Goal: Transaction & Acquisition: Purchase product/service

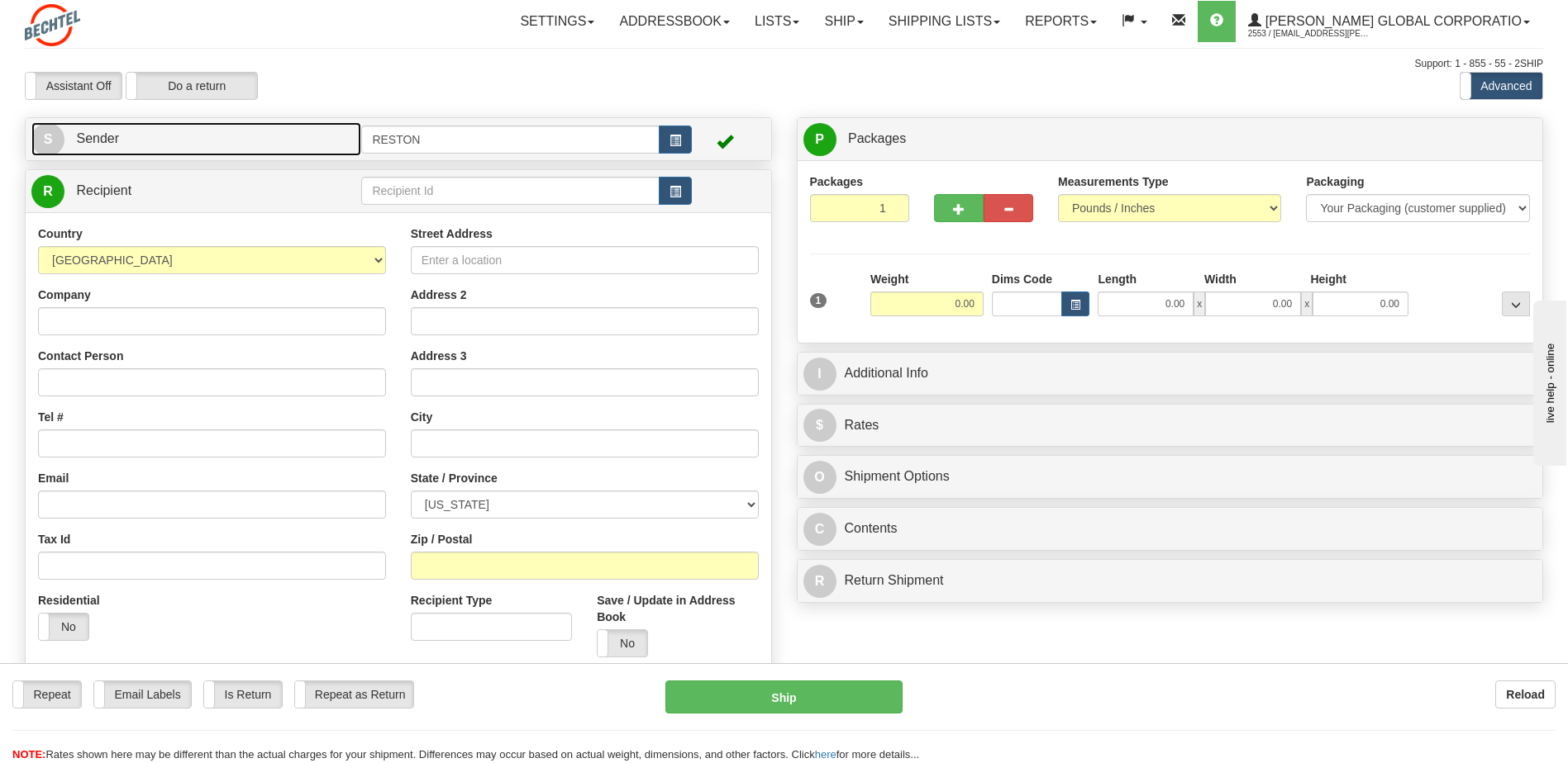
click at [108, 134] on span "Sender" at bounding box center [97, 138] width 43 height 14
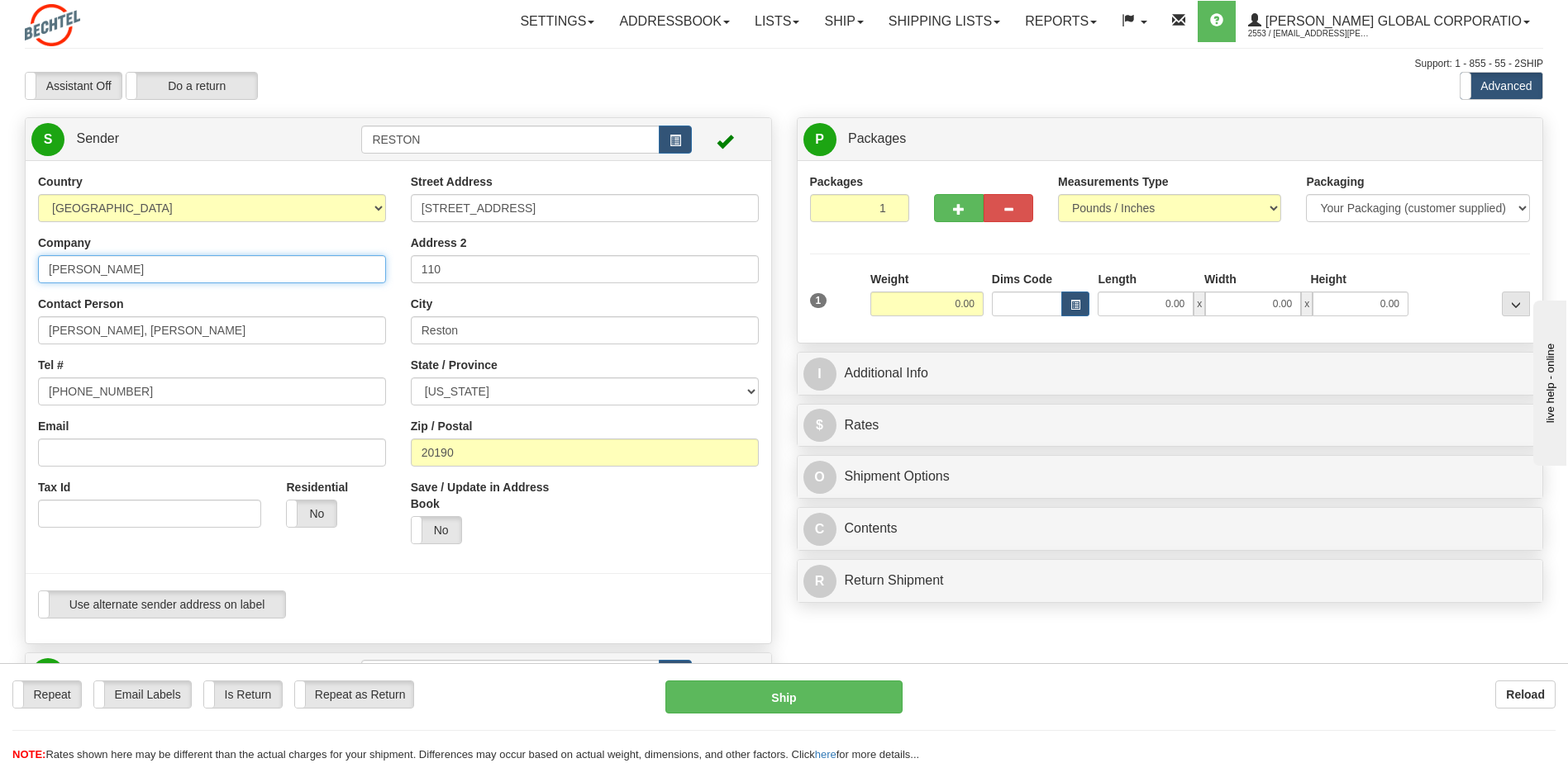
click at [163, 267] on input "[PERSON_NAME]" at bounding box center [212, 270] width 348 height 28
type input "[PERSON_NAME] Enterprises"
click at [188, 238] on div "Company [PERSON_NAME] Enterprises" at bounding box center [212, 259] width 348 height 49
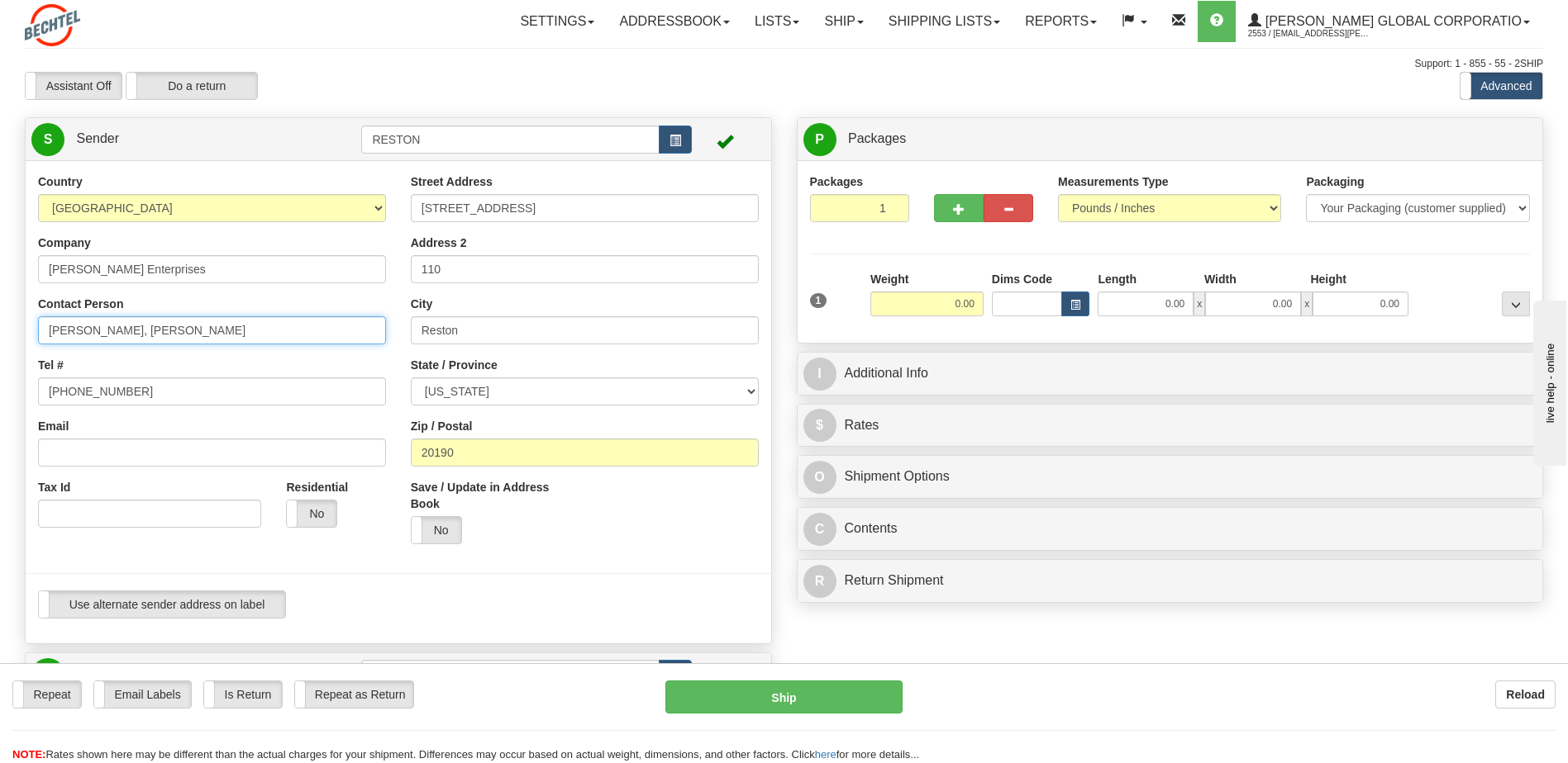
drag, startPoint x: 197, startPoint y: 331, endPoint x: -5, endPoint y: 318, distance: 202.4
click at [0, 318] on html "Training Course Close Toggle navigation Settings Shipping Preferences New Sende…" at bounding box center [784, 382] width 1568 height 763
type input "[PERSON_NAME]"
click at [54, 557] on div at bounding box center [399, 574] width 771 height 34
click at [140, 383] on input "[PHONE_NUMBER]" at bounding box center [212, 392] width 348 height 28
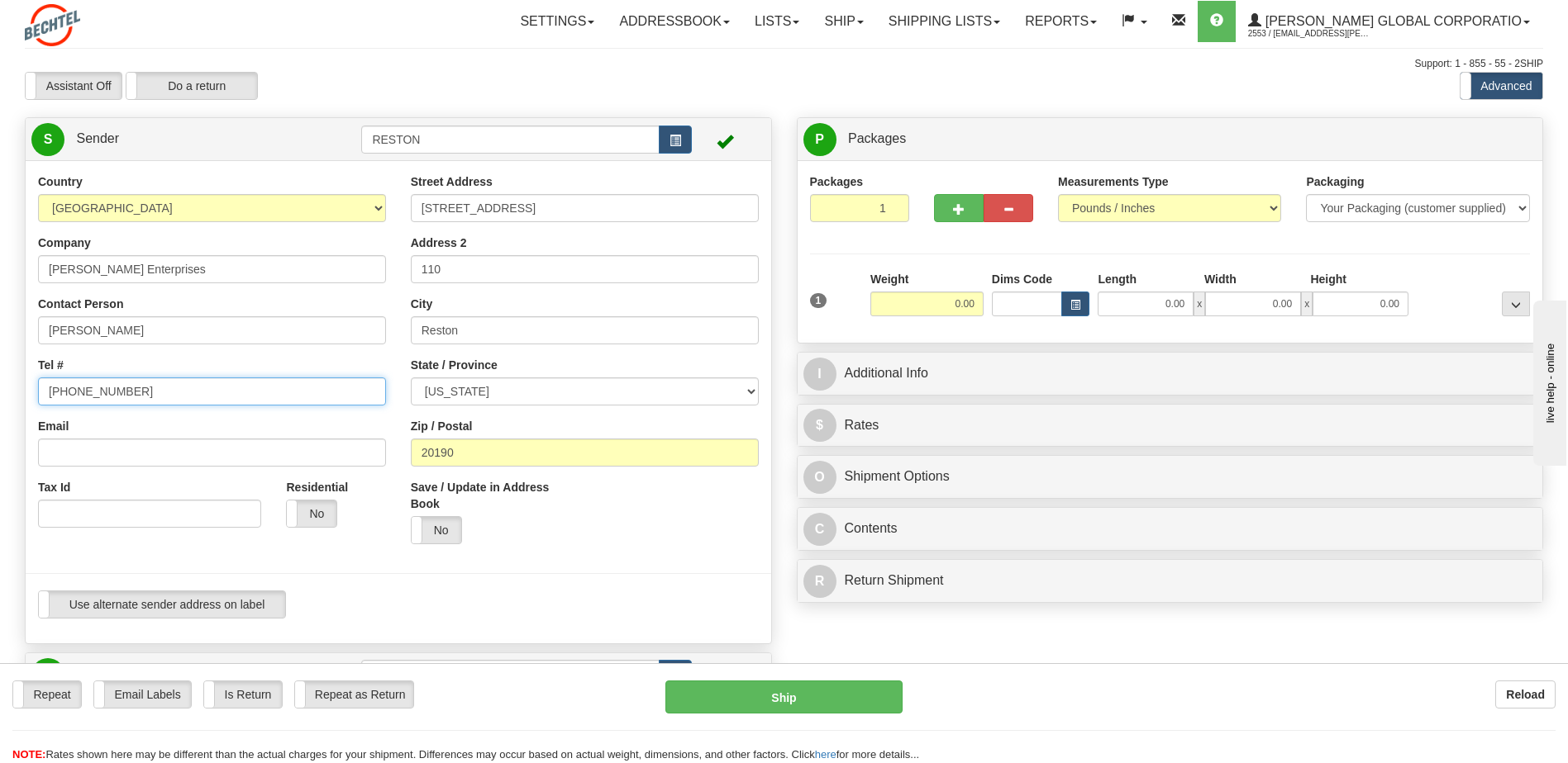
type input "[PHONE_NUMBER]"
click at [418, 273] on input "110" at bounding box center [584, 270] width 348 height 28
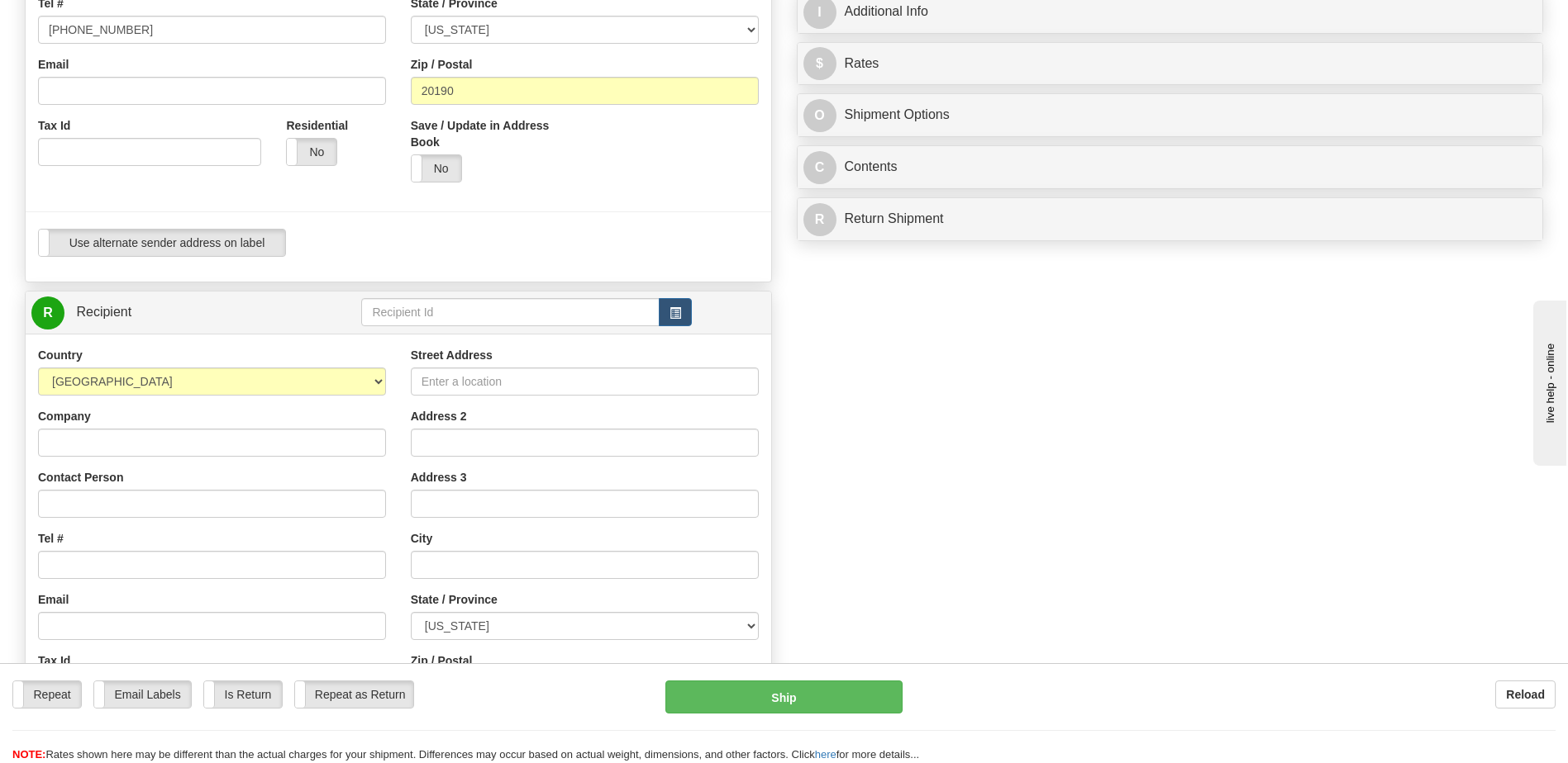
scroll to position [413, 0]
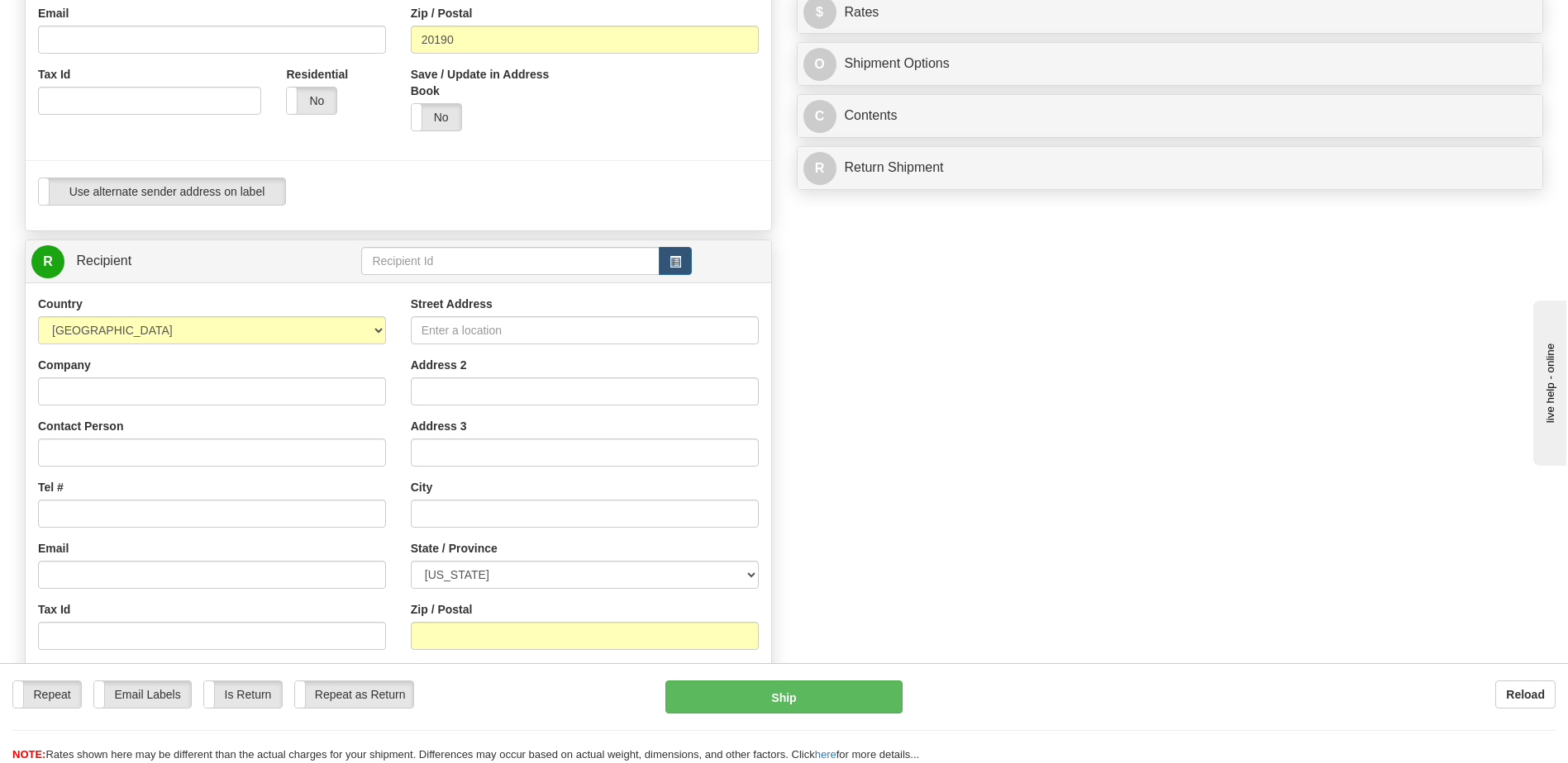
type input "Suite 110"
click at [377, 330] on select "[GEOGRAPHIC_DATA] [GEOGRAPHIC_DATA] [GEOGRAPHIC_DATA] [GEOGRAPHIC_DATA] [US_STA…" at bounding box center [212, 330] width 348 height 28
select select "CA"
click at [38, 316] on select "[GEOGRAPHIC_DATA] [GEOGRAPHIC_DATA] [GEOGRAPHIC_DATA] [GEOGRAPHIC_DATA] [US_STA…" at bounding box center [212, 330] width 348 height 28
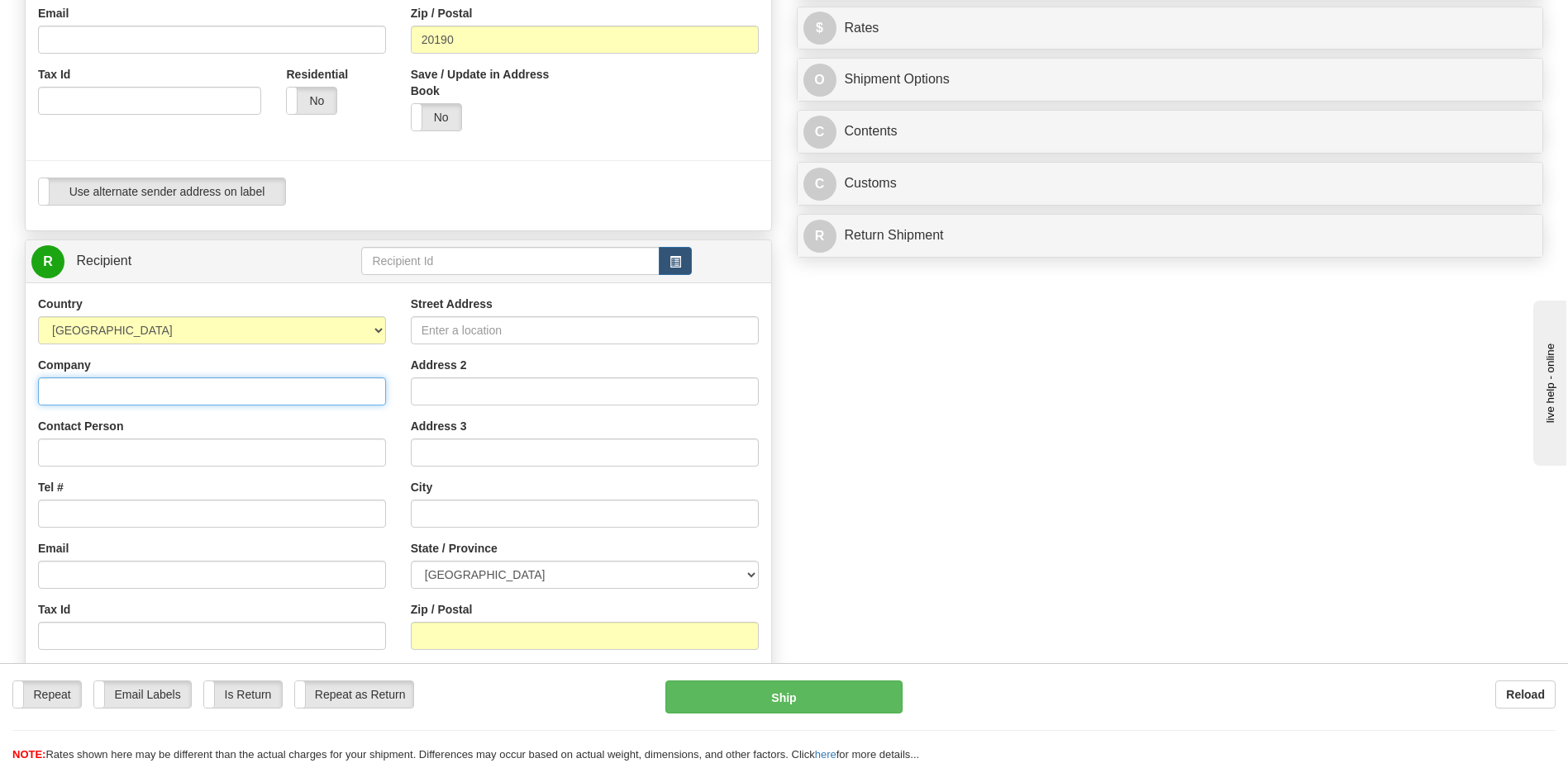
click at [131, 387] on input "Company" at bounding box center [212, 392] width 348 height 28
type input "Passport Program"
click at [502, 329] on input "Street Address" at bounding box center [584, 330] width 348 height 28
type input "[STREET_ADDRESS]"
click at [445, 510] on input "text" at bounding box center [584, 514] width 348 height 28
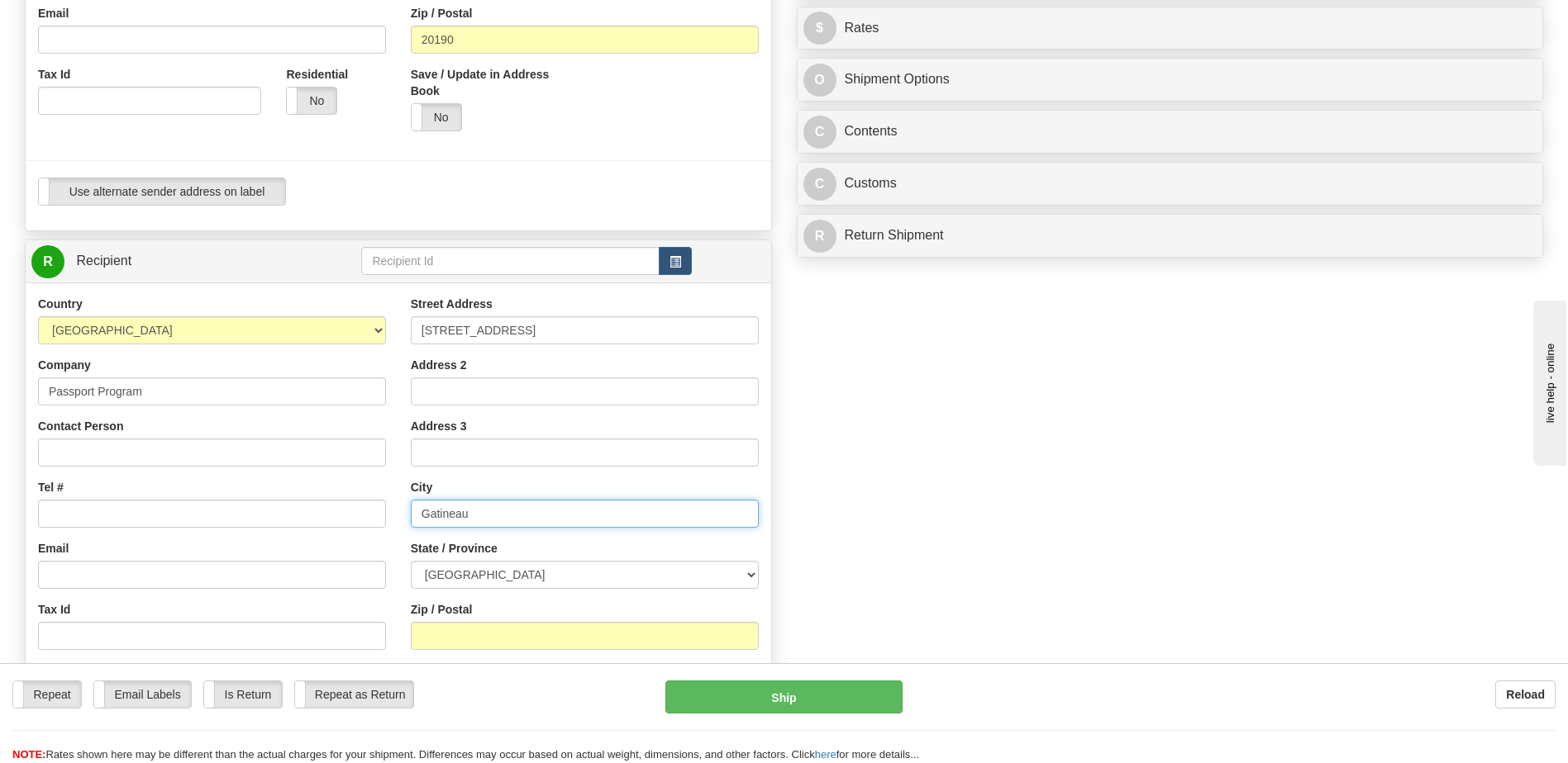
type input "Gatineau"
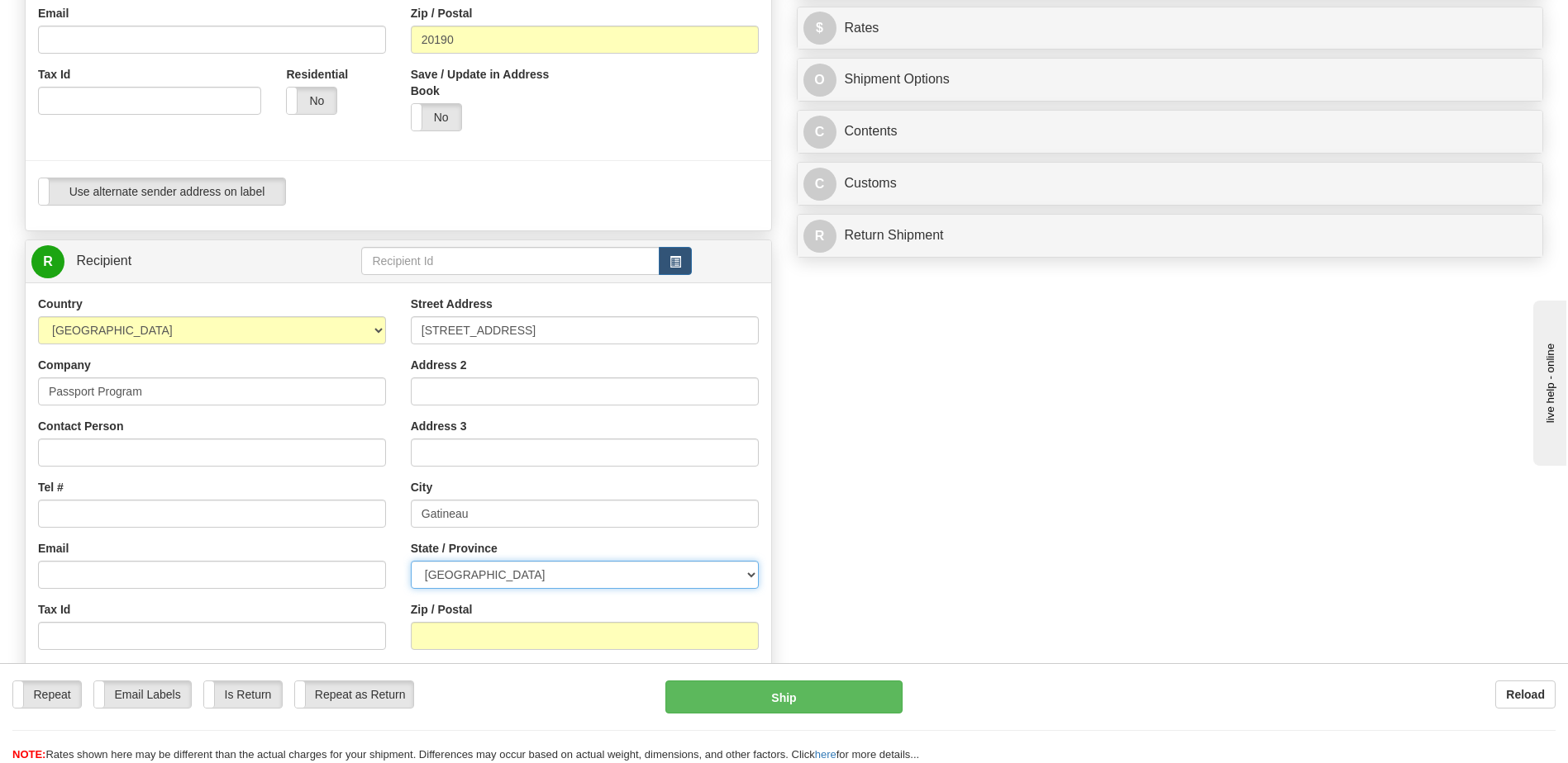
click at [491, 569] on select "[GEOGRAPHIC_DATA] [GEOGRAPHIC_DATA] [GEOGRAPHIC_DATA] [GEOGRAPHIC_DATA] [GEOGRA…" at bounding box center [584, 575] width 348 height 28
select select "QC"
click at [411, 561] on select "[GEOGRAPHIC_DATA] [GEOGRAPHIC_DATA] [GEOGRAPHIC_DATA] [GEOGRAPHIC_DATA] [GEOGRA…" at bounding box center [584, 575] width 348 height 28
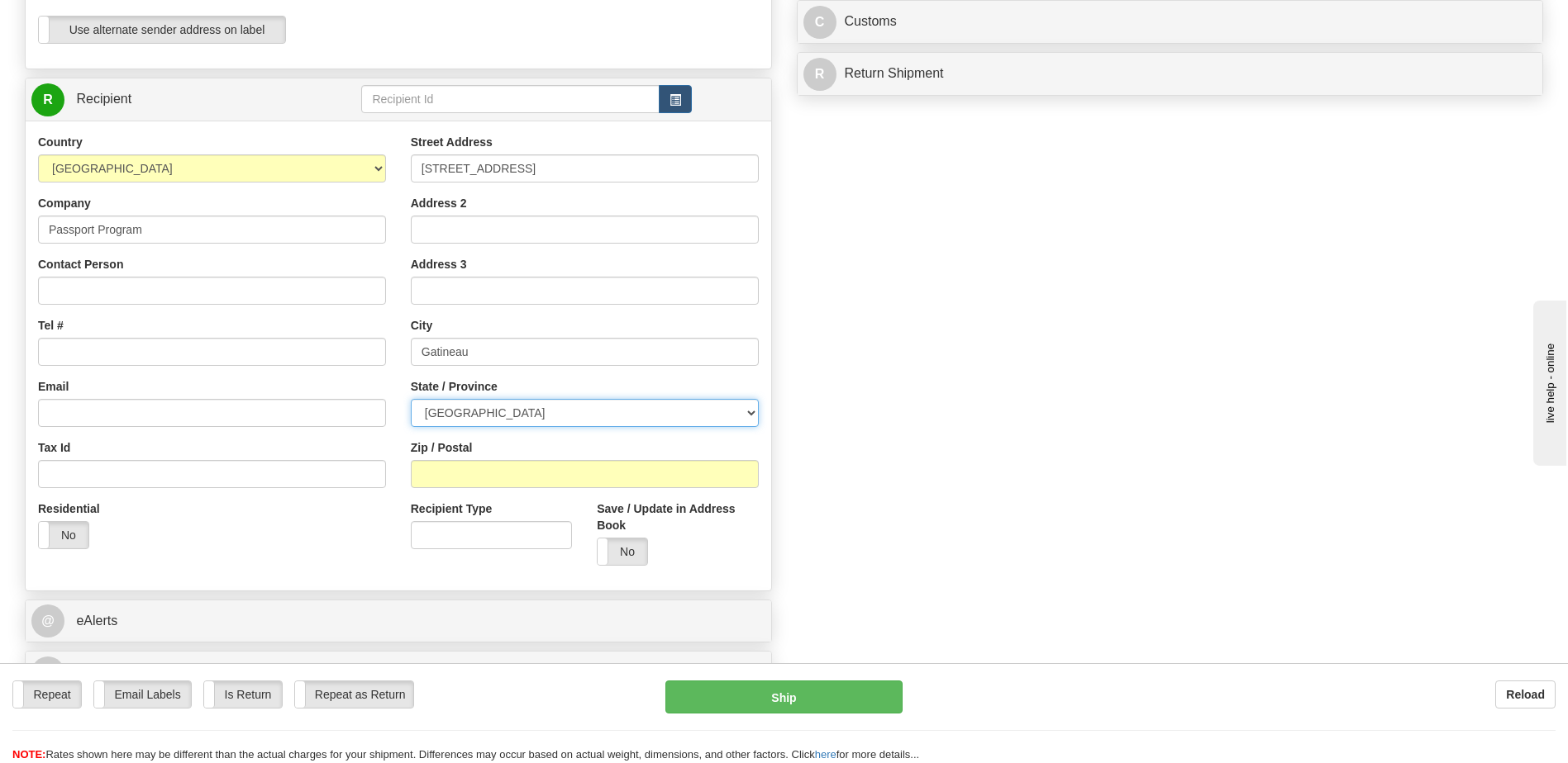
scroll to position [578, 0]
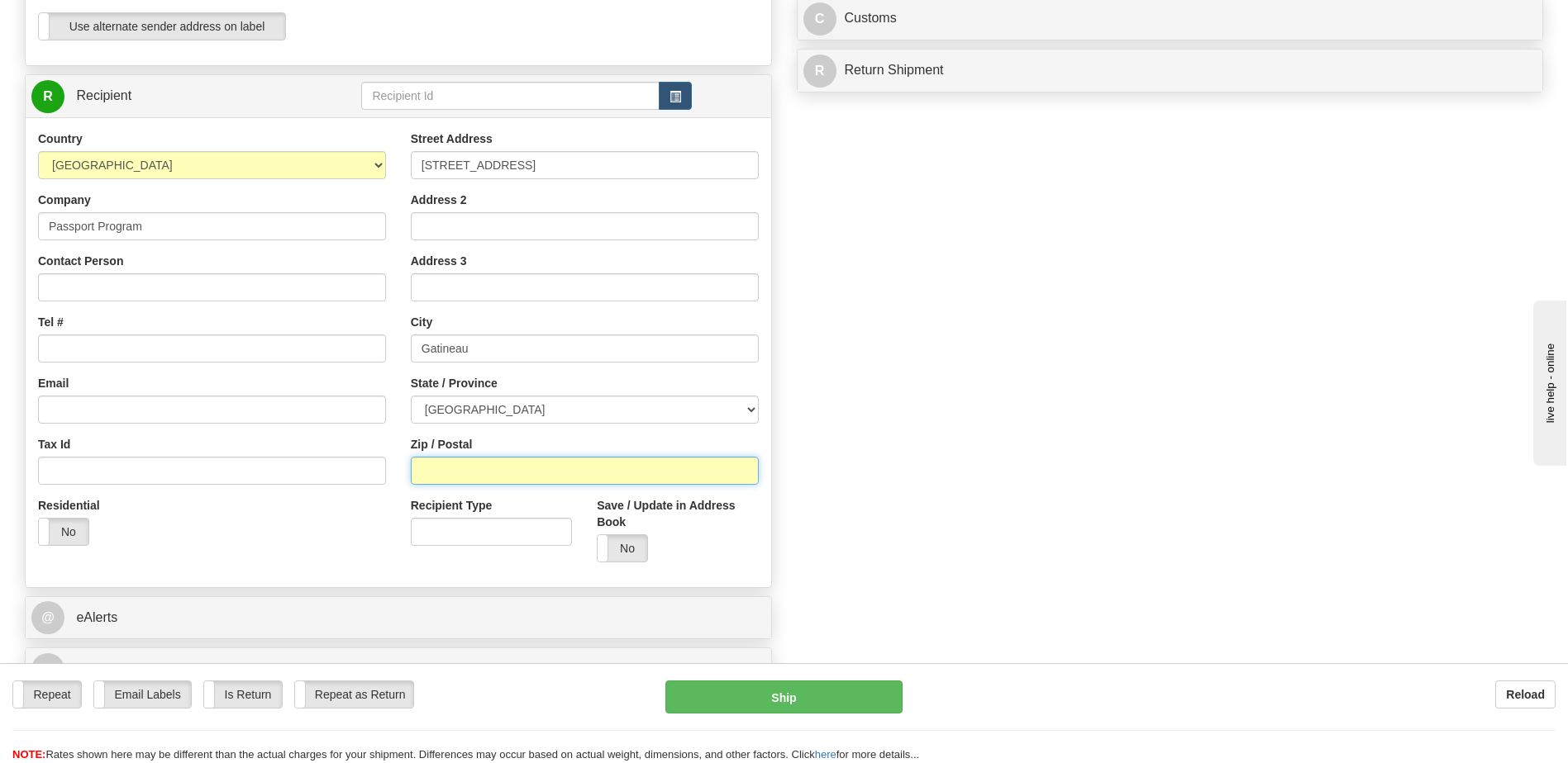
click at [475, 469] on input "Zip / Postal" at bounding box center [584, 471] width 348 height 28
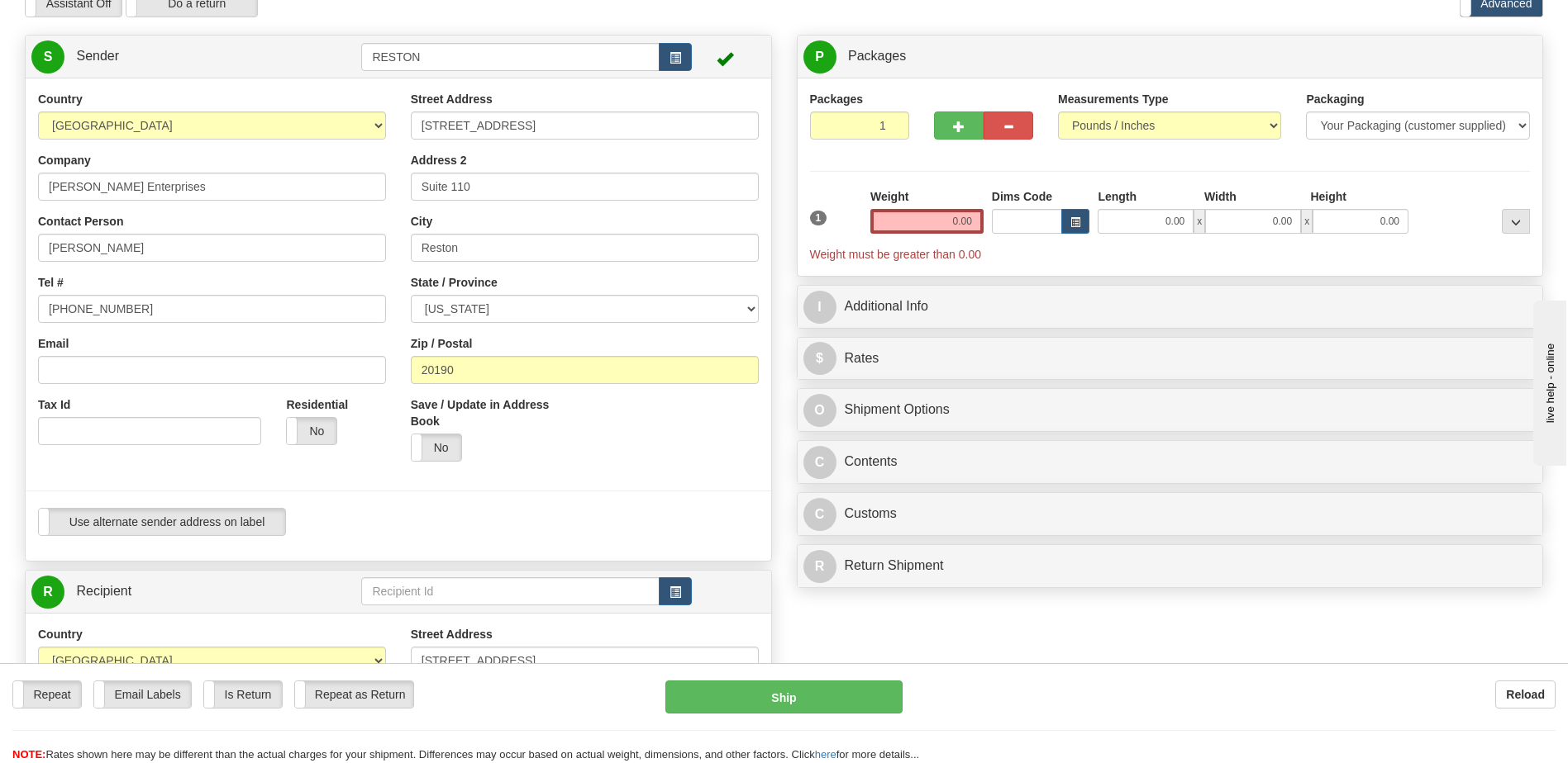
type input "J8T 8R1"
drag, startPoint x: 949, startPoint y: 221, endPoint x: 1006, endPoint y: 221, distance: 57.0
click at [994, 221] on div "1 Weight 0.00 Dims Code 0.00" at bounding box center [1170, 226] width 729 height 75
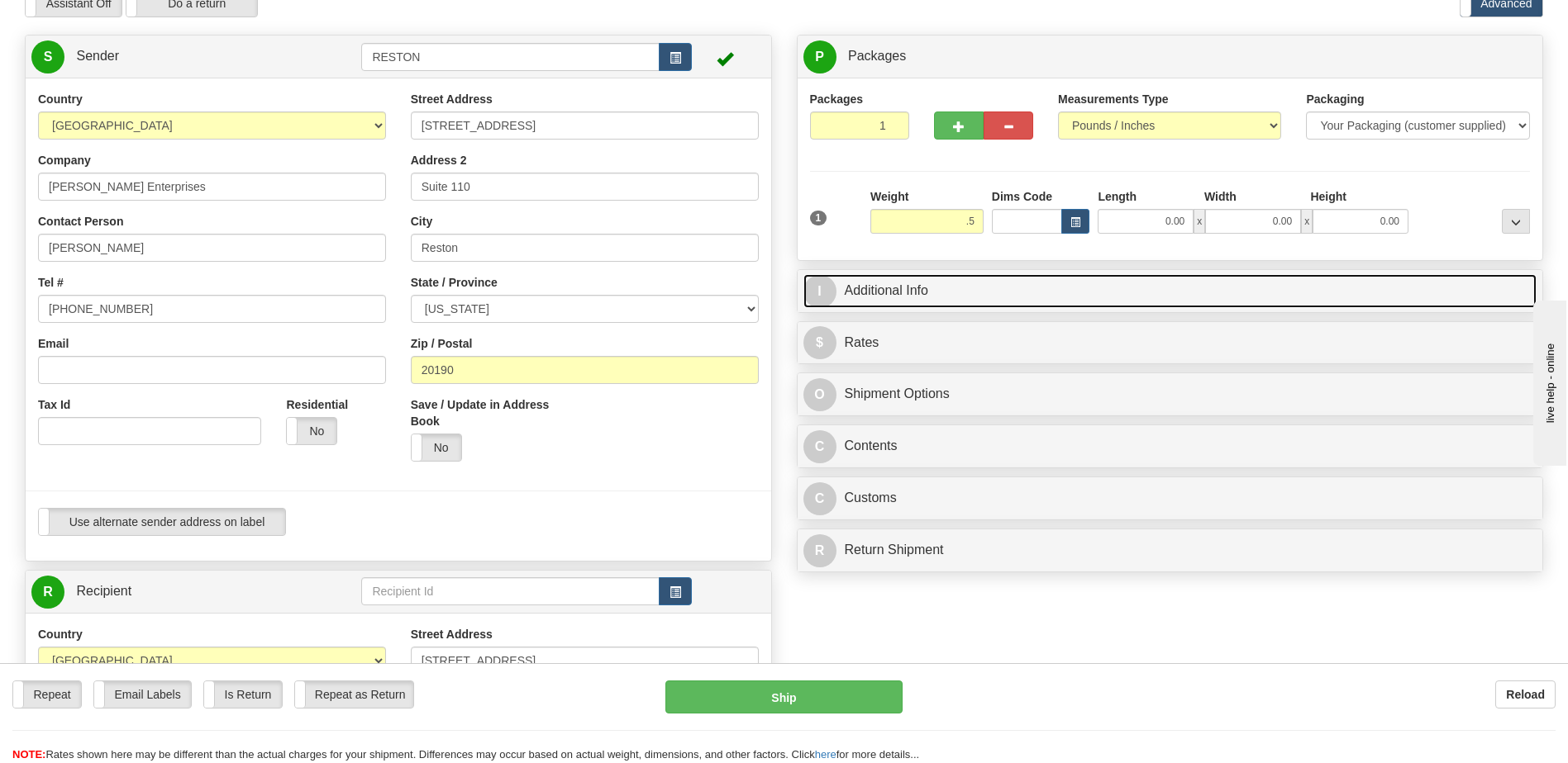
type input "0.50"
click at [957, 285] on link "I Additional Info" at bounding box center [1170, 291] width 735 height 34
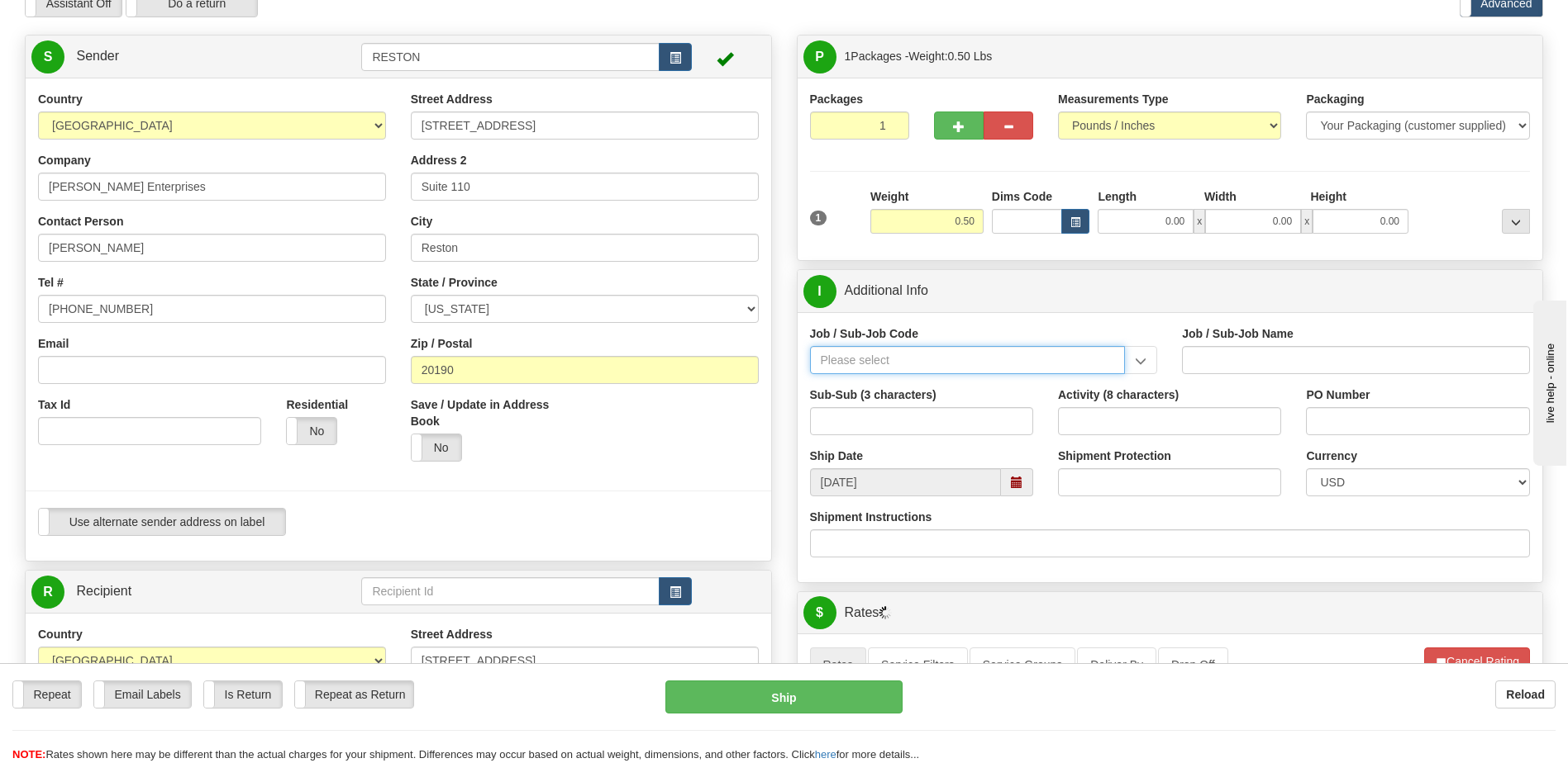
click at [903, 363] on input "Job / Sub-Job Code" at bounding box center [968, 360] width 315 height 28
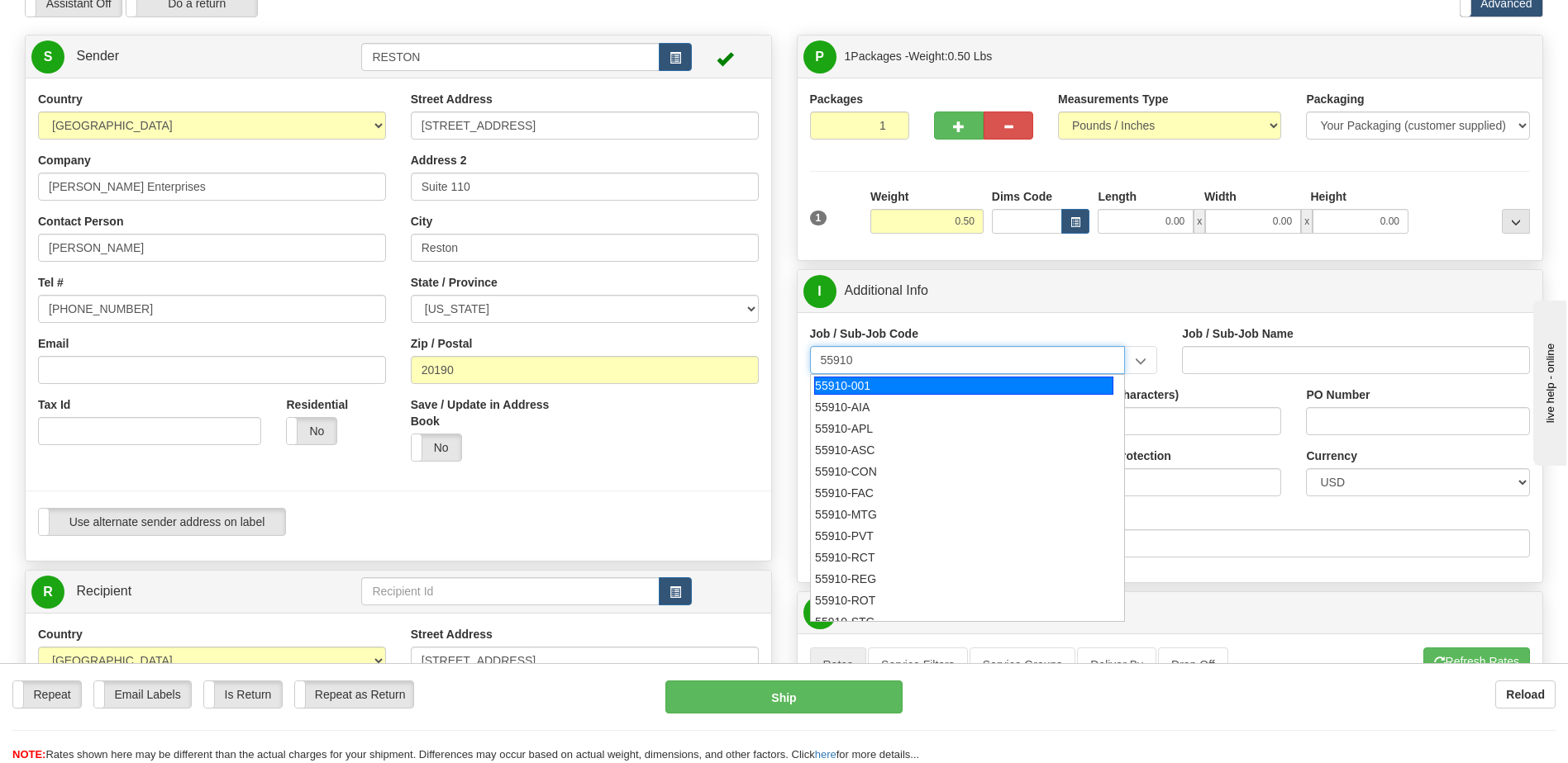
click at [874, 381] on div "55910-001" at bounding box center [964, 385] width 300 height 18
type input "55910-001"
type input "BEN PRESIDENT OH - GENERAL"
type input "55910-001"
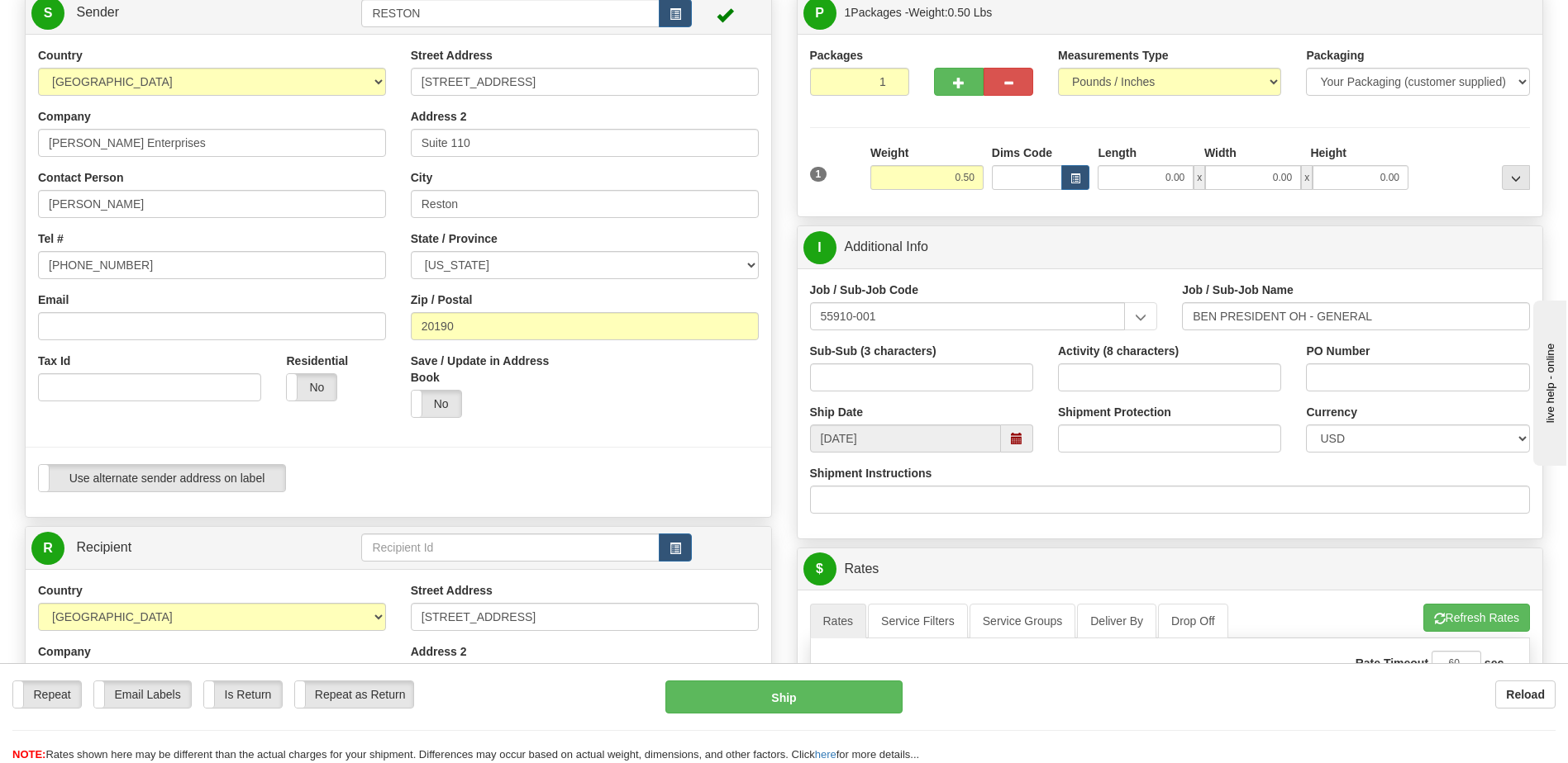
scroll to position [165, 0]
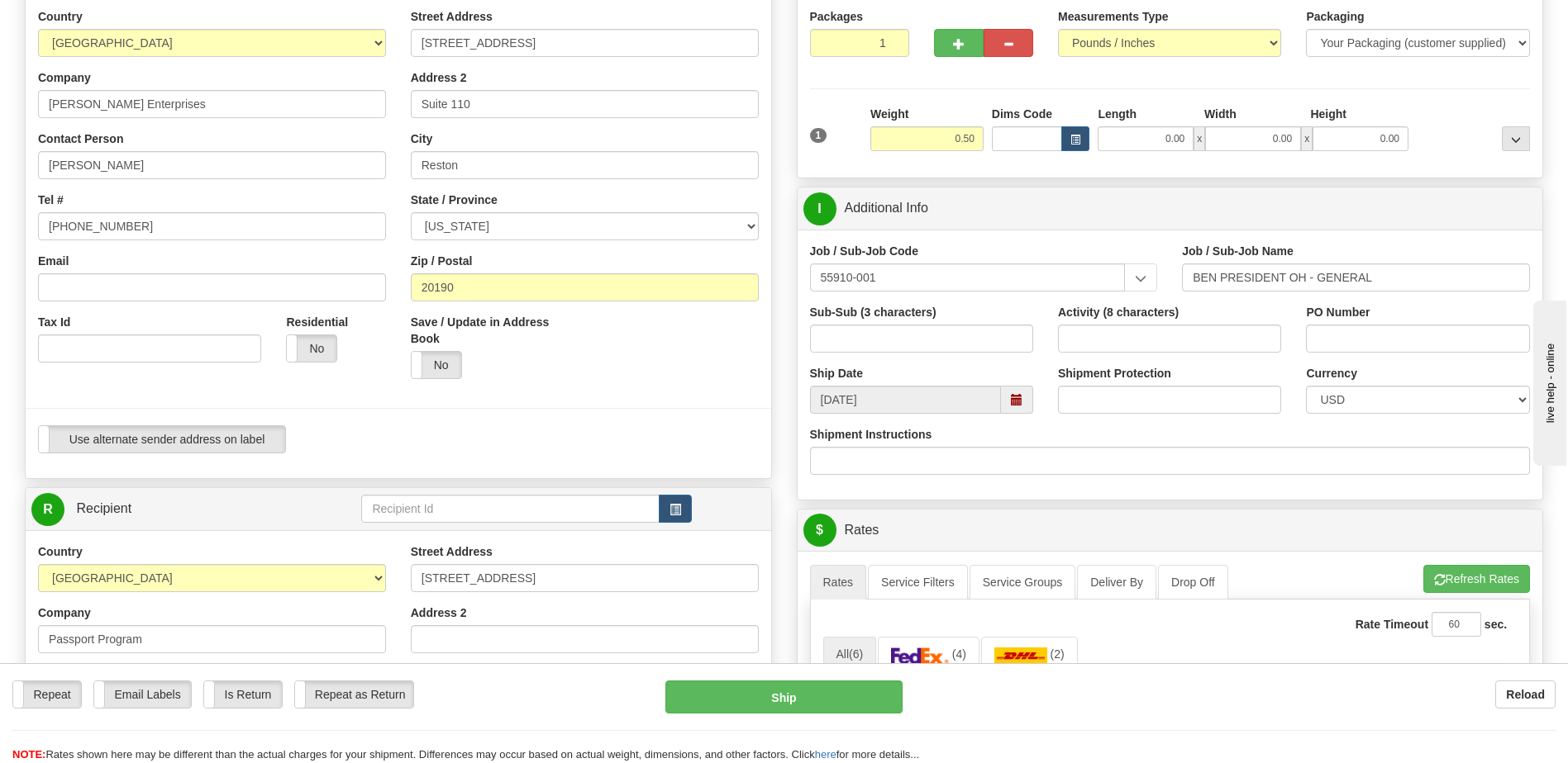
click at [1017, 401] on span at bounding box center [1016, 400] width 11 height 11
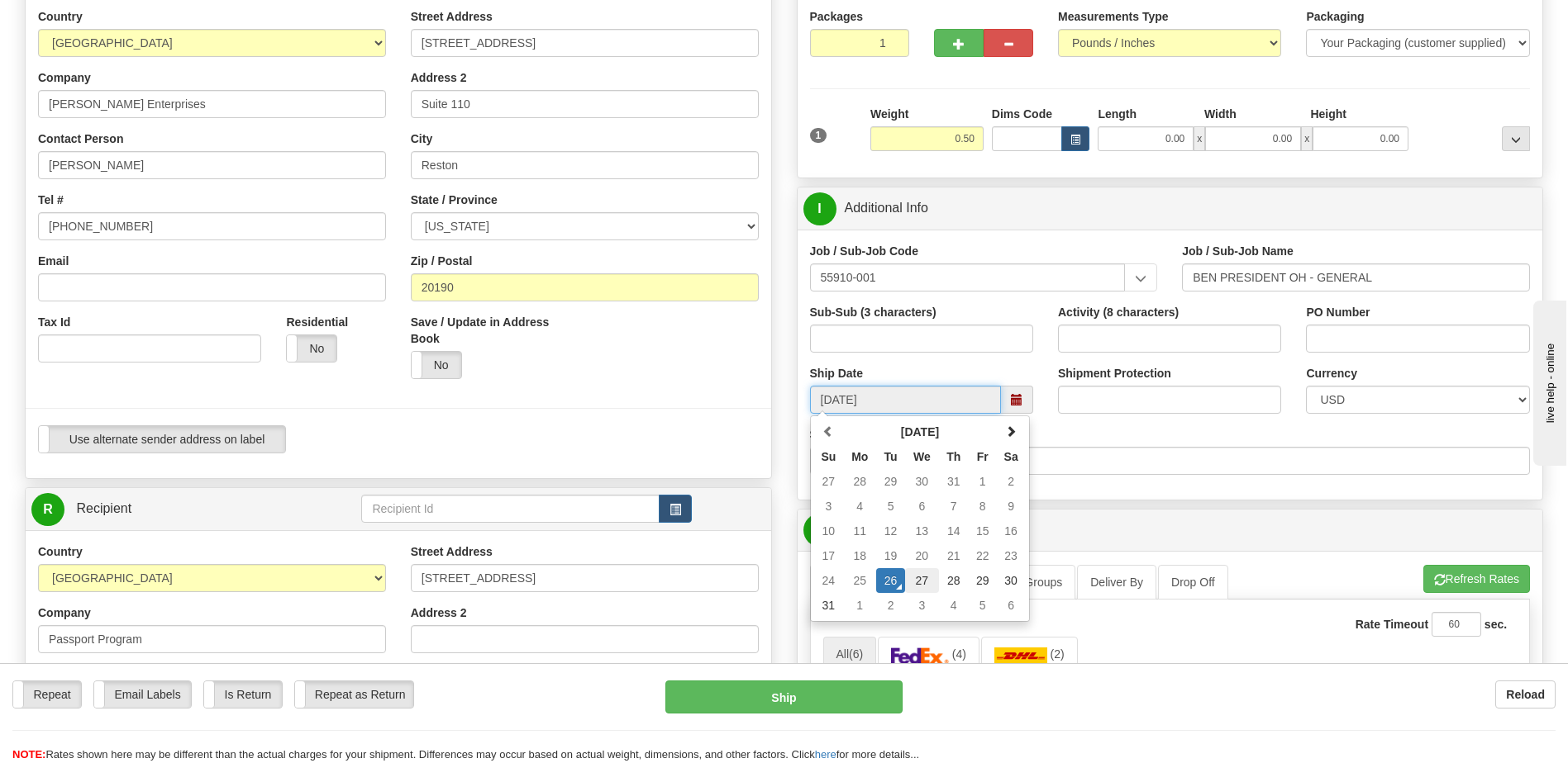
click at [919, 576] on td "27" at bounding box center [922, 580] width 34 height 25
type input "[DATE]"
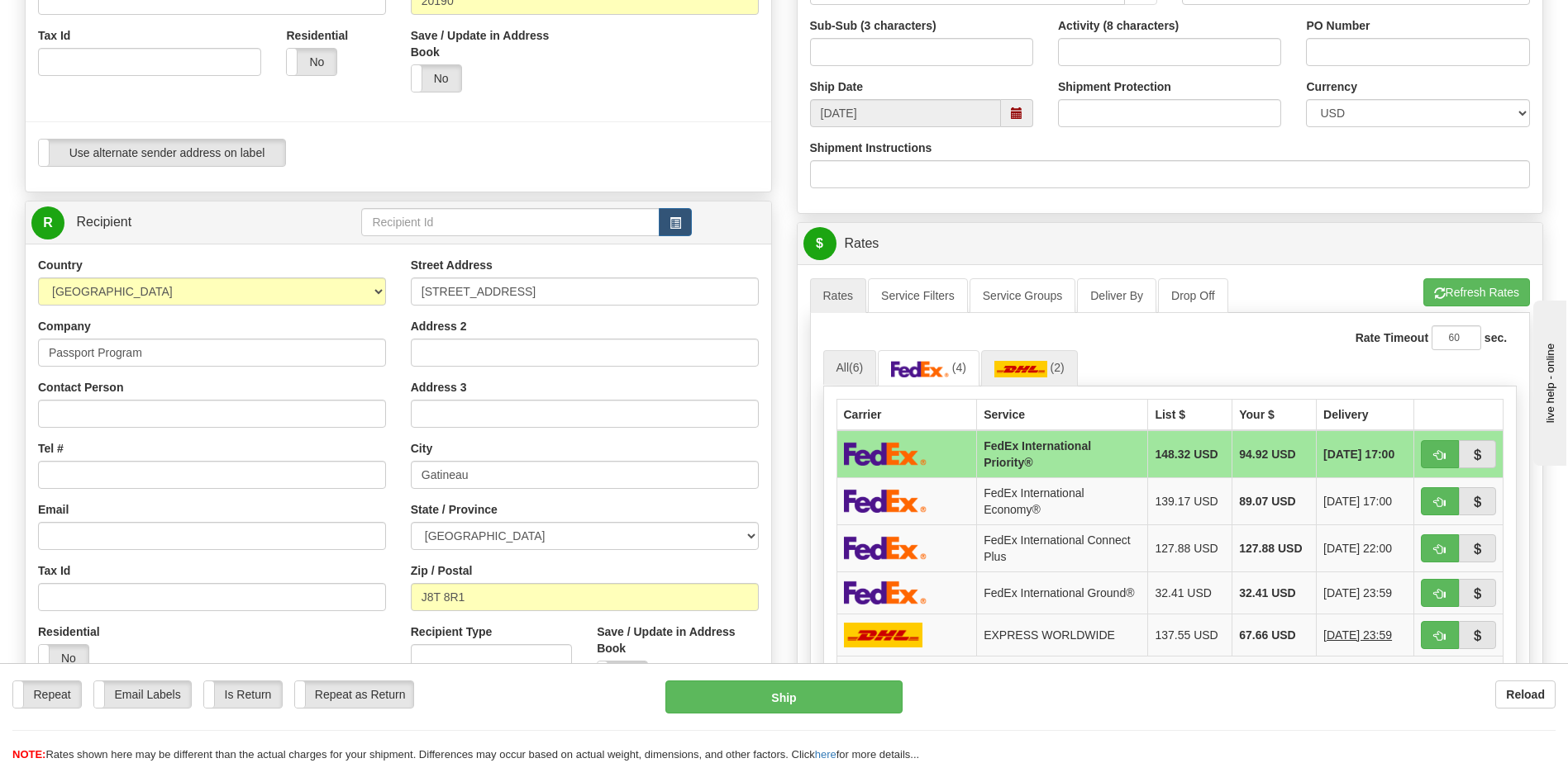
scroll to position [578, 0]
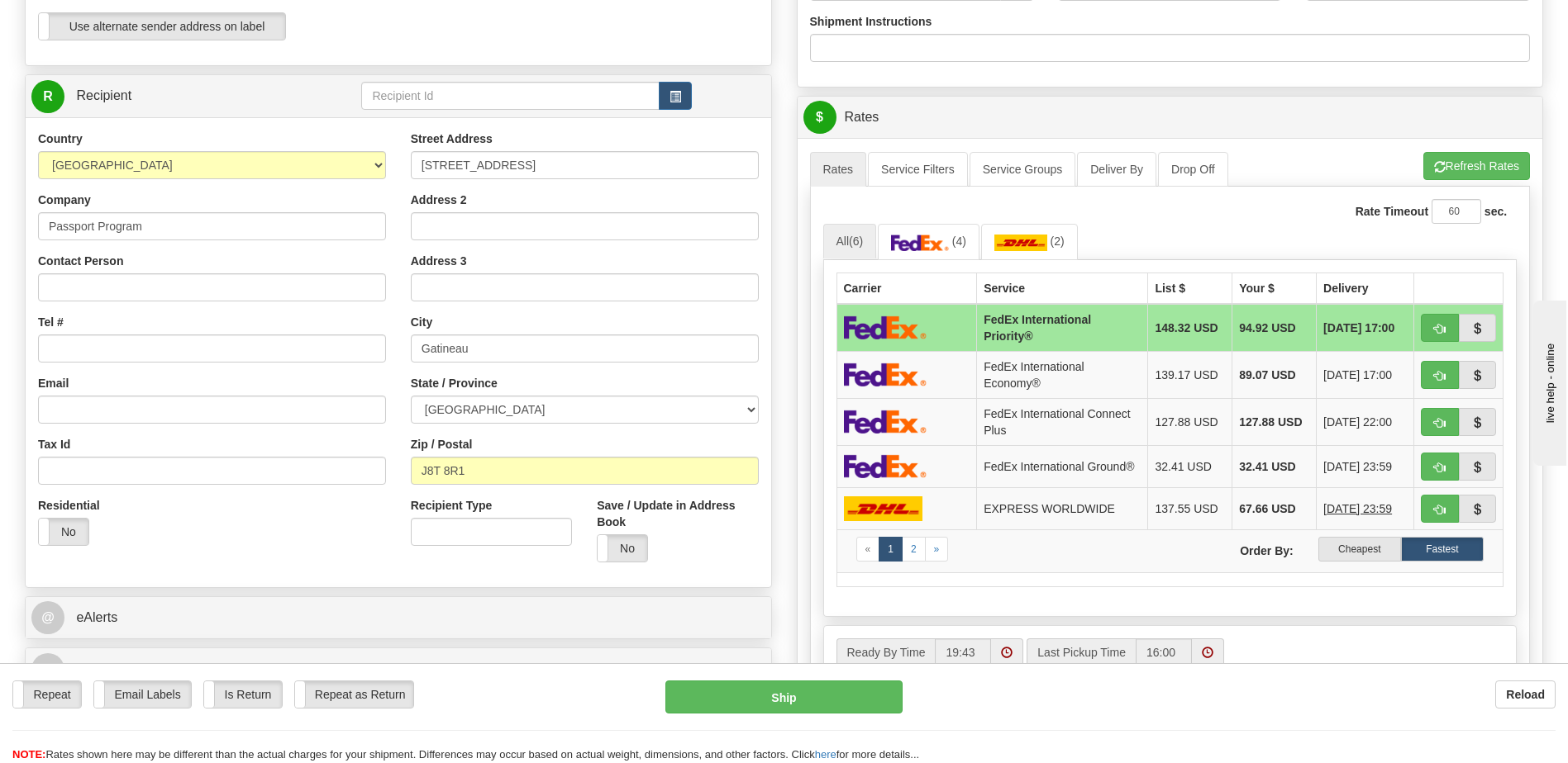
click at [1260, 327] on td "94.92 USD" at bounding box center [1275, 327] width 84 height 48
click at [1439, 548] on label "Fastest" at bounding box center [1442, 549] width 83 height 25
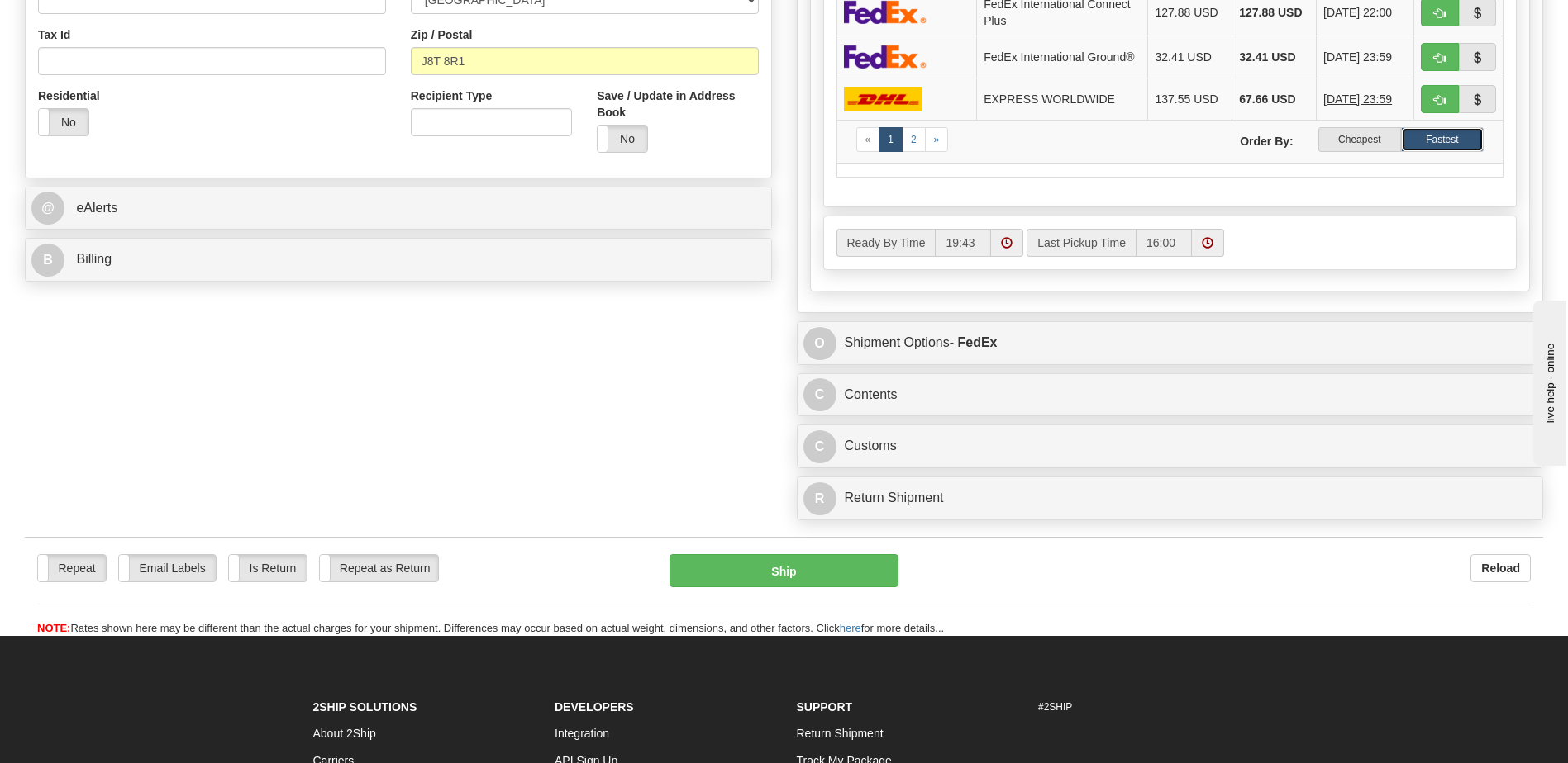
scroll to position [992, 0]
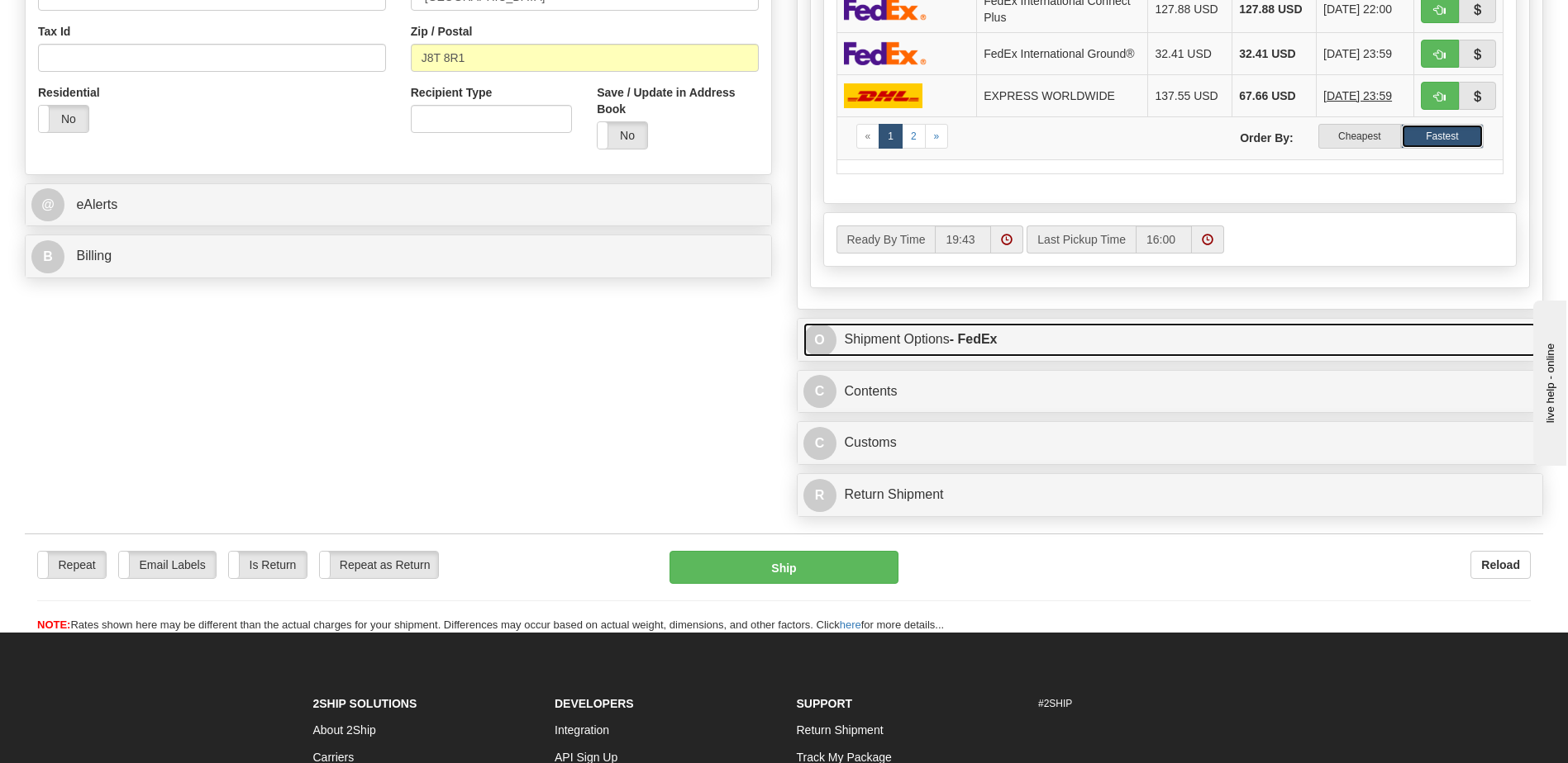
click at [885, 345] on link "O Shipment Options - FedEx" at bounding box center [1170, 340] width 735 height 34
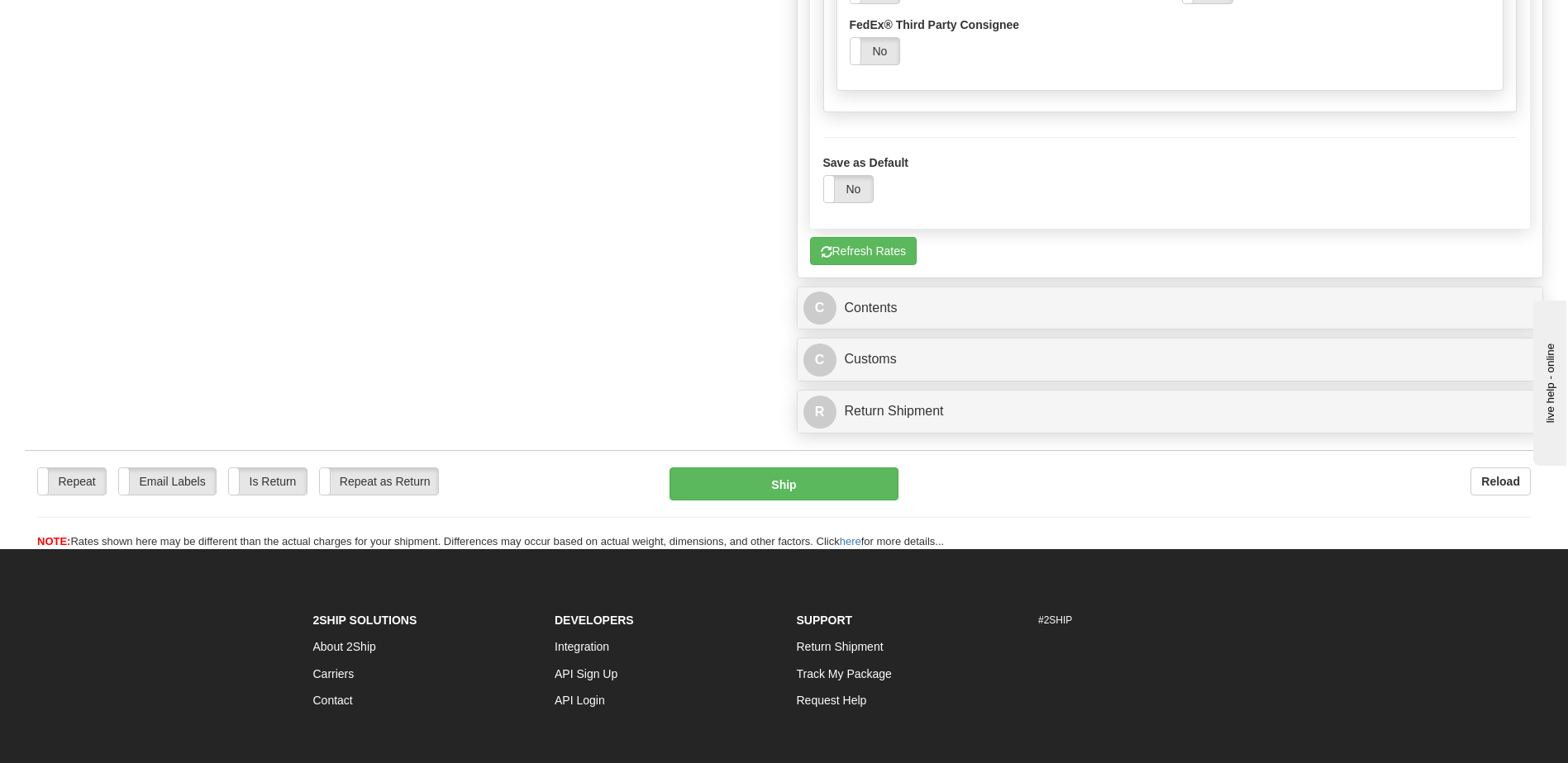
scroll to position [1735, 0]
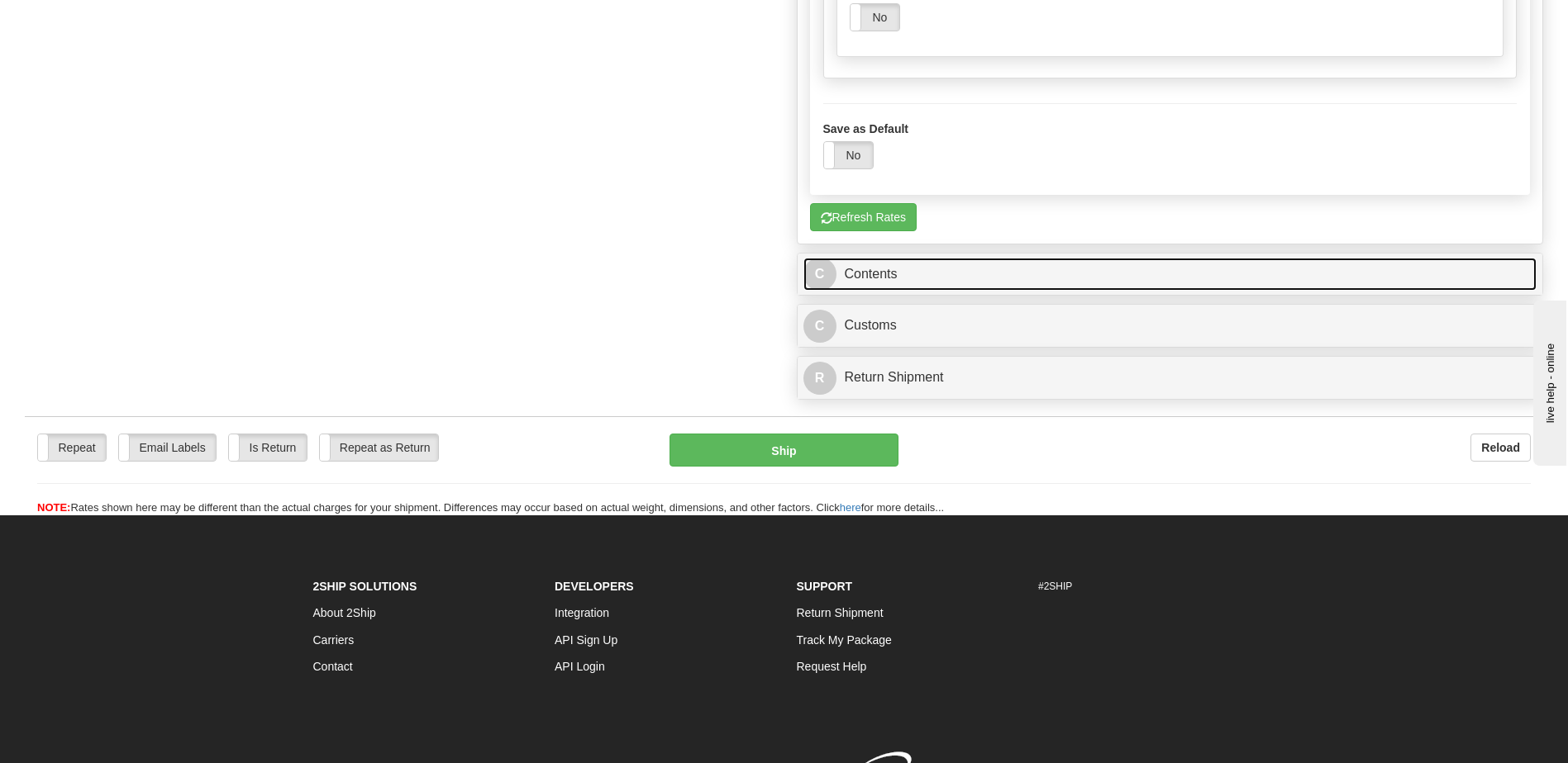
click at [877, 277] on link "C Contents" at bounding box center [1170, 274] width 735 height 34
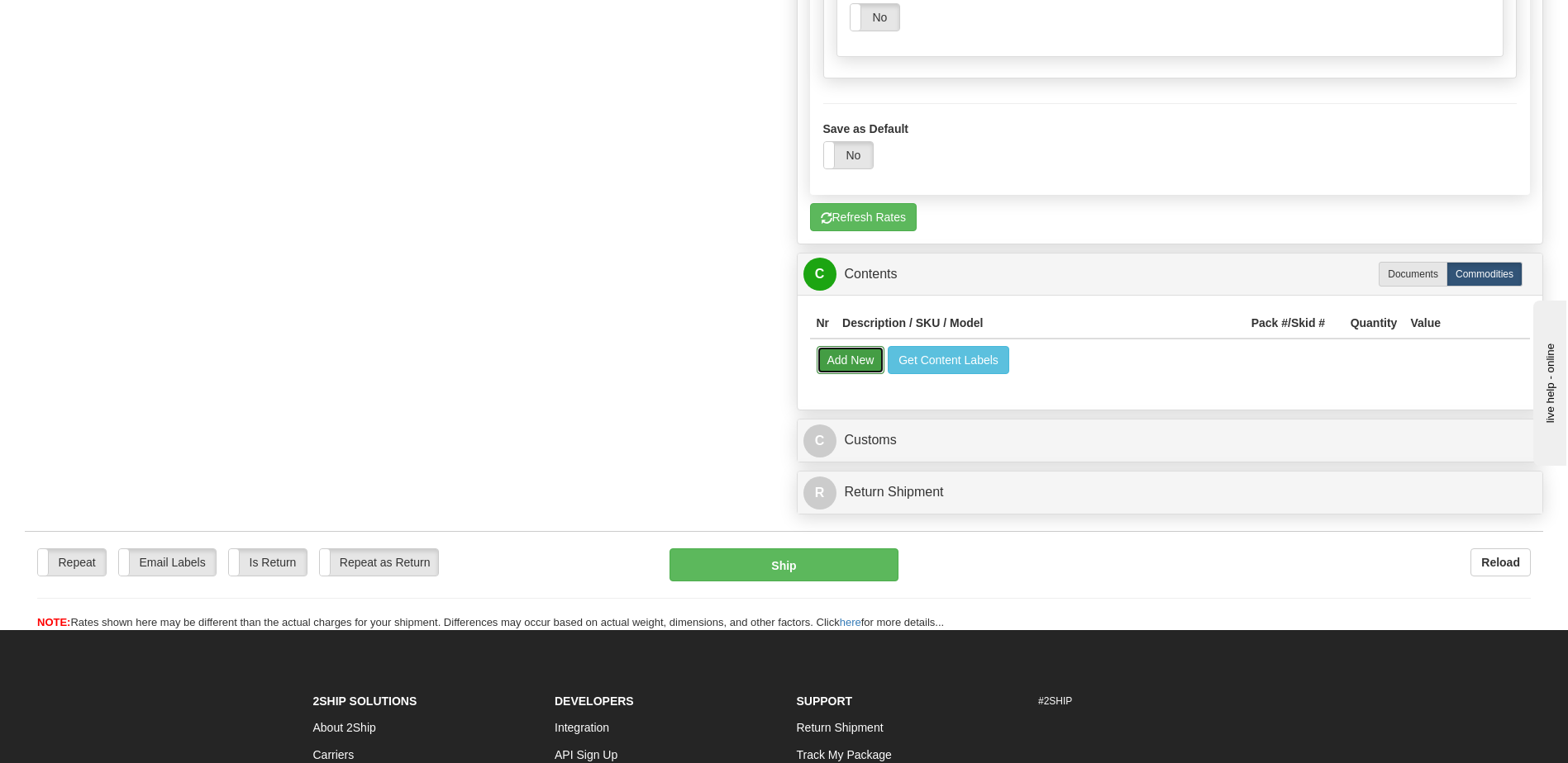
click at [856, 369] on button "Add New" at bounding box center [851, 360] width 69 height 28
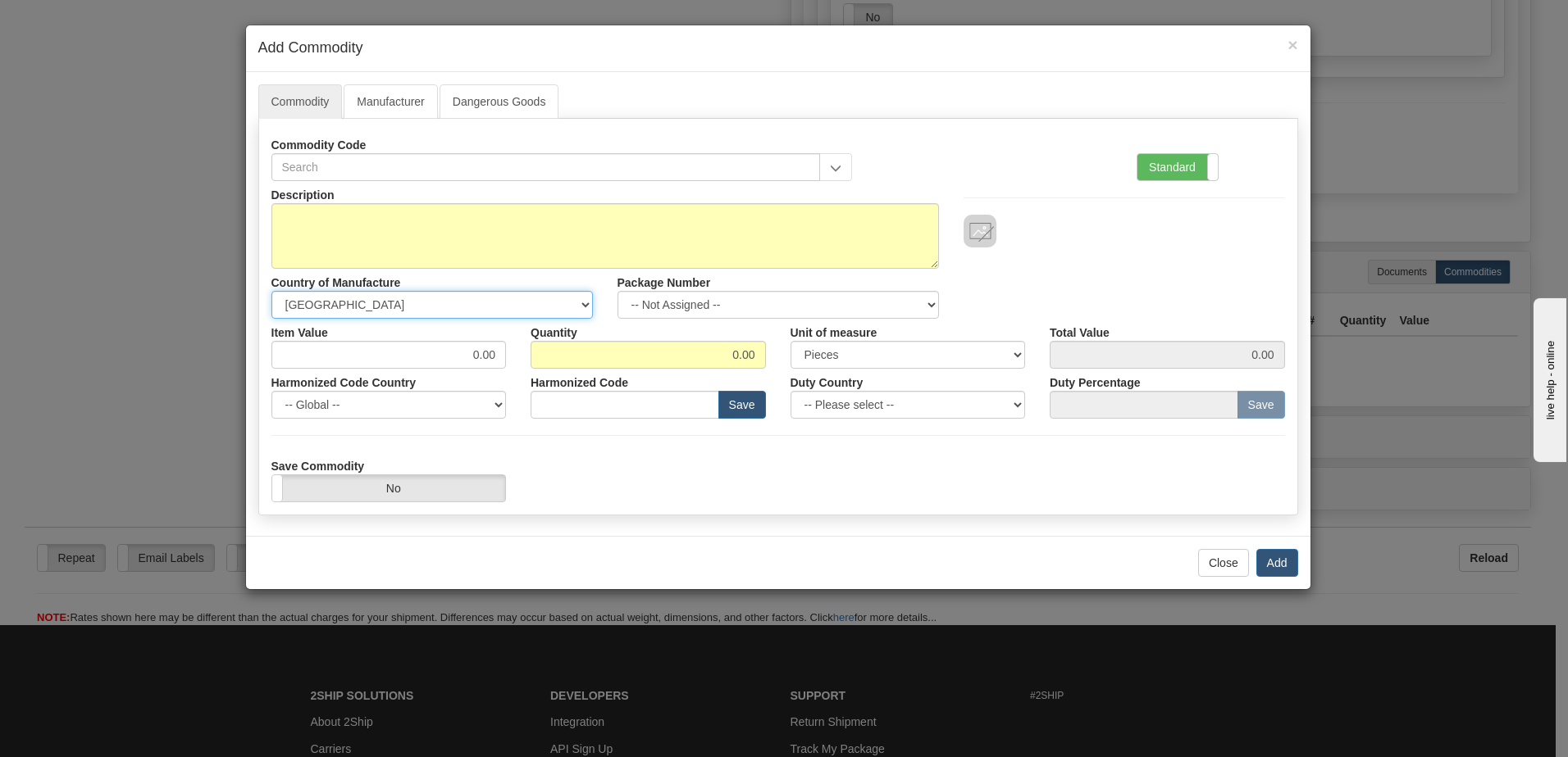
click at [586, 308] on select "-- Unknown -- [GEOGRAPHIC_DATA] [GEOGRAPHIC_DATA] [GEOGRAPHIC_DATA] [GEOGRAPHIC…" at bounding box center [431, 304] width 321 height 28
select select "CA"
click at [271, 291] on select "-- Unknown -- [GEOGRAPHIC_DATA] [GEOGRAPHIC_DATA] [GEOGRAPHIC_DATA] [GEOGRAPHIC…" at bounding box center [431, 304] width 321 height 28
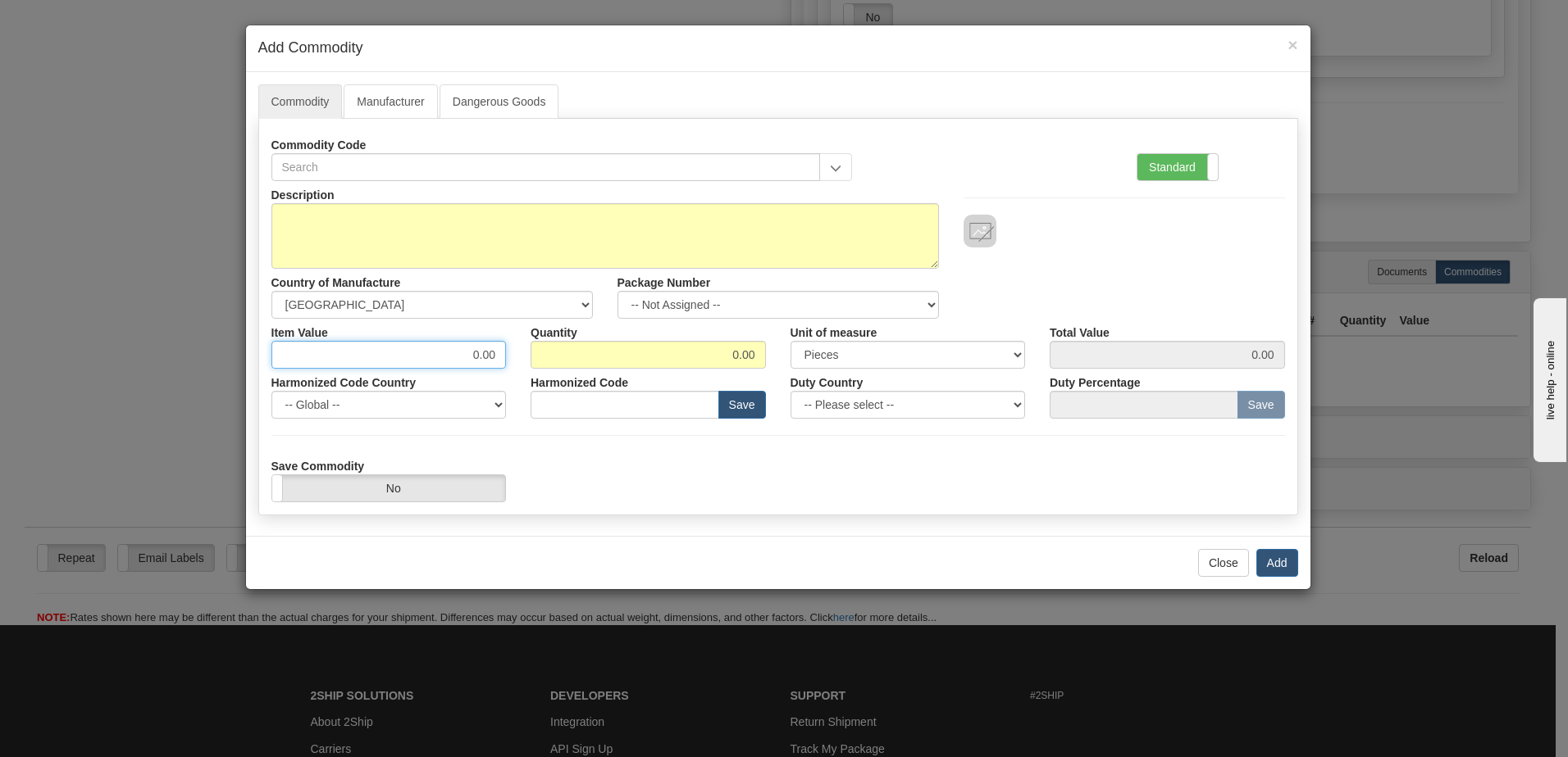
drag, startPoint x: 474, startPoint y: 355, endPoint x: 505, endPoint y: 356, distance: 31.0
click at [505, 356] on input "0.00" at bounding box center [389, 354] width 235 height 28
type input "1.00"
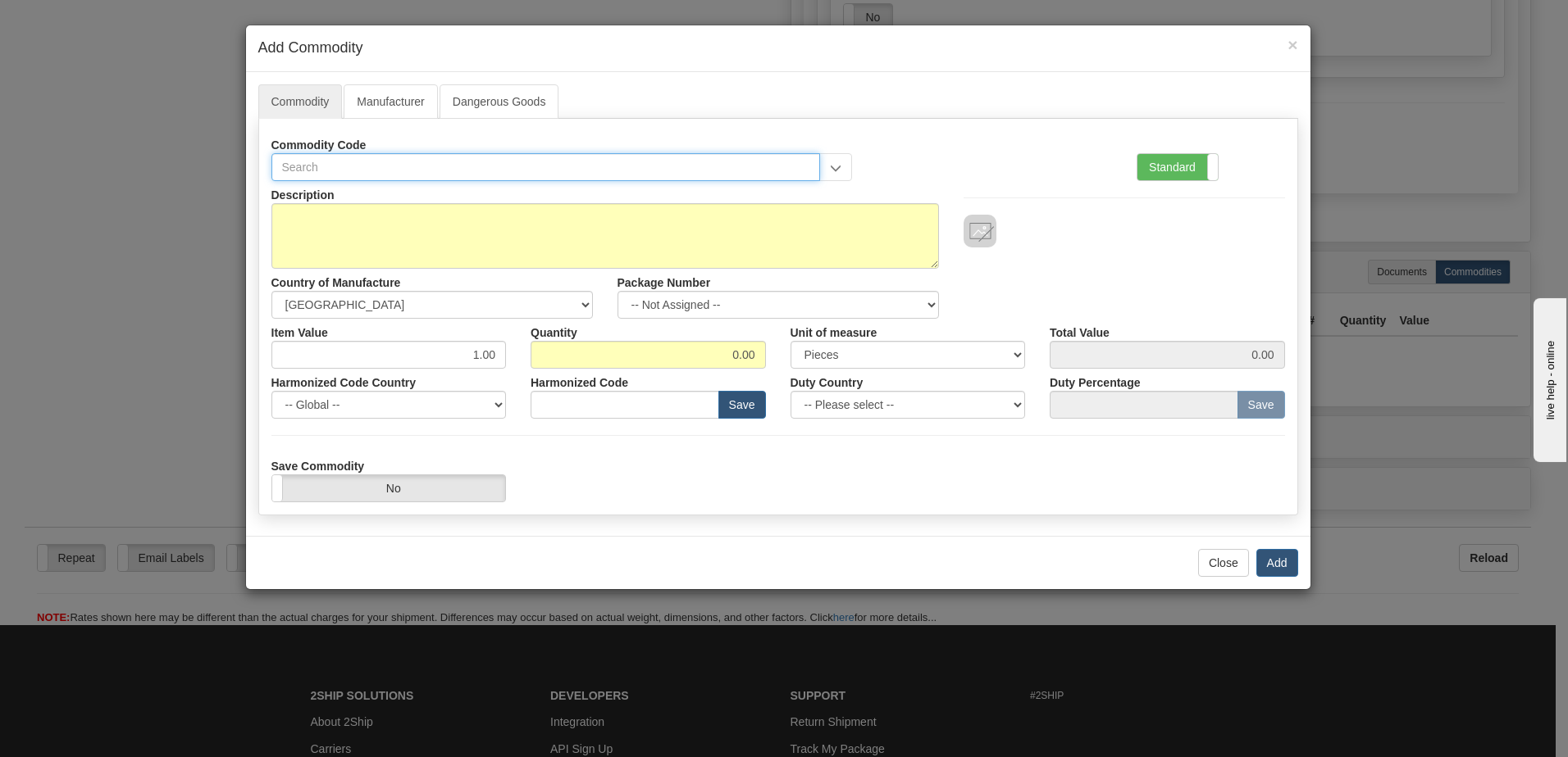
click at [767, 166] on input "text" at bounding box center [545, 168] width 549 height 28
type input "p"
type input "documents"
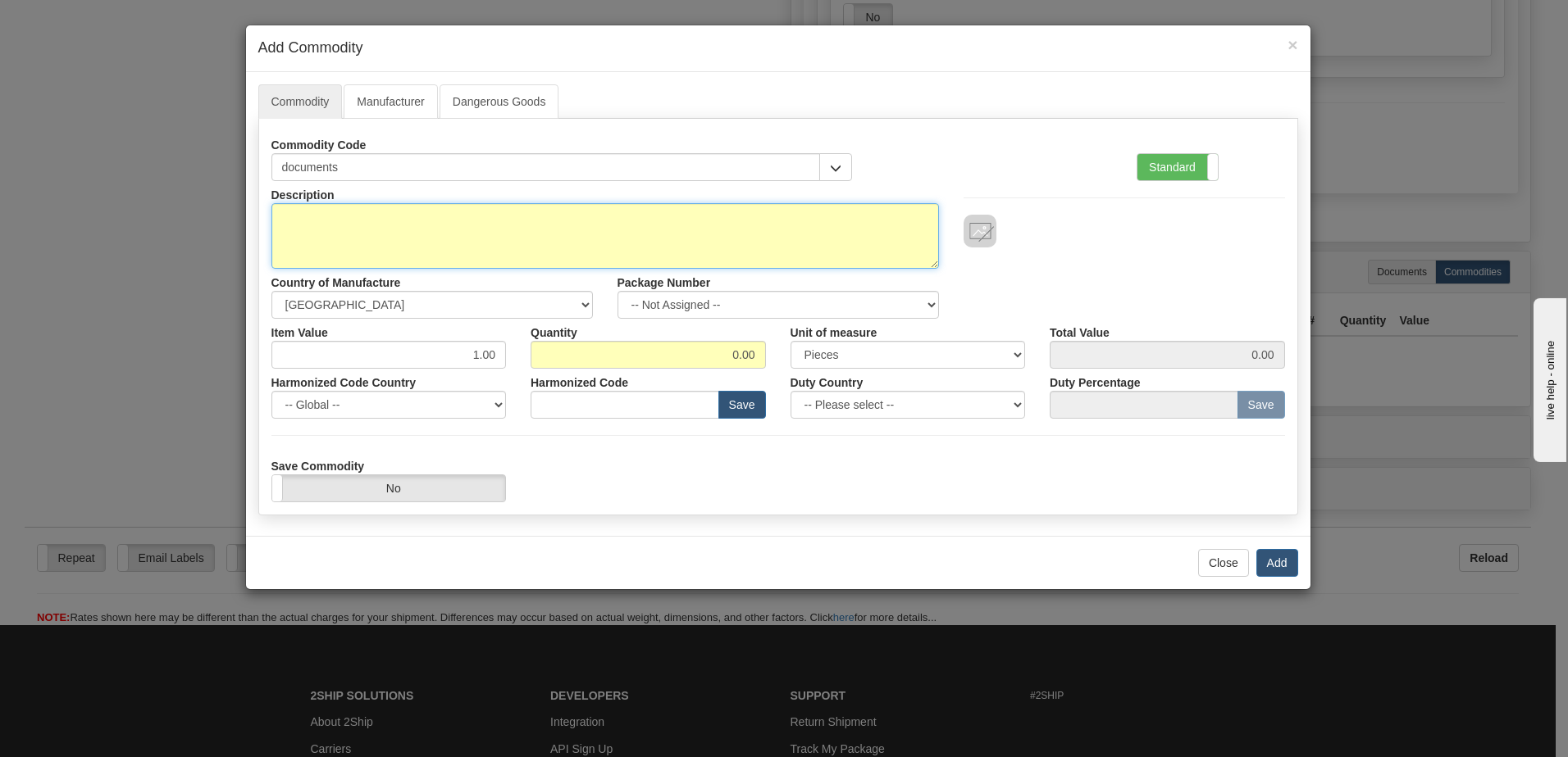
click at [644, 233] on textarea "Description" at bounding box center [604, 236] width 667 height 66
type textarea "Documents"
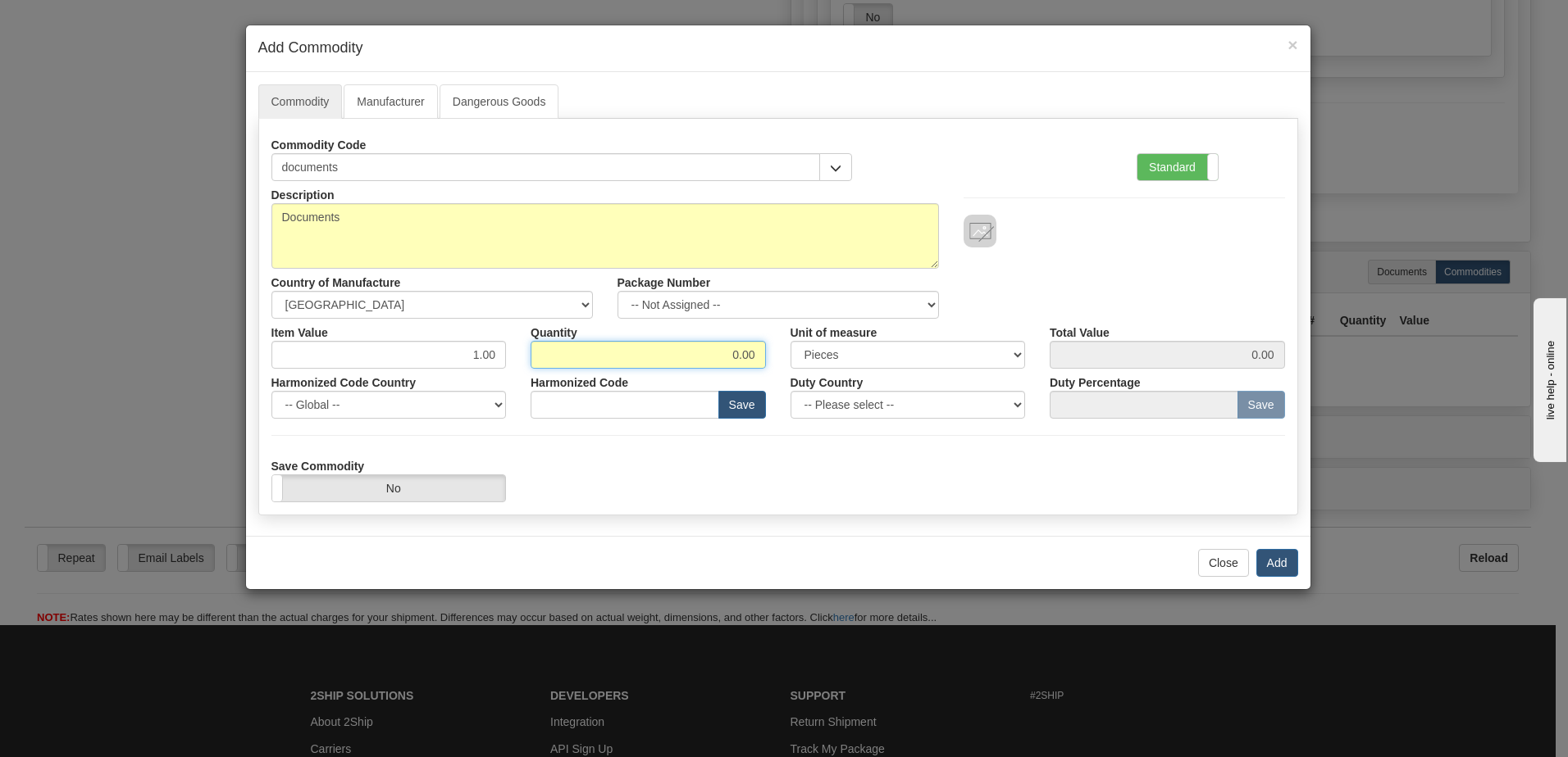
drag, startPoint x: 729, startPoint y: 354, endPoint x: 795, endPoint y: 354, distance: 66.0
click at [795, 354] on div "Item Value 1.00 Quantity 0.00 Unit of measure 3 Thousand Square Inches Adjustme…" at bounding box center [778, 344] width 1038 height 50
type input "1"
type input "1.00"
click at [1277, 563] on div "Close Add" at bounding box center [778, 563] width 1064 height 54
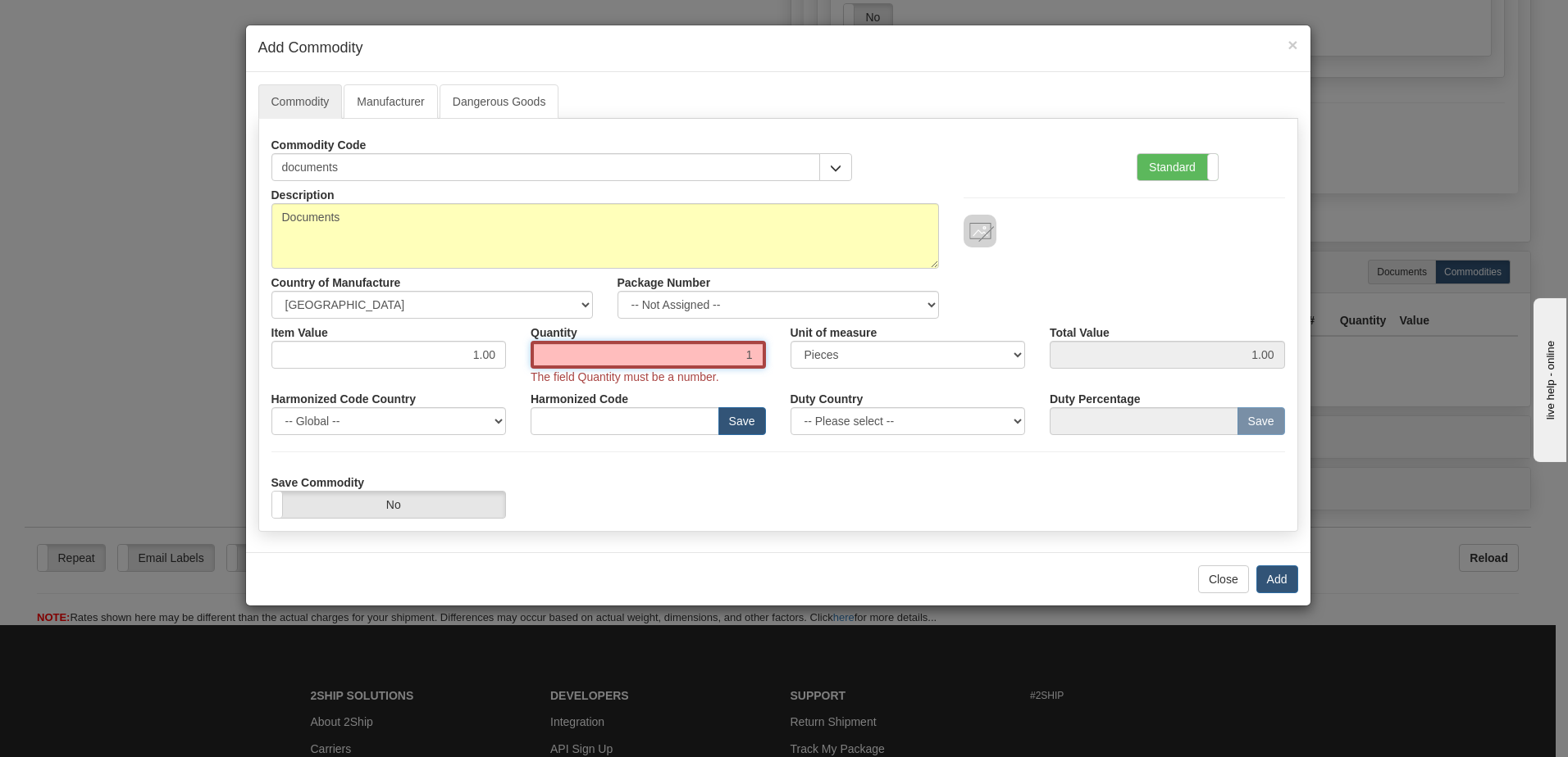
drag, startPoint x: 723, startPoint y: 353, endPoint x: 759, endPoint y: 353, distance: 36.0
click at [759, 353] on input "1" at bounding box center [648, 354] width 235 height 28
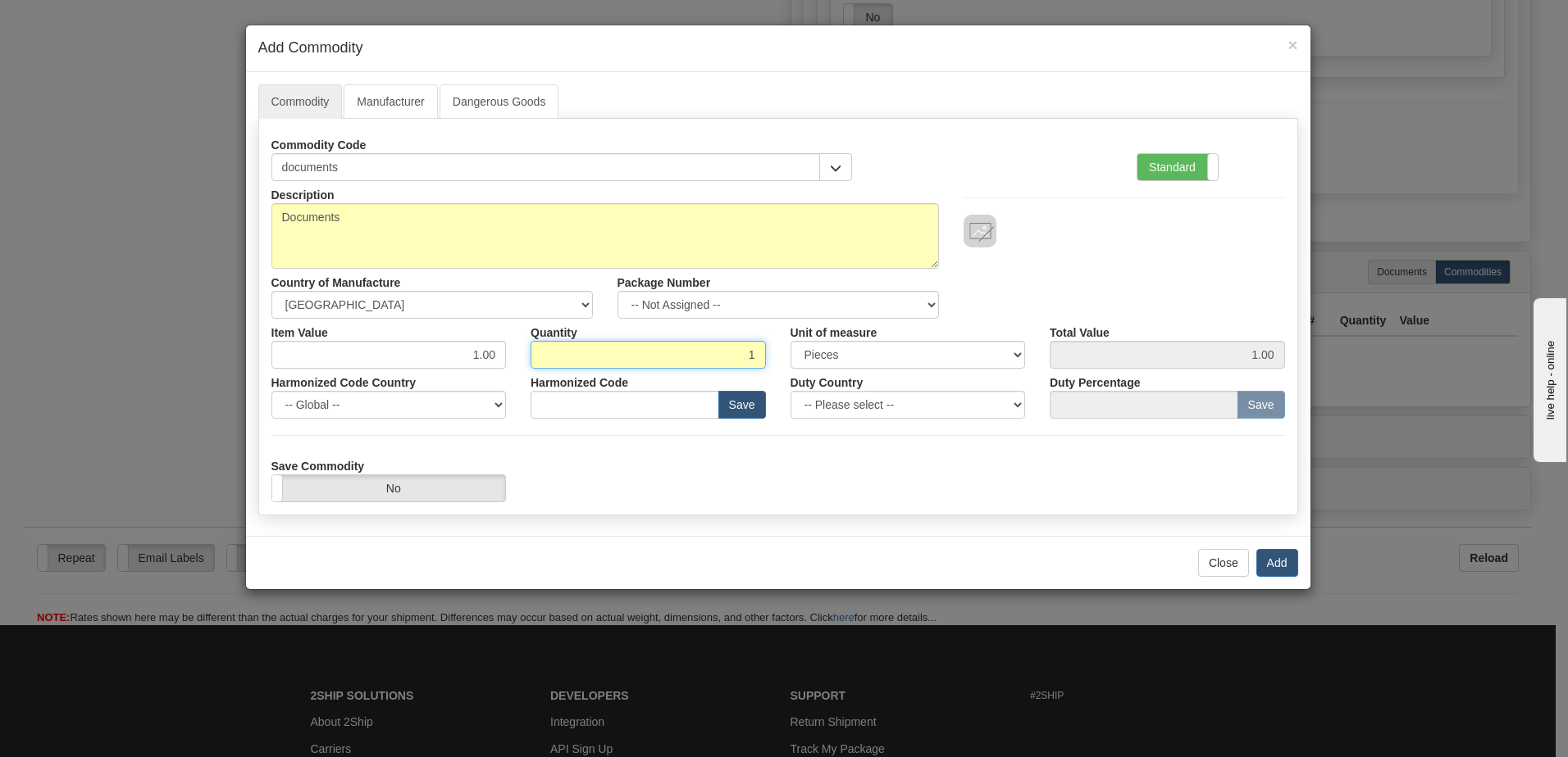
type input "16"
type input "16.00"
click at [749, 354] on input "16" at bounding box center [648, 354] width 235 height 28
type input "1"
type input "1.00"
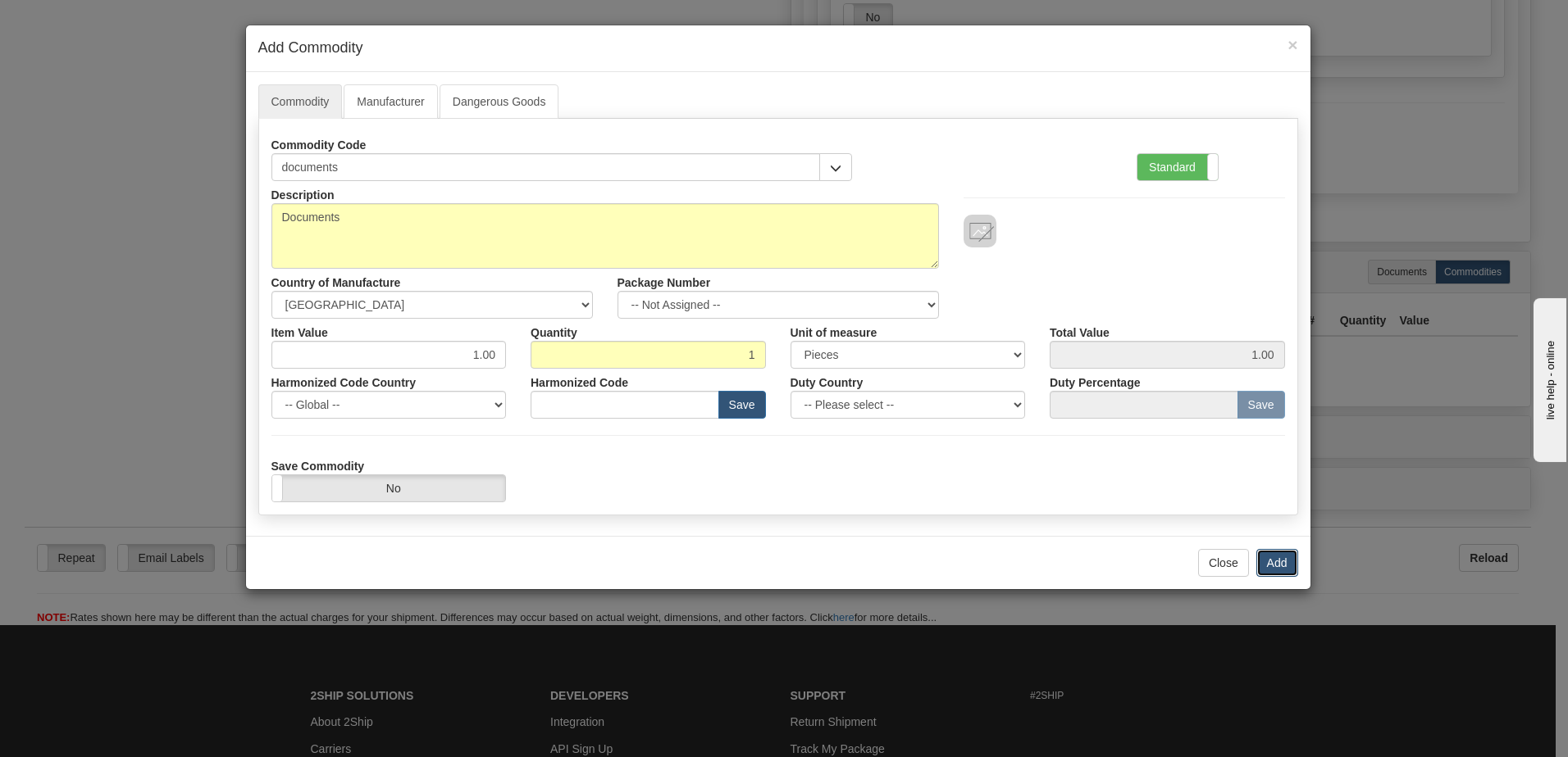
click at [1284, 565] on button "Add" at bounding box center [1276, 563] width 42 height 28
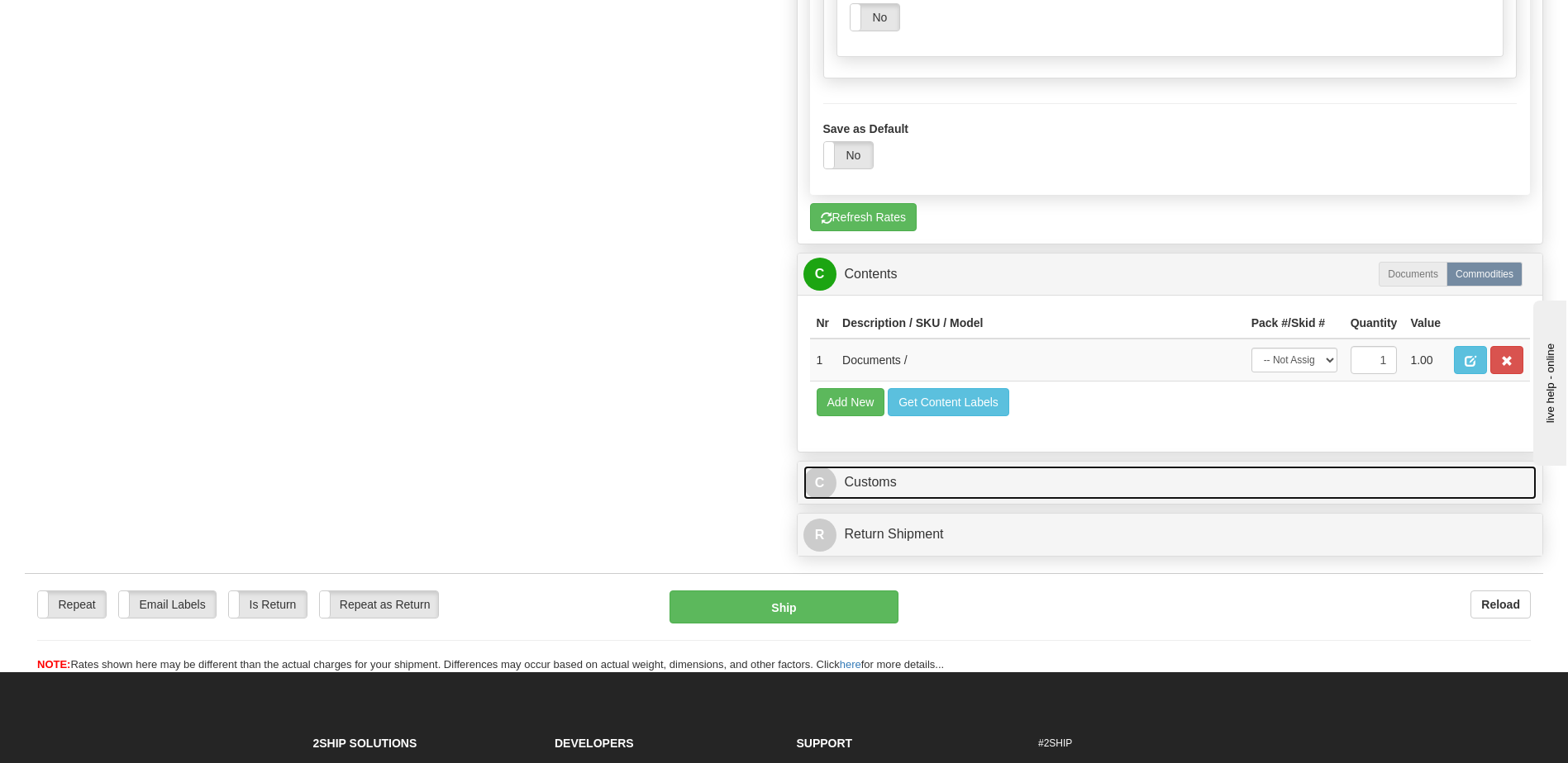
click at [888, 489] on link "C Customs" at bounding box center [1170, 483] width 735 height 34
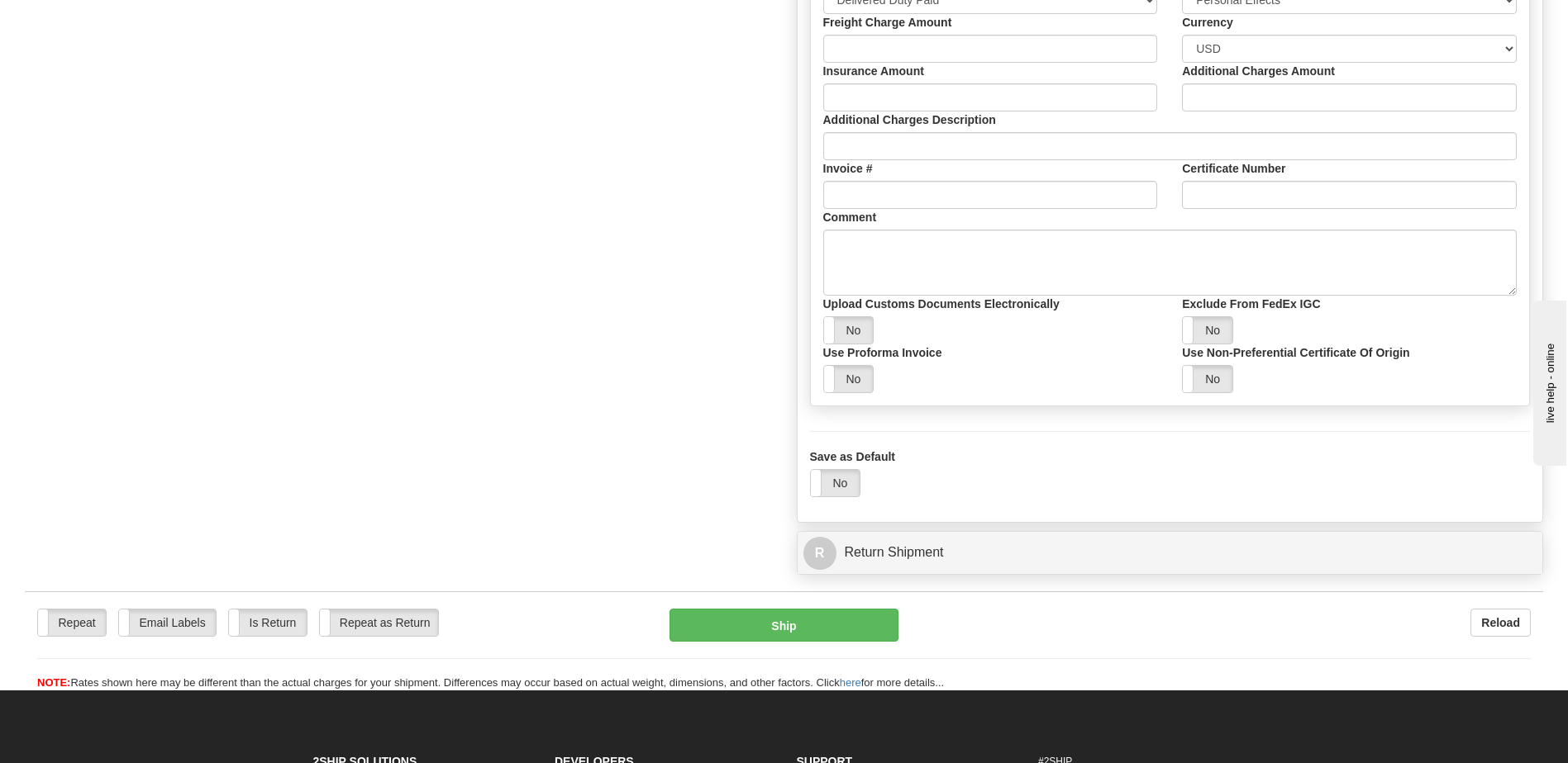
scroll to position [2396, 0]
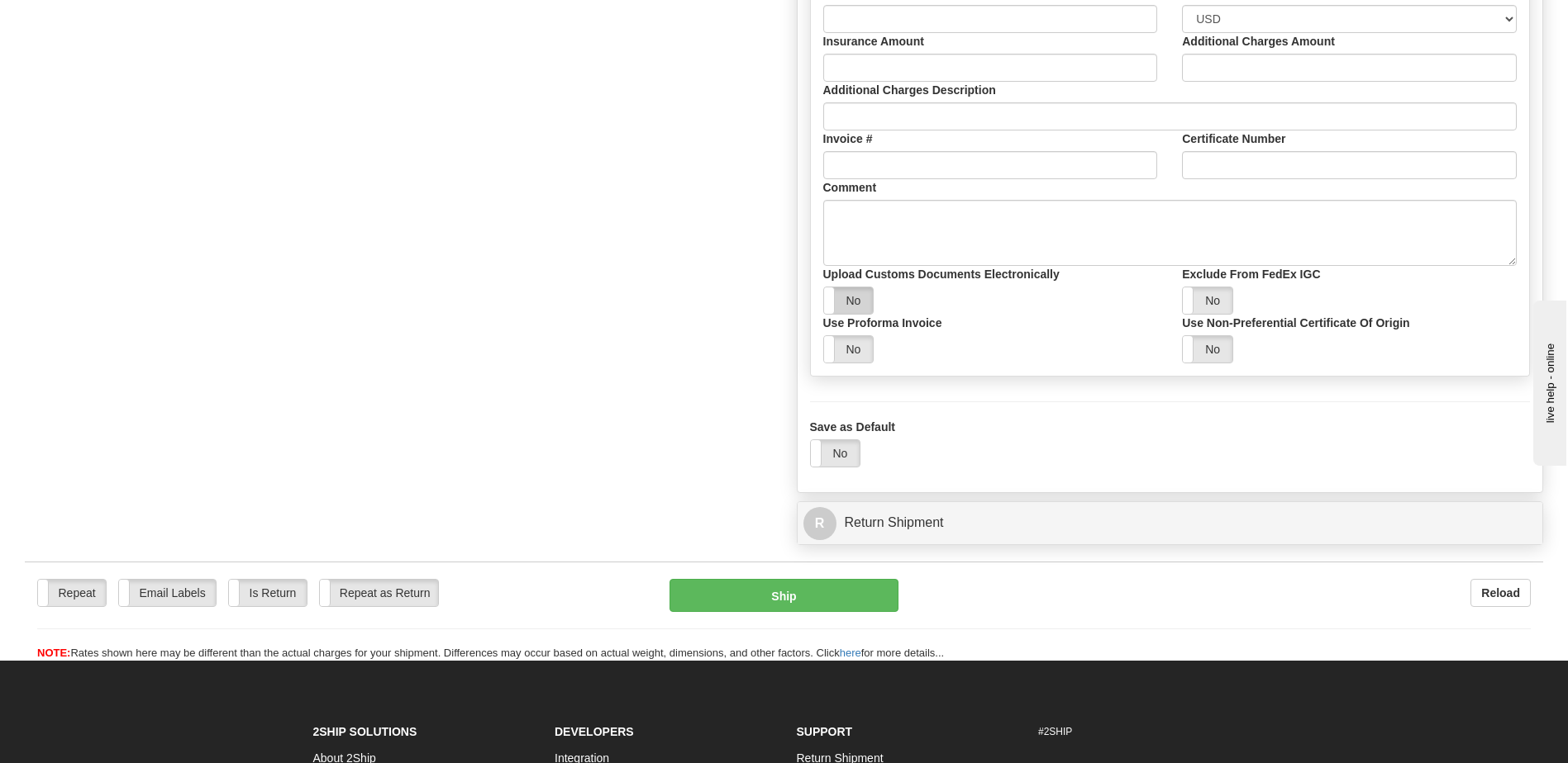
click at [858, 309] on label "No" at bounding box center [848, 300] width 49 height 26
click at [849, 304] on label "Yes" at bounding box center [848, 300] width 49 height 26
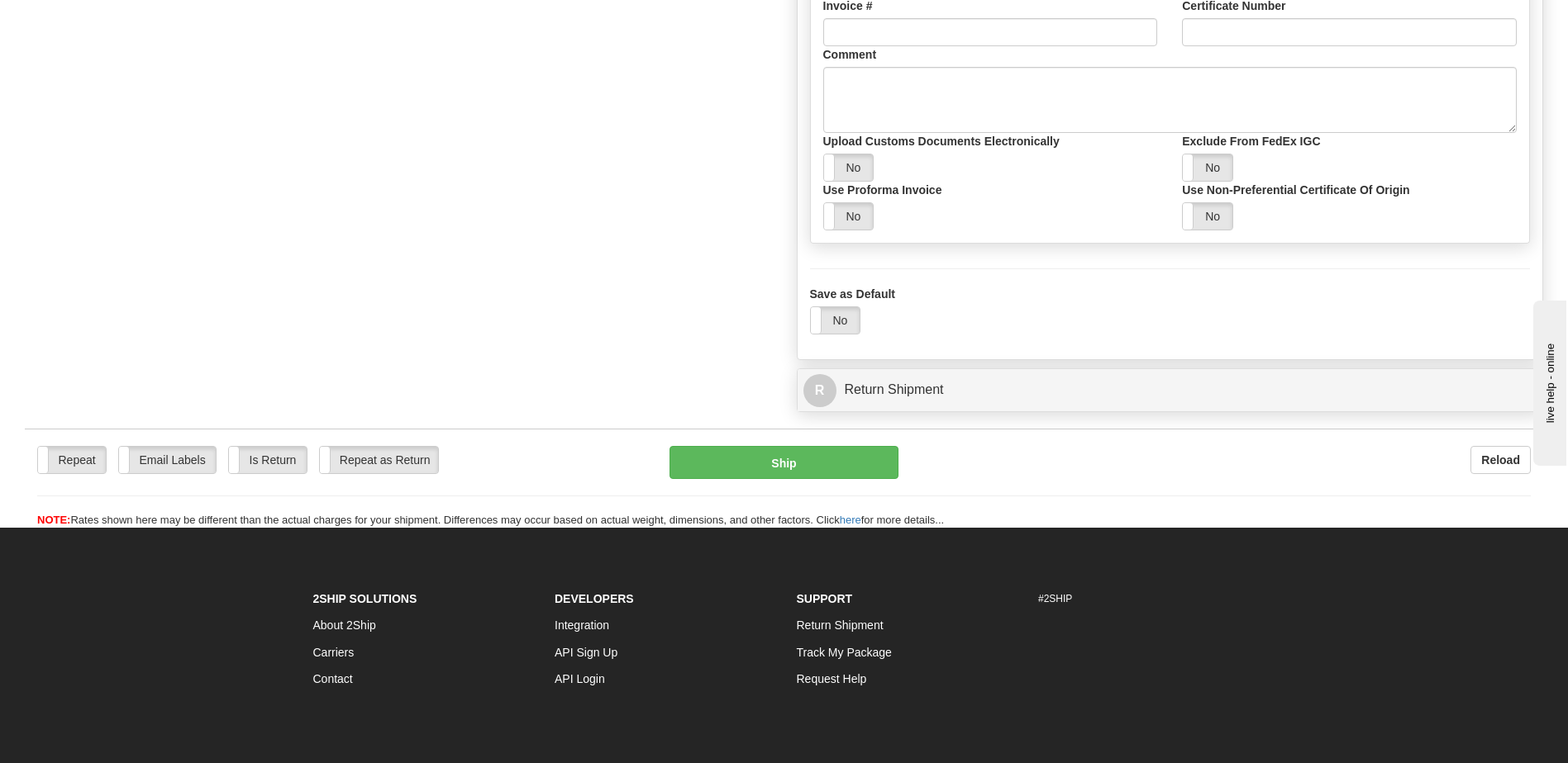
scroll to position [2561, 0]
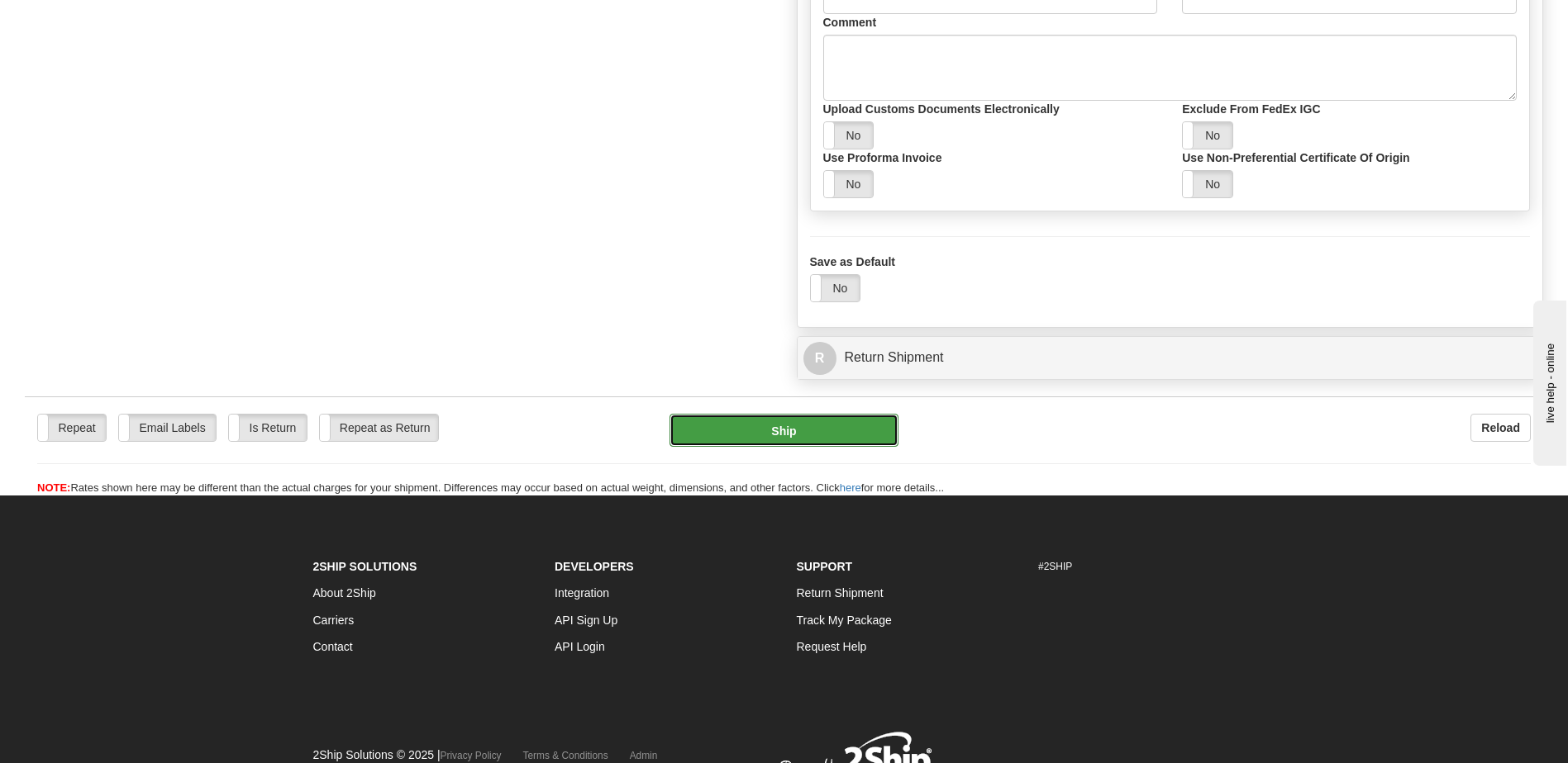
click at [783, 431] on button "Ship" at bounding box center [783, 430] width 228 height 33
type input "01"
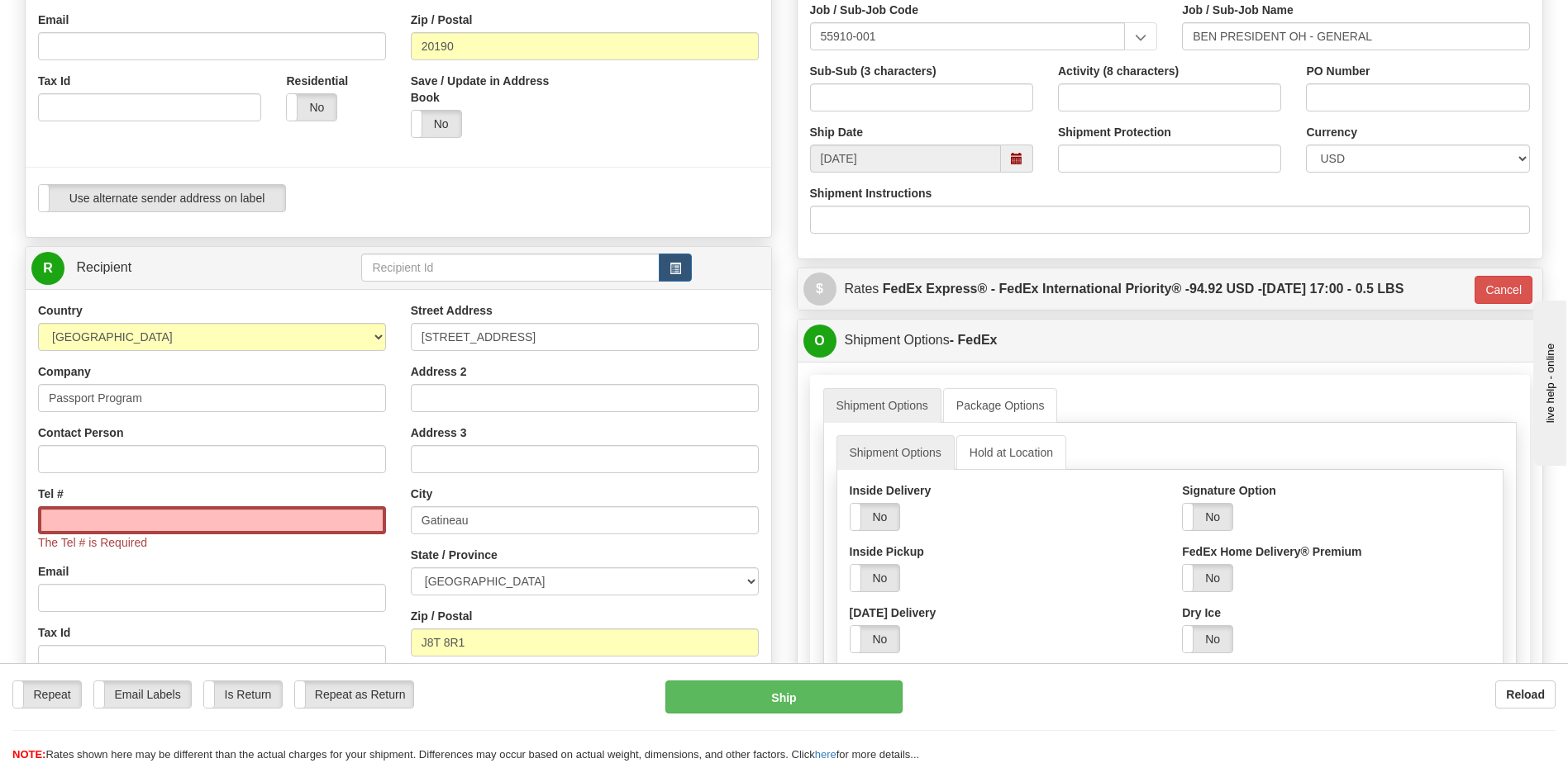
scroll to position [402, 0]
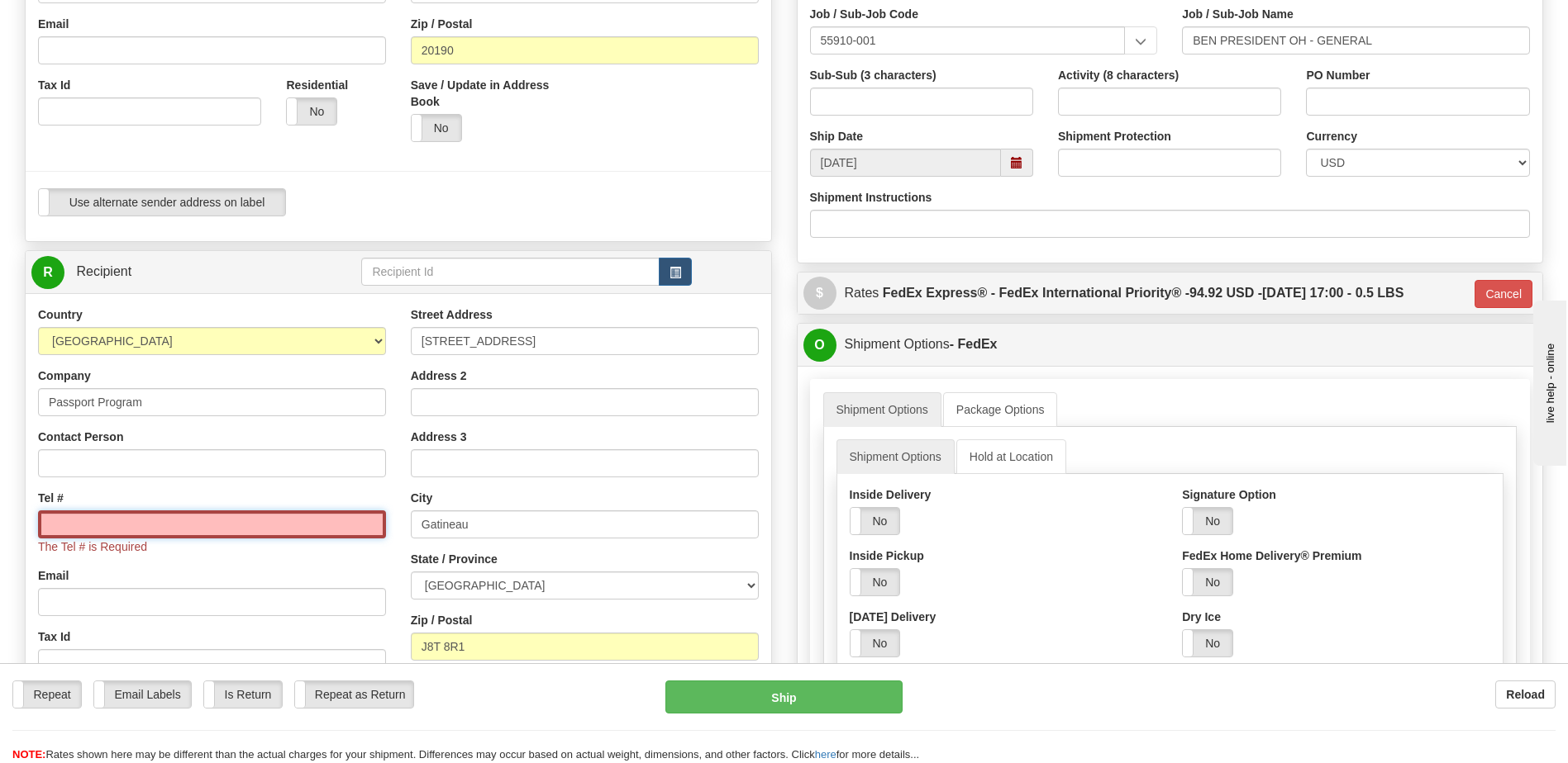
click at [168, 523] on input "Tel #" at bounding box center [212, 524] width 348 height 28
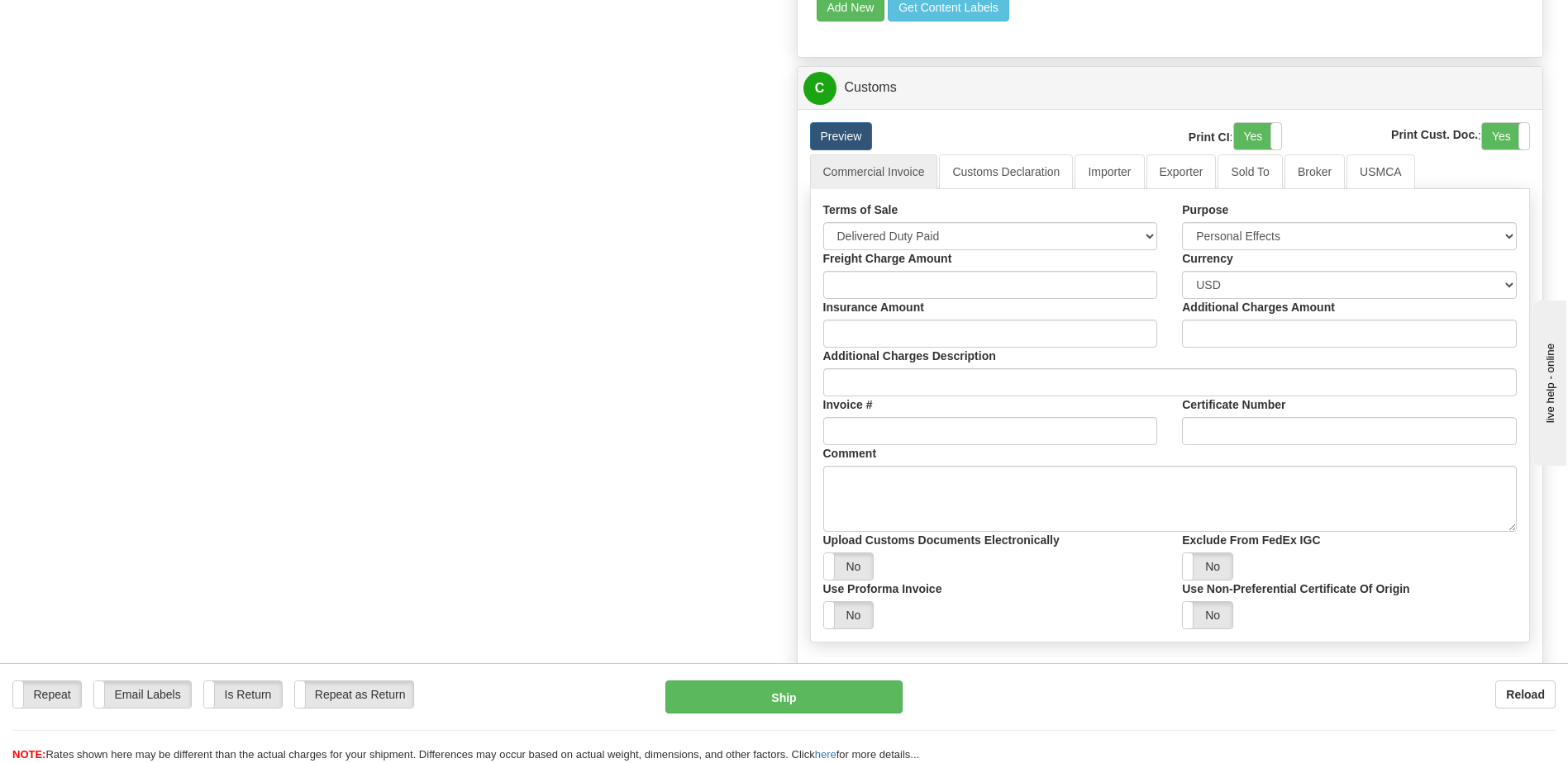
scroll to position [1890, 0]
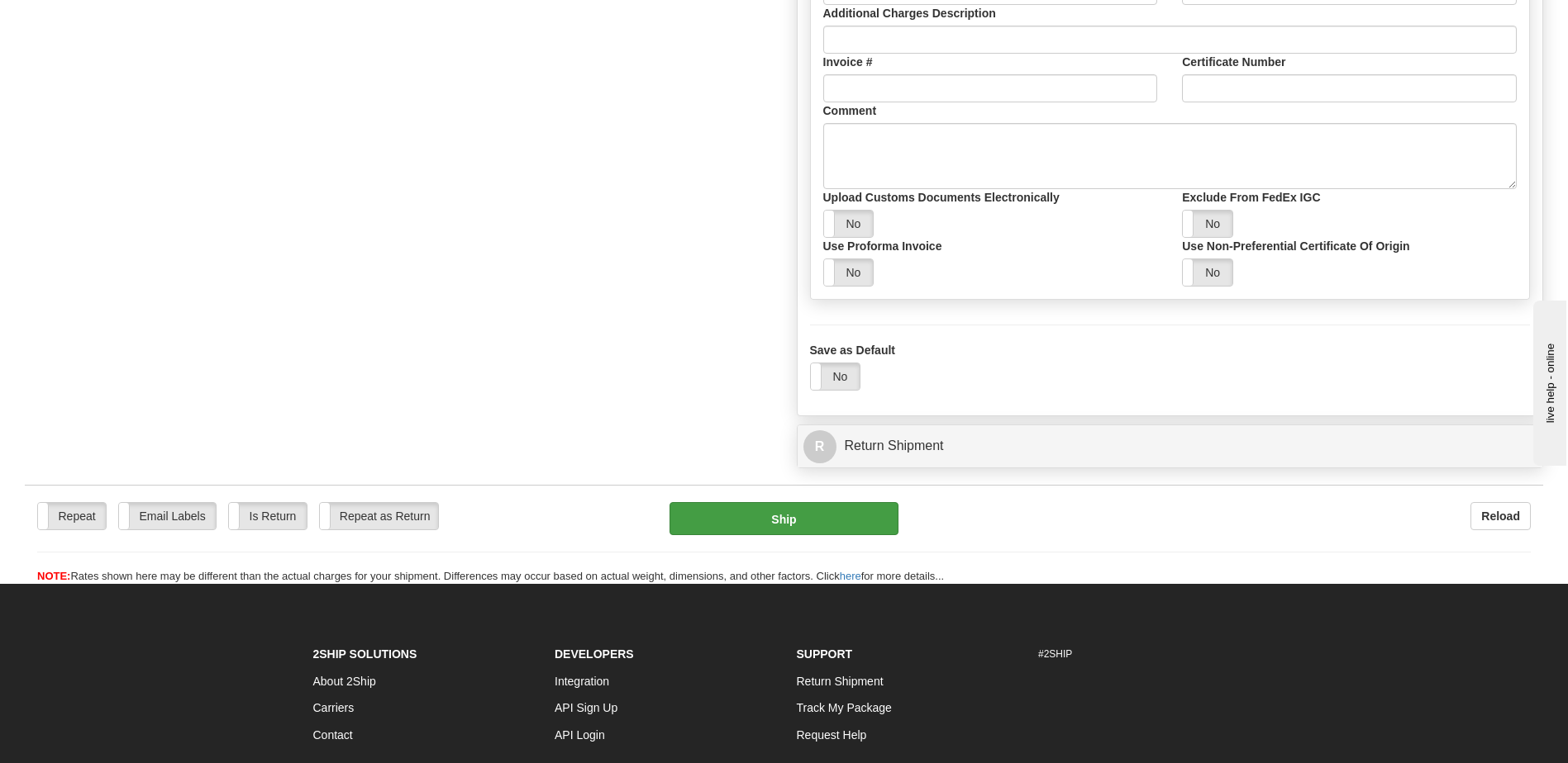
type input "5713926389"
click at [786, 511] on button "Ship" at bounding box center [783, 519] width 228 height 33
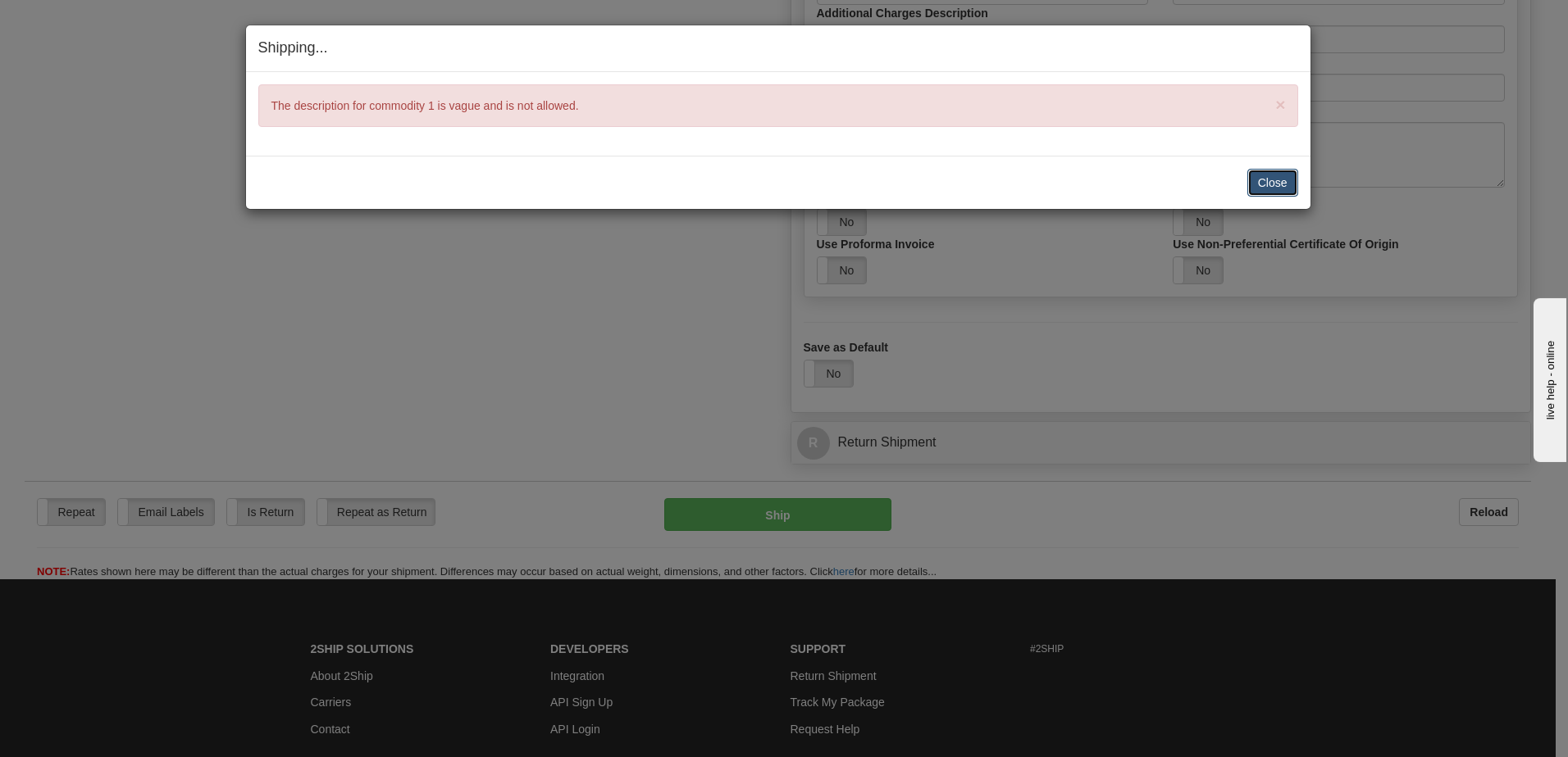
click at [1276, 185] on button "Close" at bounding box center [1272, 182] width 51 height 28
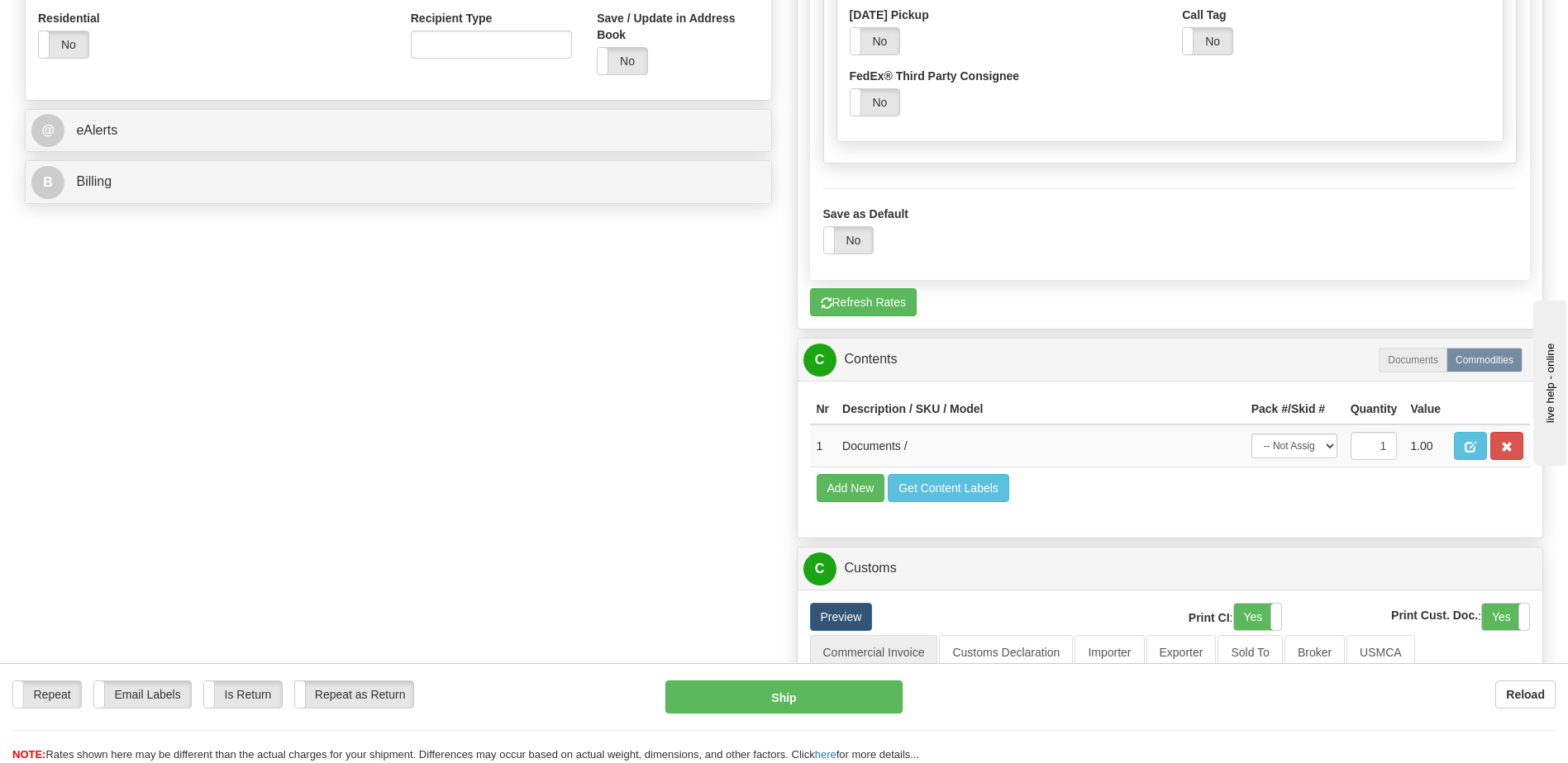
scroll to position [1063, 0]
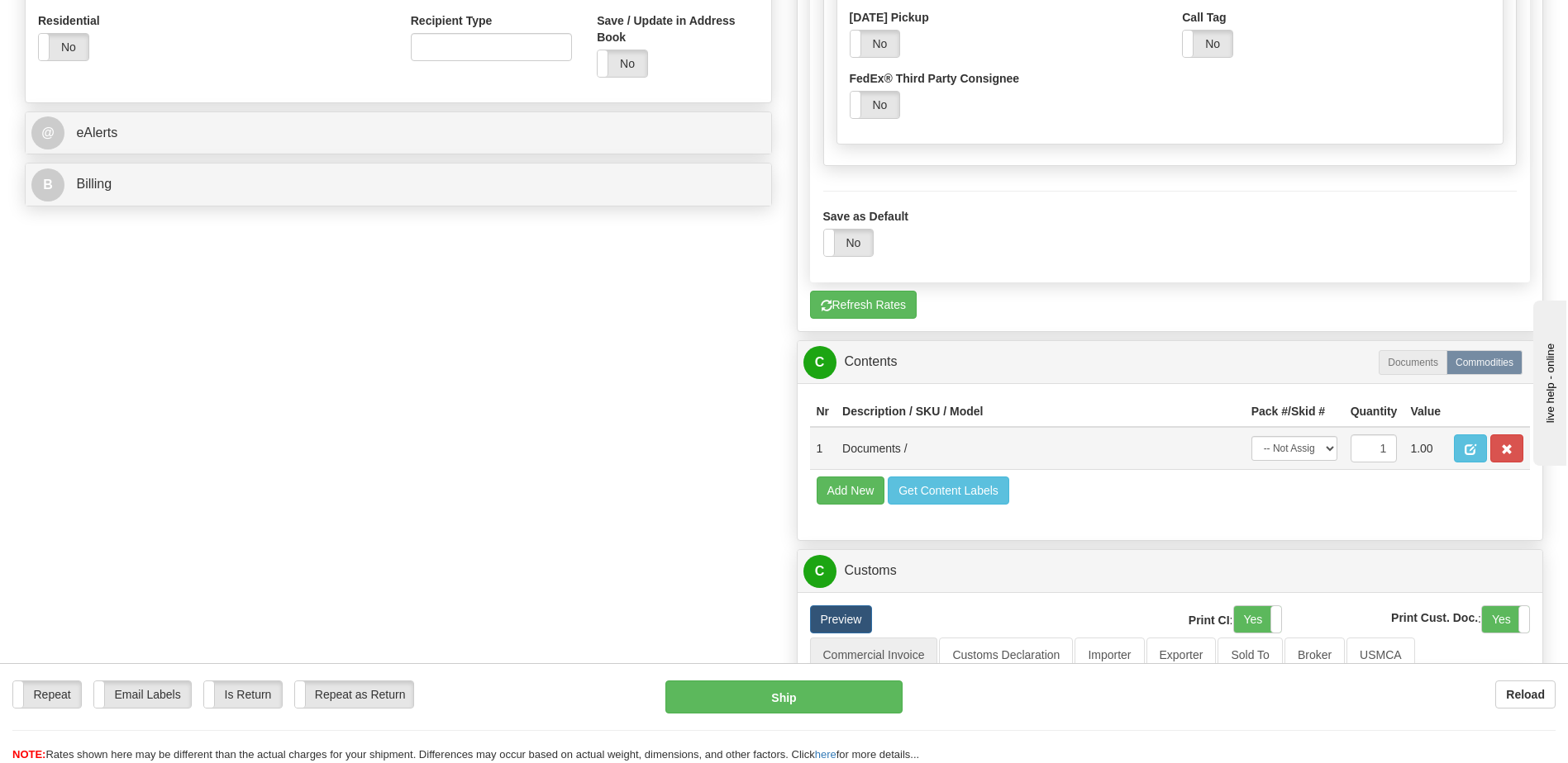
click at [1143, 446] on td "Documents /" at bounding box center [1041, 449] width 409 height 43
click at [1375, 445] on input "1" at bounding box center [1374, 449] width 47 height 28
type input "4"
click at [1075, 493] on td "Add New Get Content Labels" at bounding box center [1170, 490] width 721 height 42
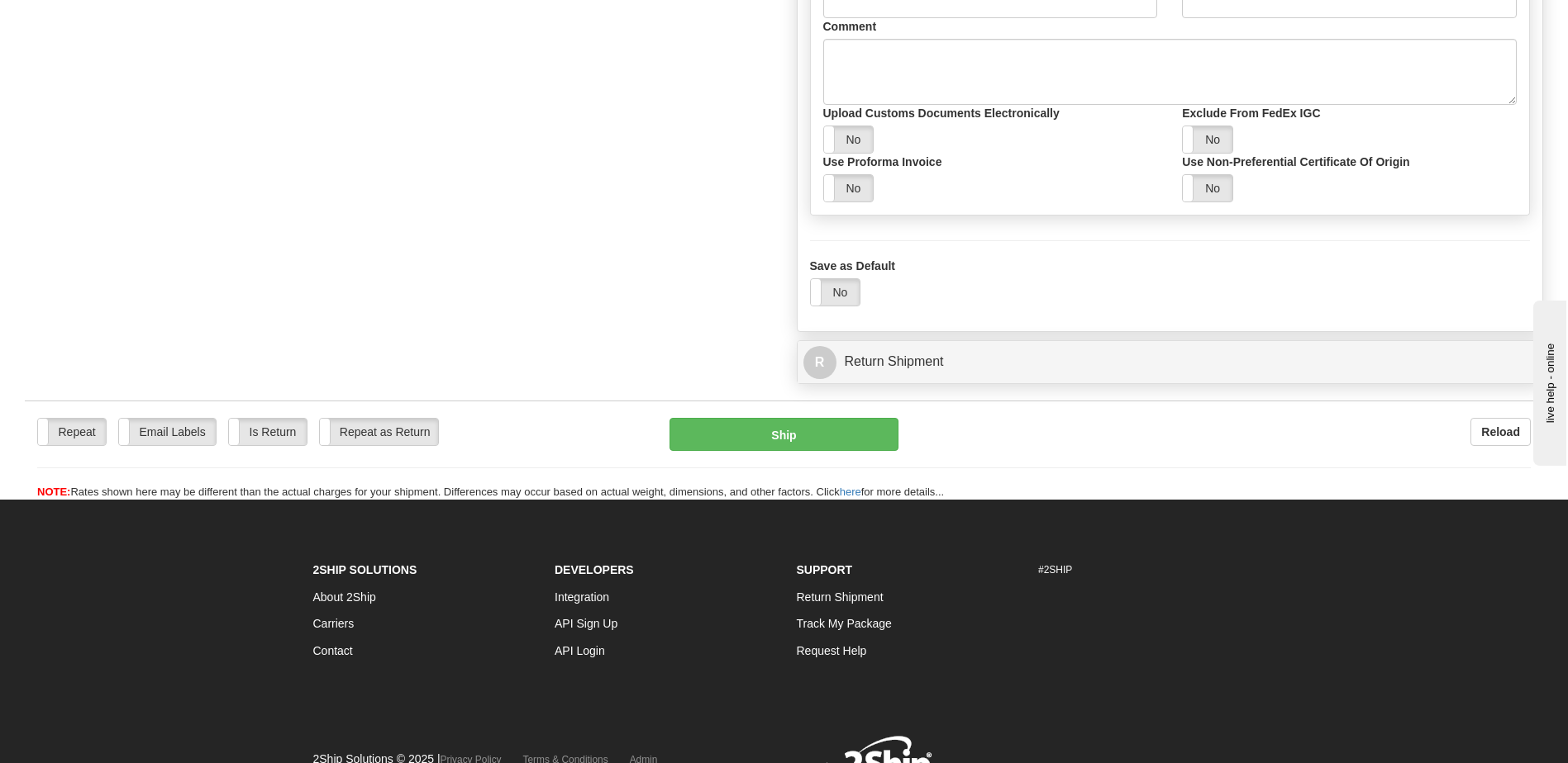
scroll to position [2053, 0]
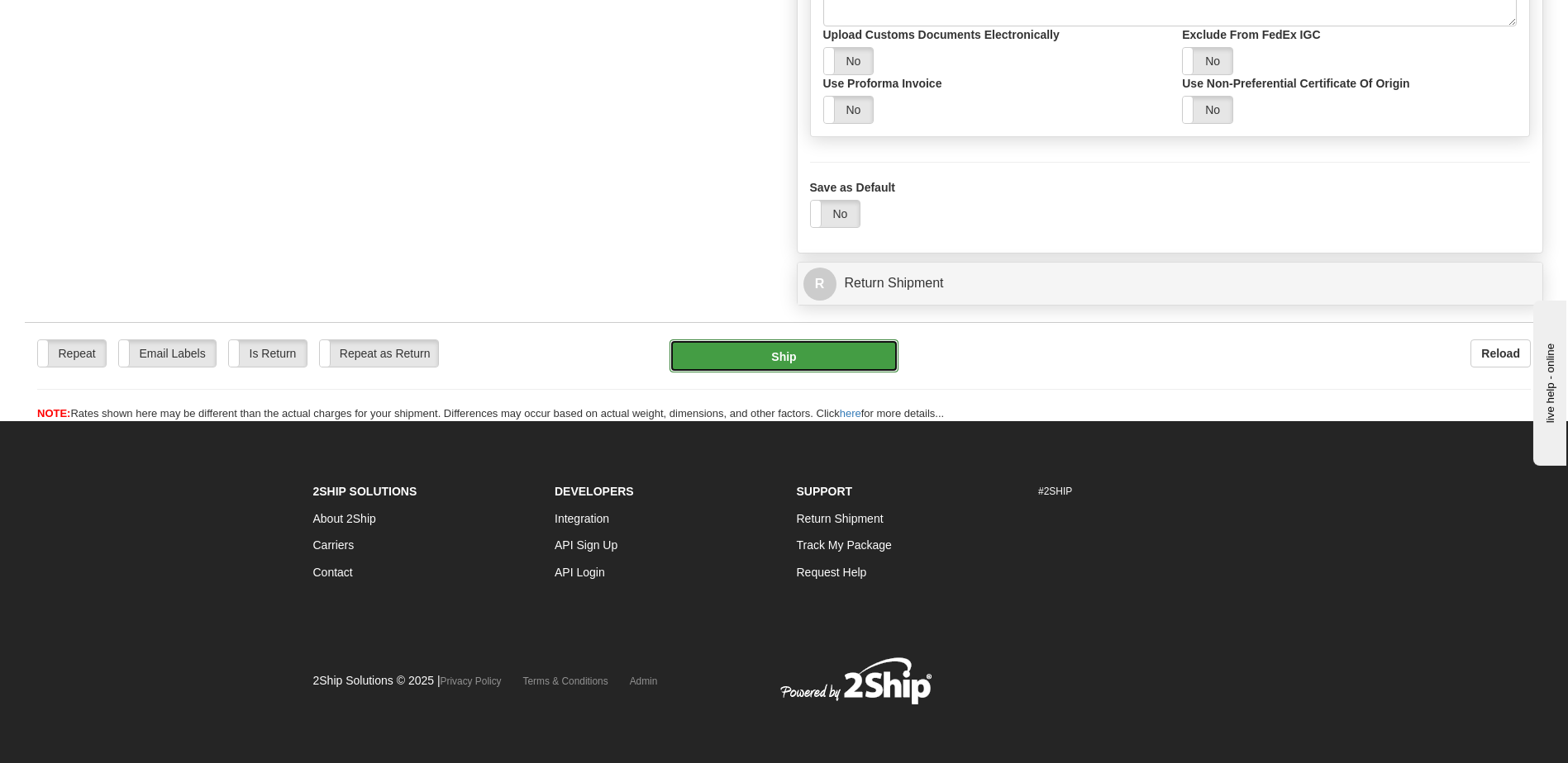
click at [782, 357] on button "Ship" at bounding box center [783, 355] width 228 height 33
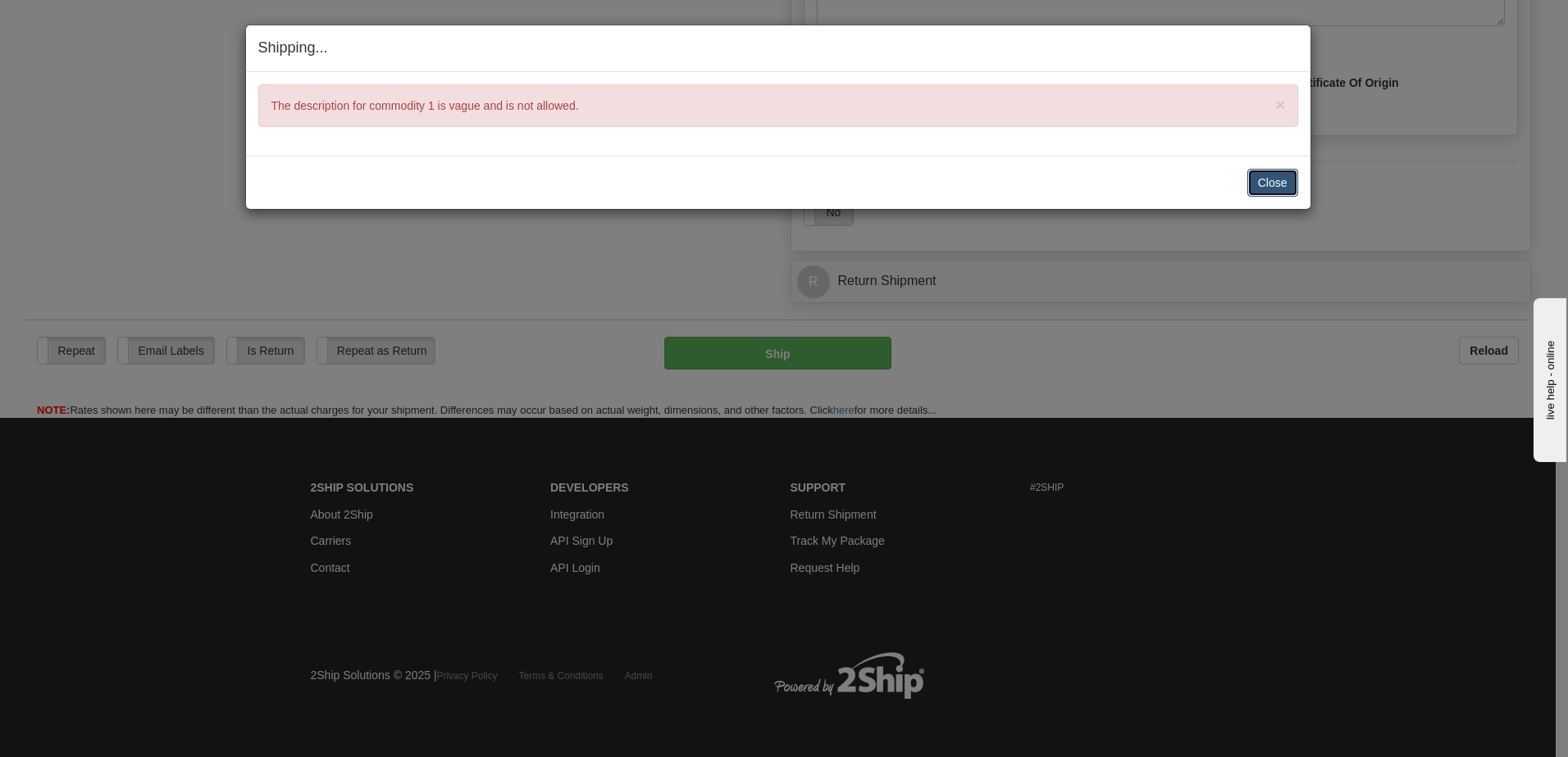
click at [1278, 176] on button "Close" at bounding box center [1272, 182] width 51 height 28
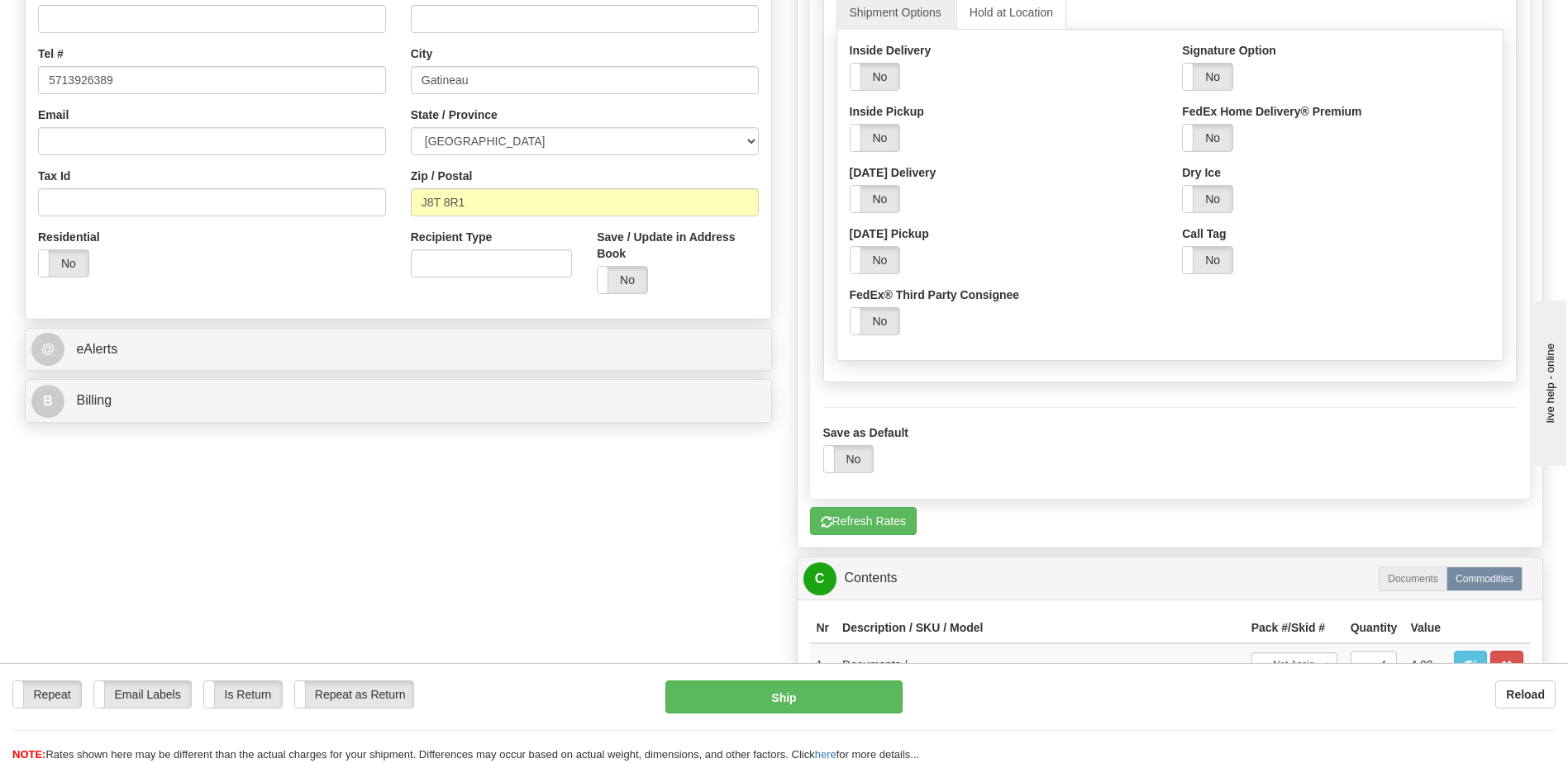
scroll to position [1061, 0]
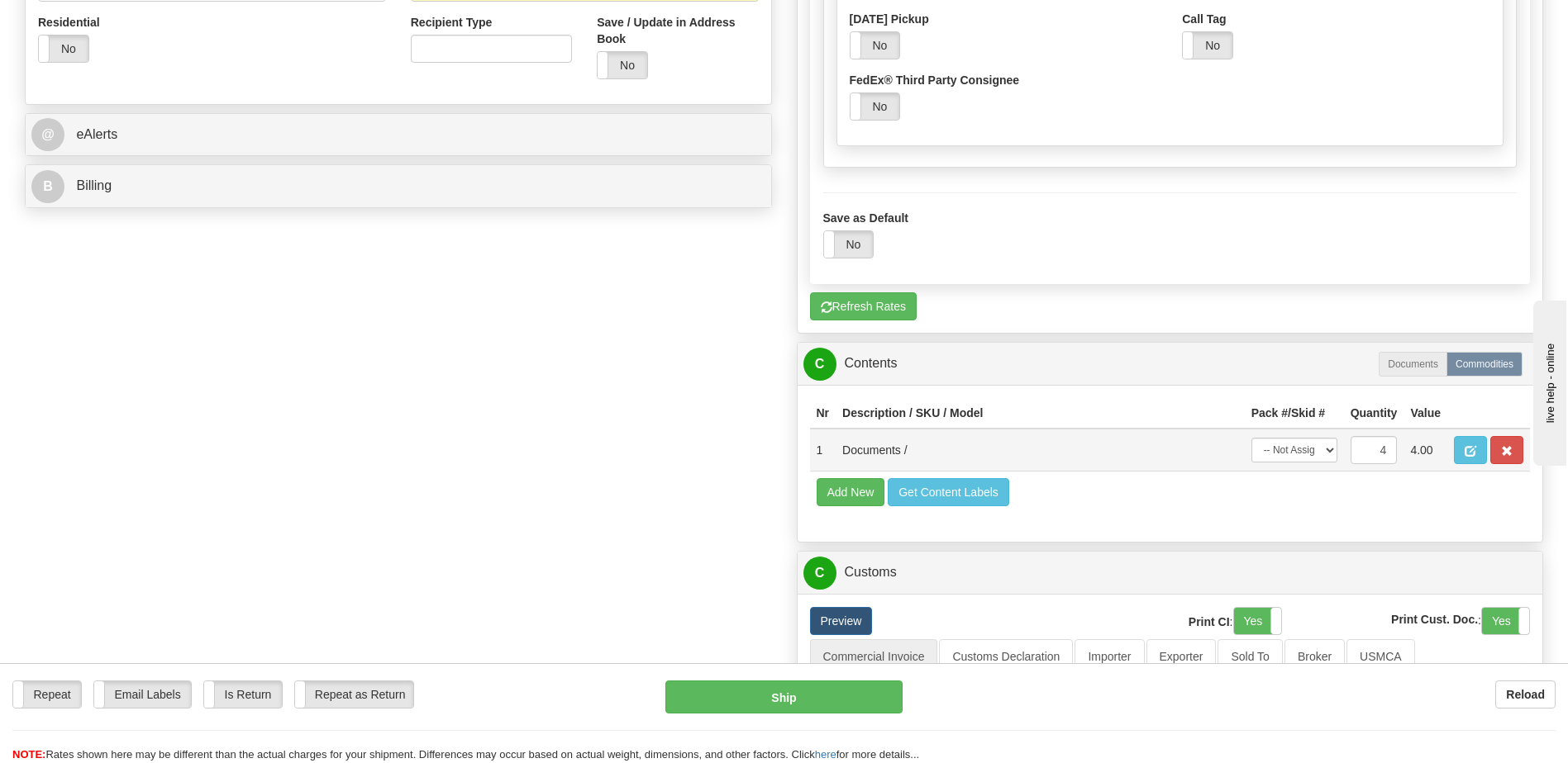
click at [822, 452] on td "1" at bounding box center [823, 451] width 26 height 43
click at [1471, 452] on span "button" at bounding box center [1471, 451] width 11 height 11
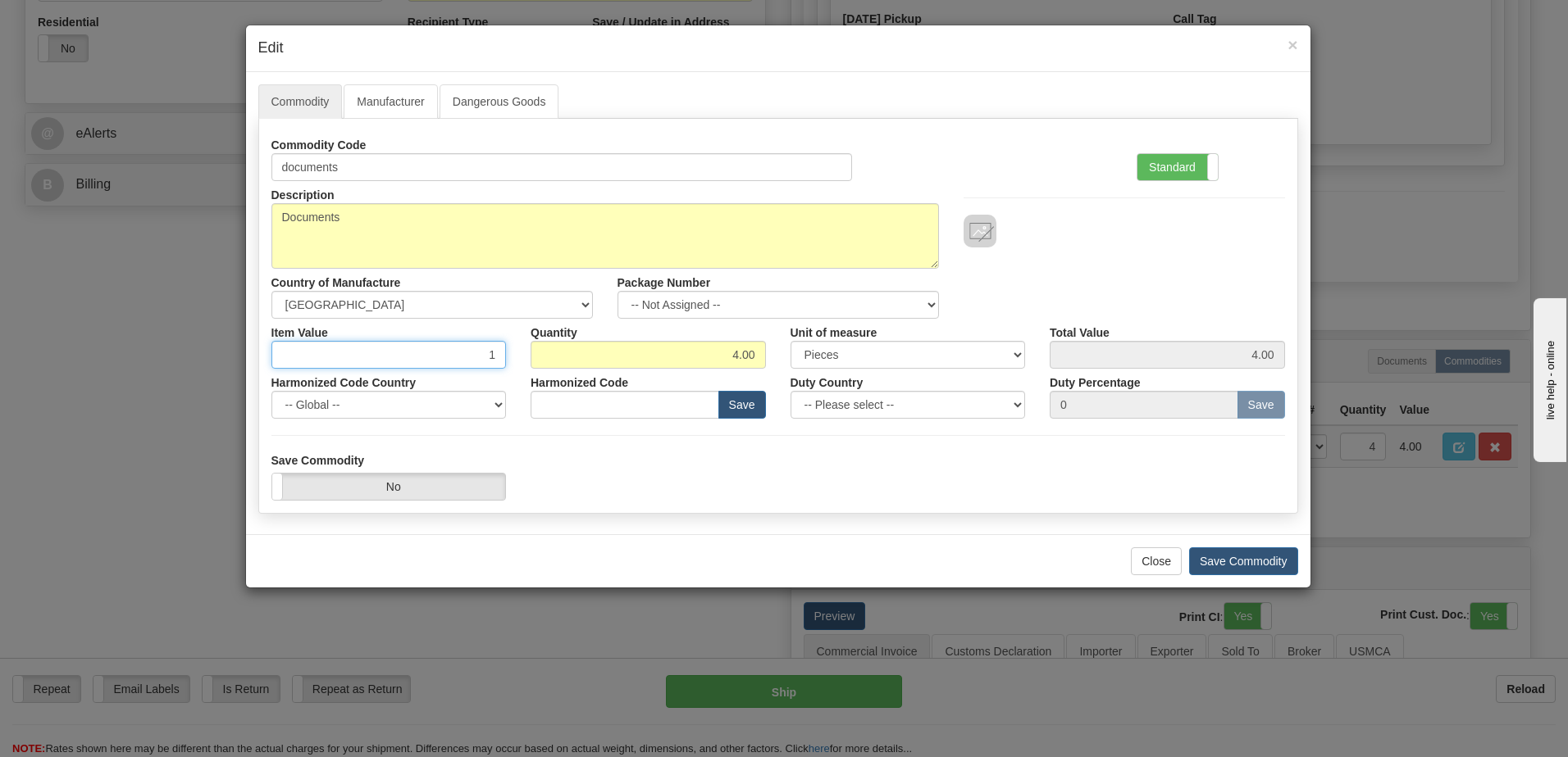
drag, startPoint x: 486, startPoint y: 357, endPoint x: 511, endPoint y: 355, distance: 25.1
click at [511, 355] on div "Item Value 1" at bounding box center [389, 344] width 260 height 50
type input "1.00"
click at [803, 468] on div "Save Commodity Yes No" at bounding box center [778, 477] width 1038 height 48
click at [1232, 557] on button "Save Commodity" at bounding box center [1243, 562] width 109 height 28
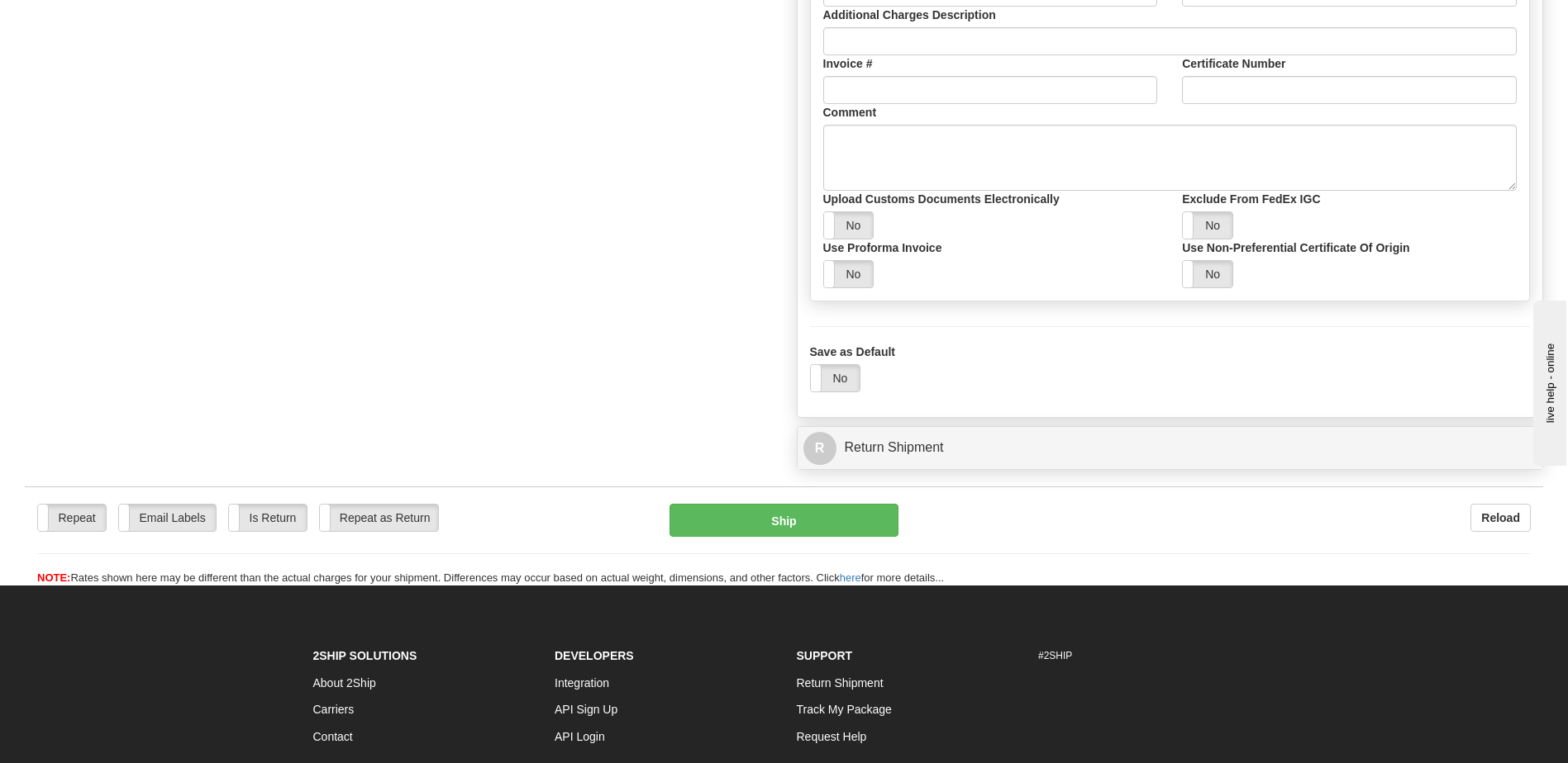
scroll to position [2053, 0]
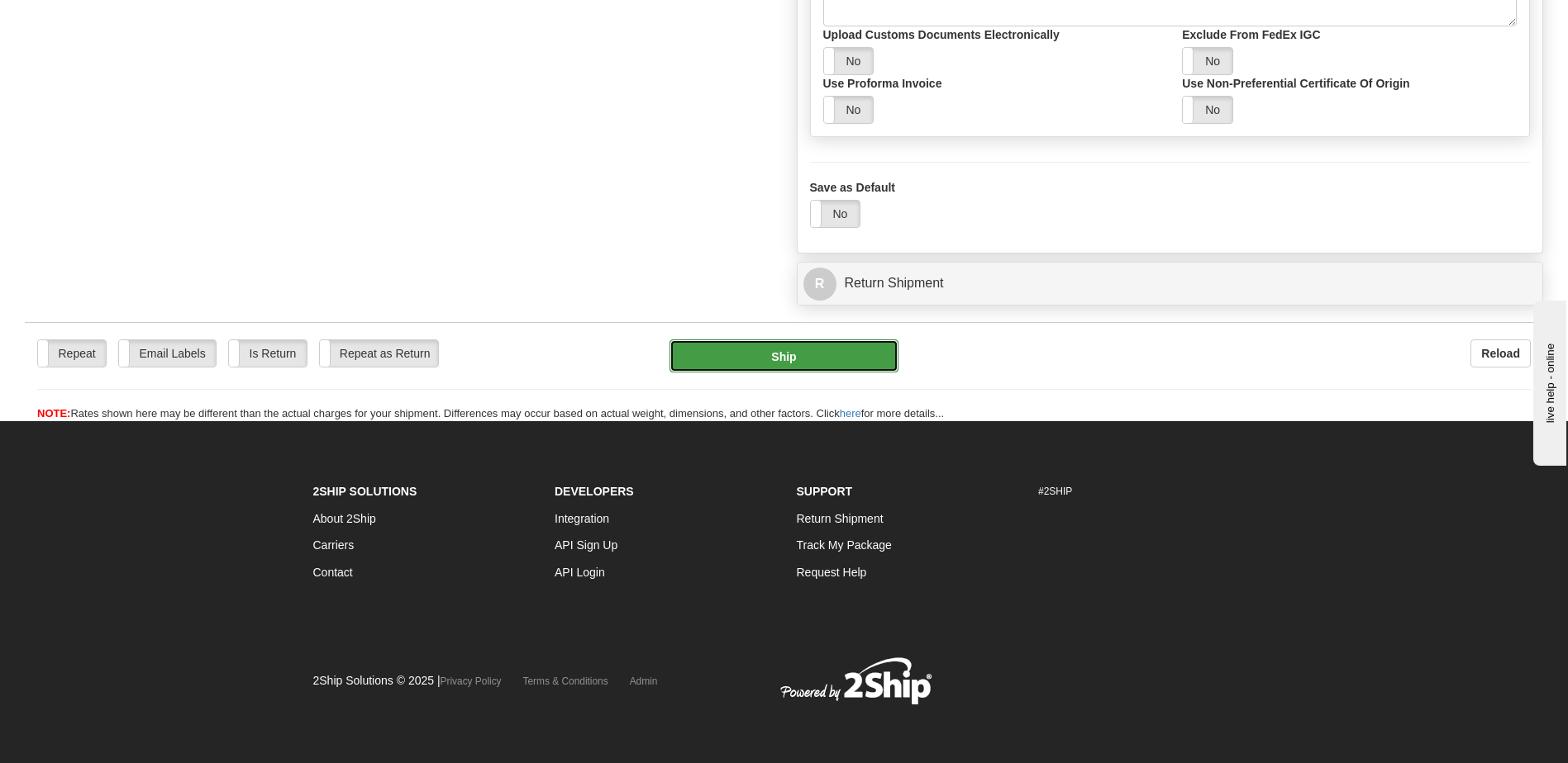
click at [778, 354] on button "Ship" at bounding box center [783, 355] width 228 height 33
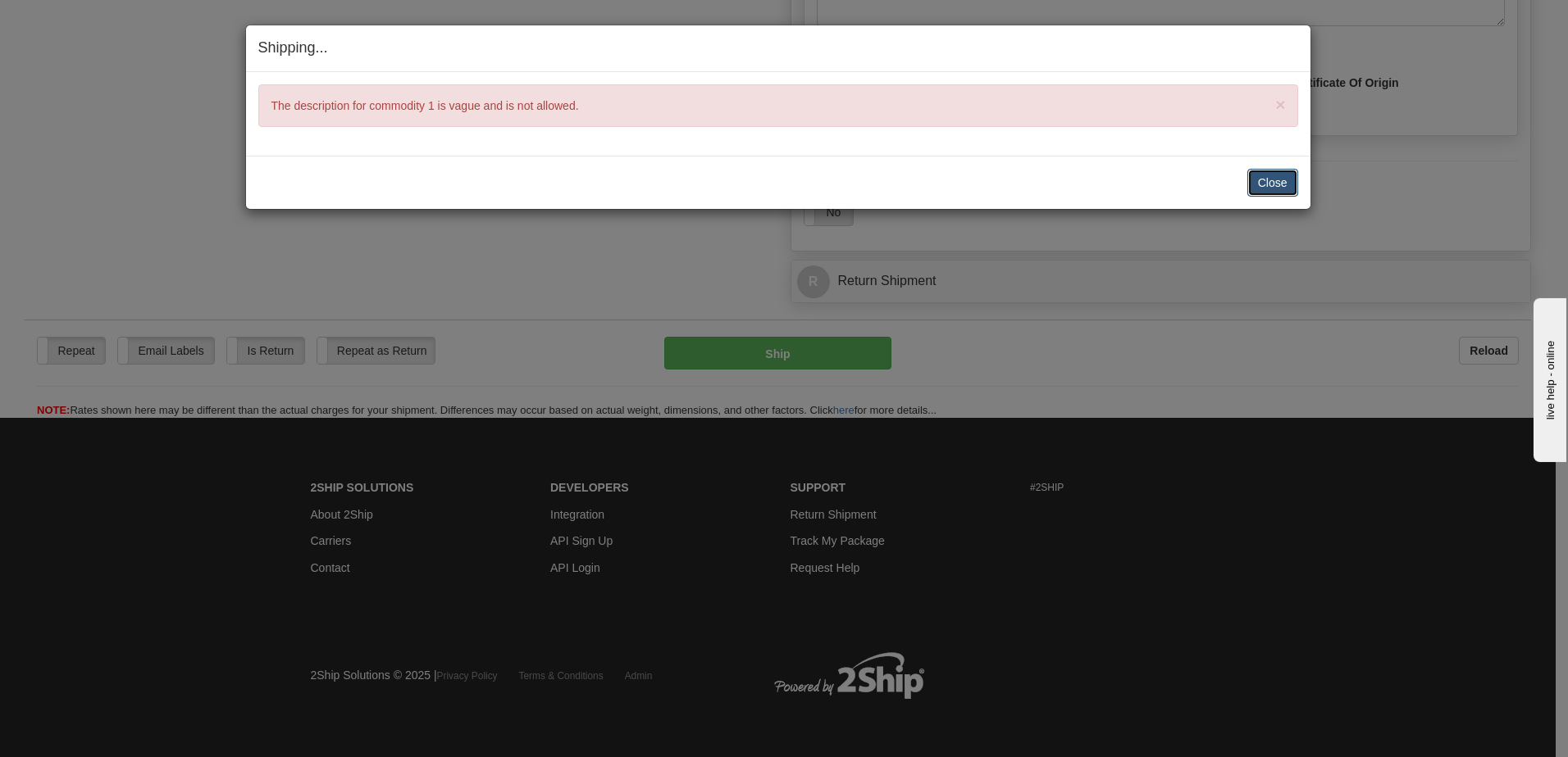
click at [1276, 179] on button "Close" at bounding box center [1272, 182] width 51 height 28
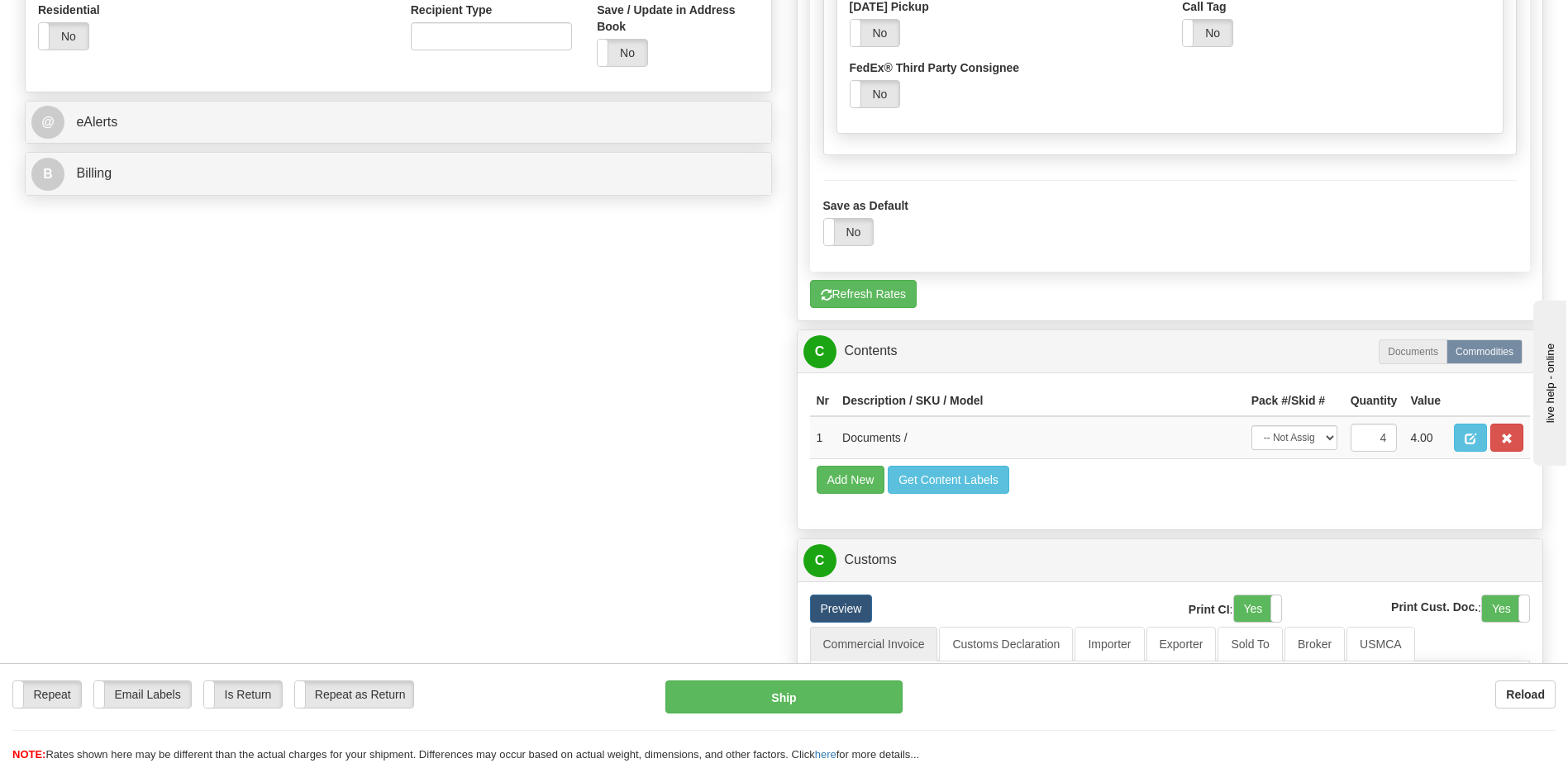
scroll to position [1157, 0]
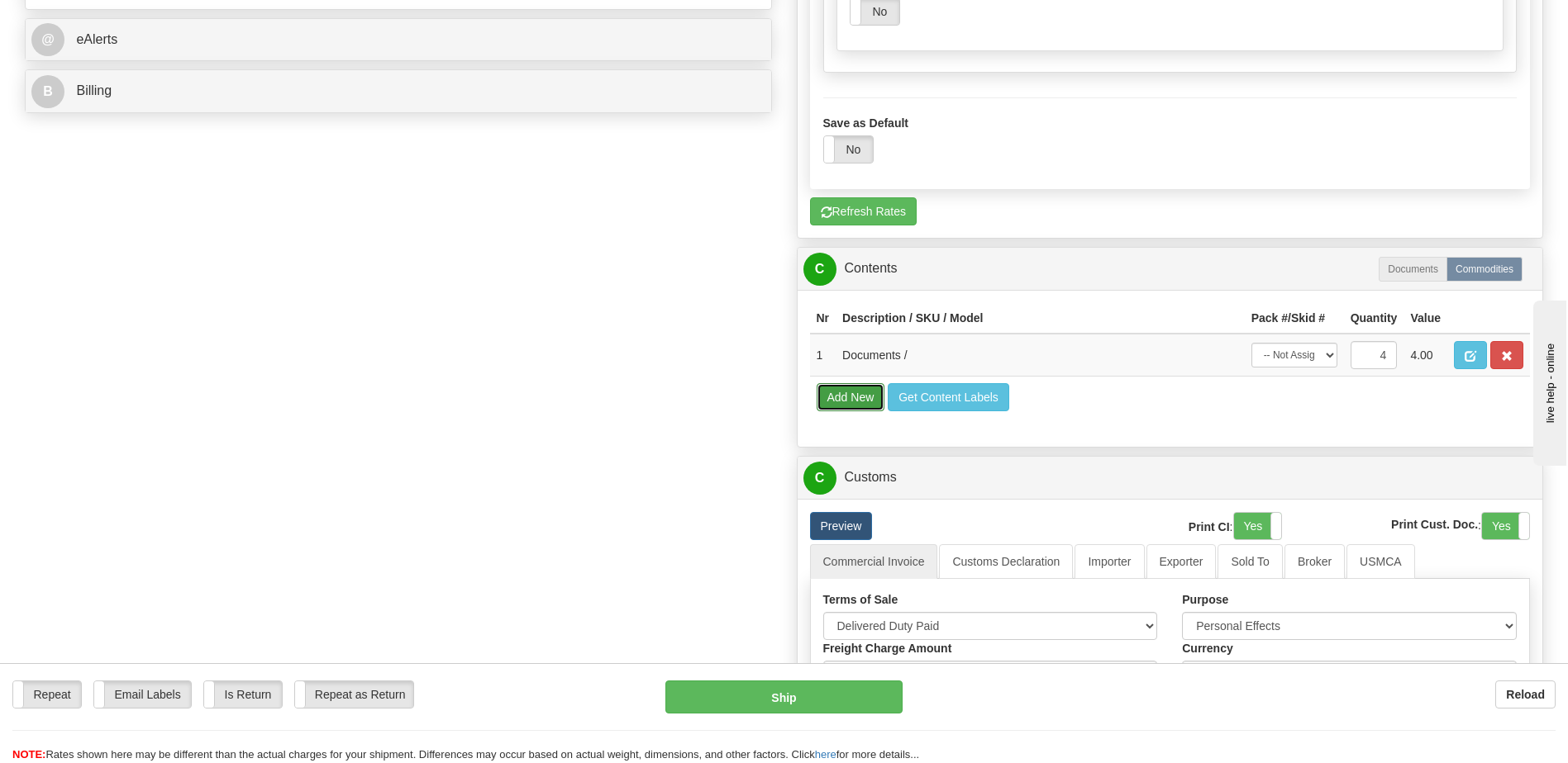
click at [839, 398] on button "Add New" at bounding box center [851, 397] width 69 height 28
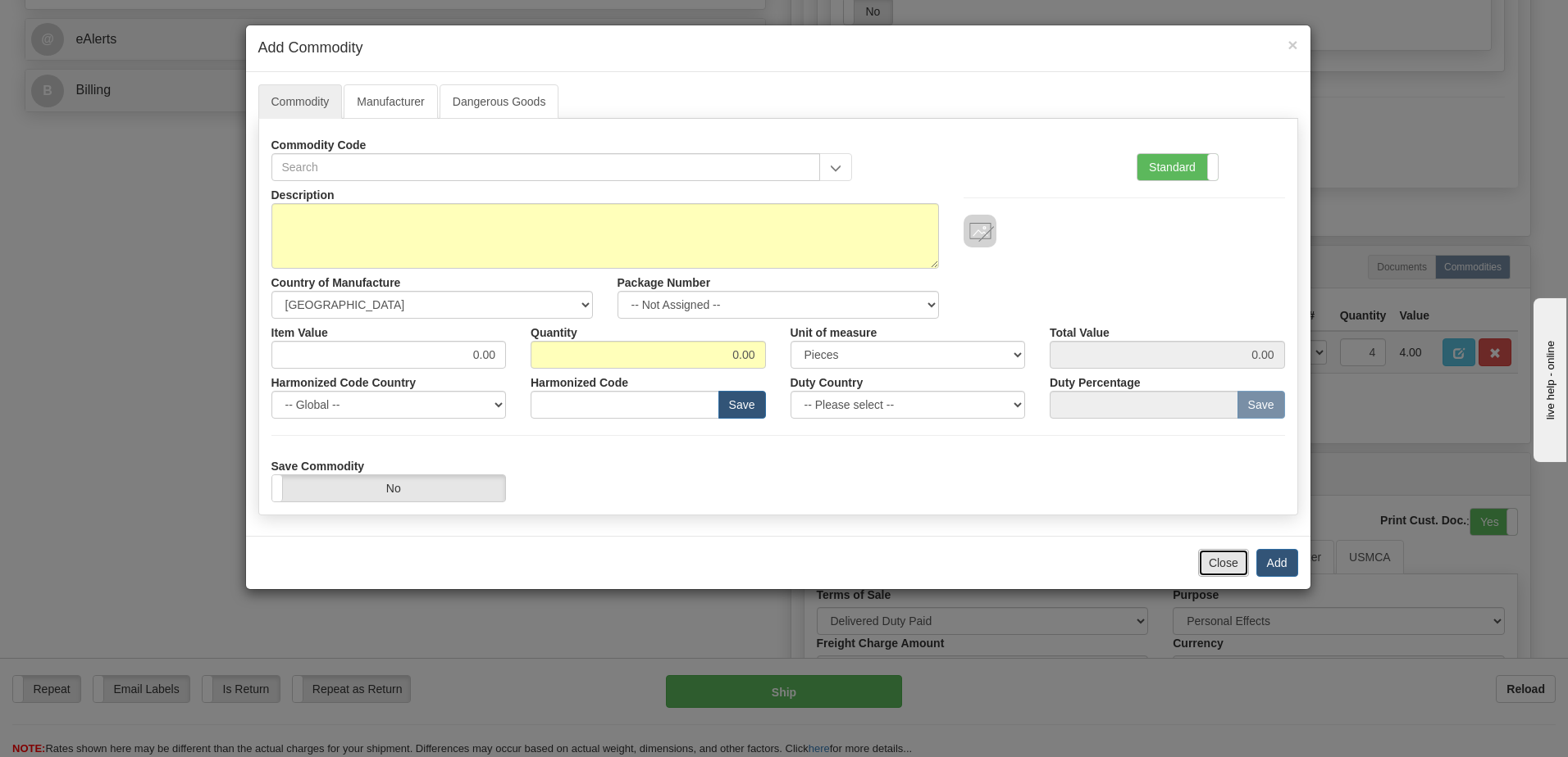
click at [1222, 565] on button "Close" at bounding box center [1223, 563] width 51 height 28
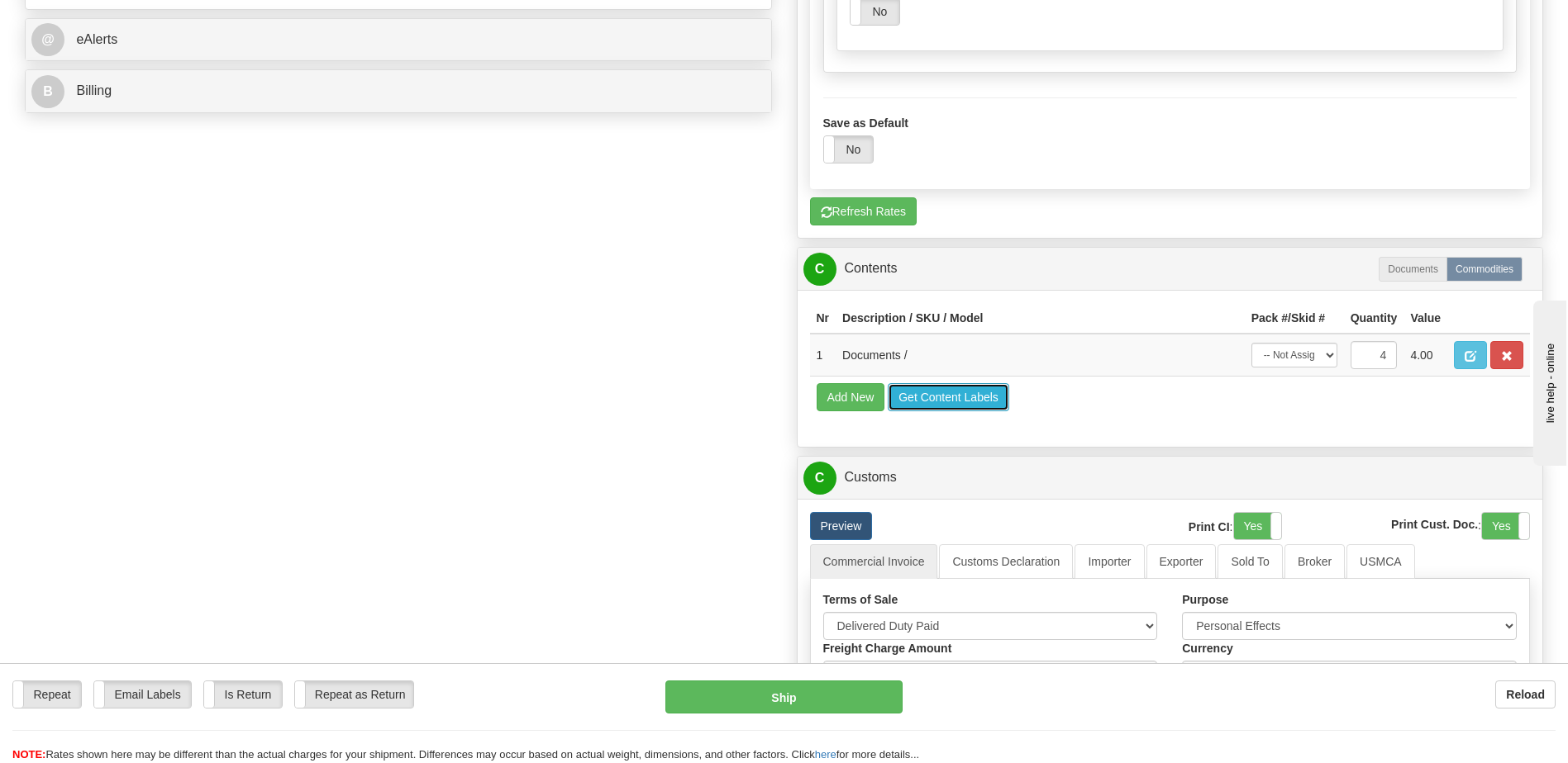
click at [931, 398] on button "Get Content Labels" at bounding box center [948, 397] width 121 height 28
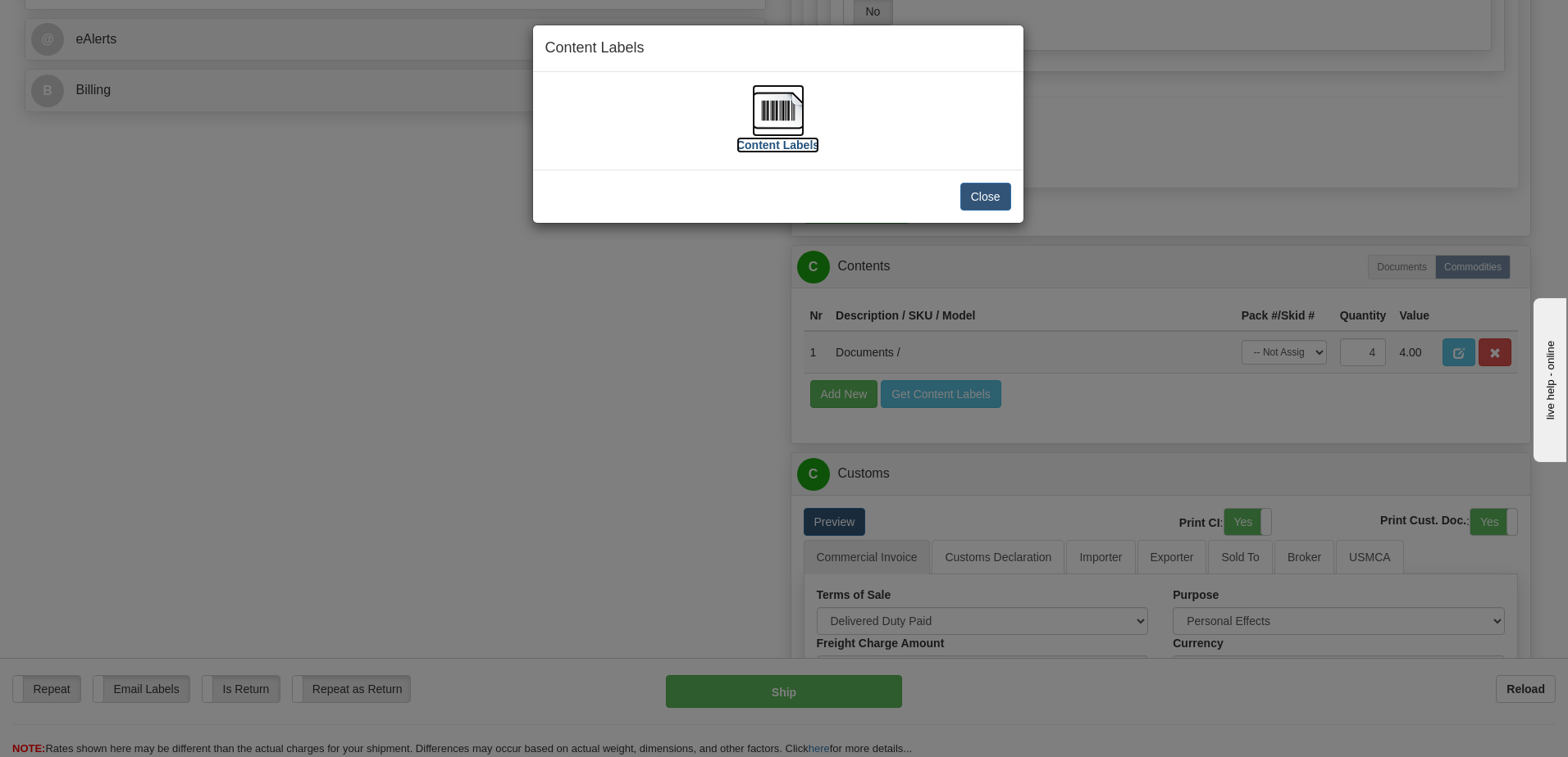
click at [780, 143] on label "Content Labels" at bounding box center [777, 145] width 82 height 17
click at [993, 191] on button "Close" at bounding box center [985, 197] width 51 height 28
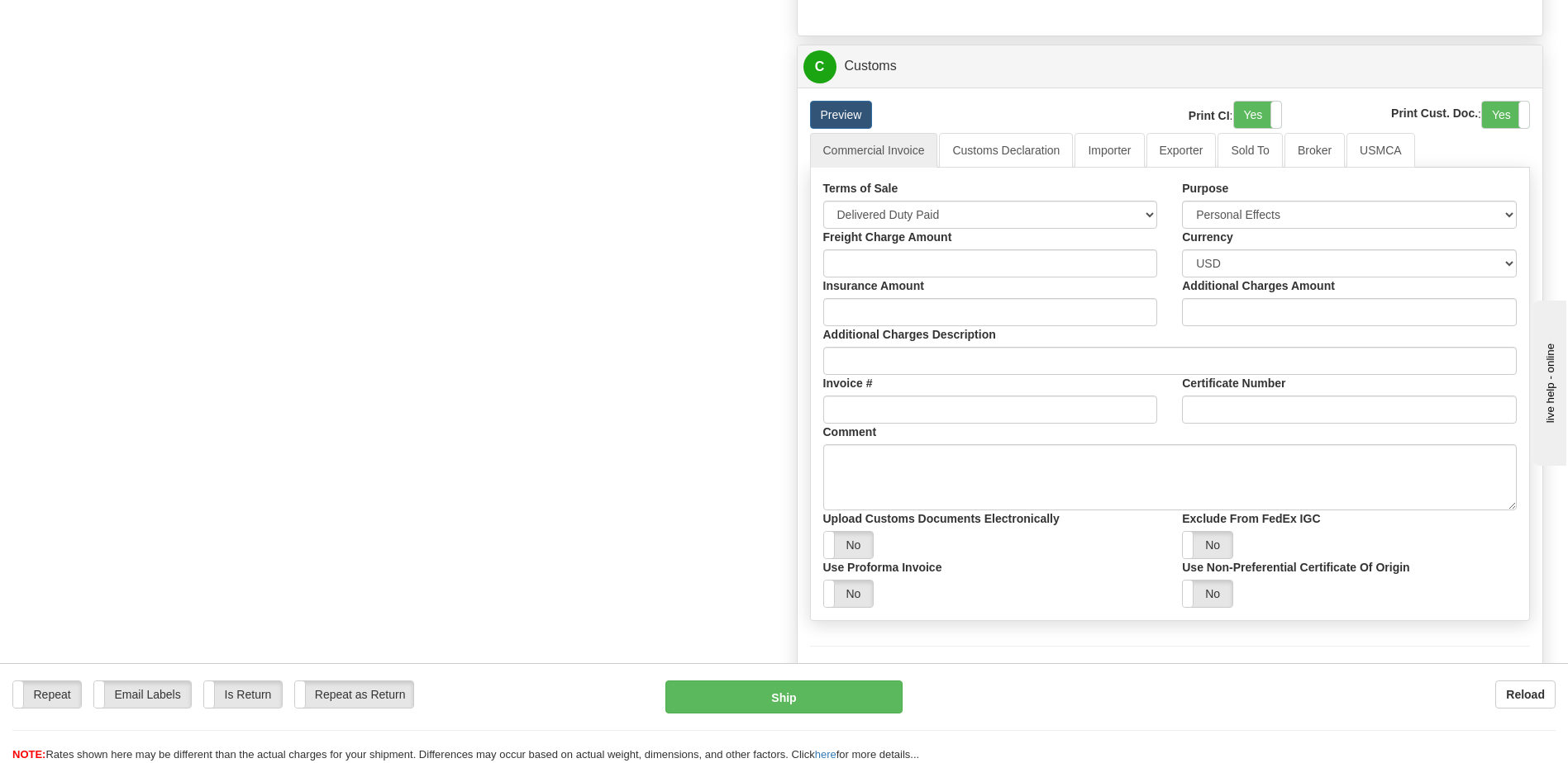
scroll to position [1570, 0]
click at [848, 114] on link "Preview" at bounding box center [841, 113] width 63 height 28
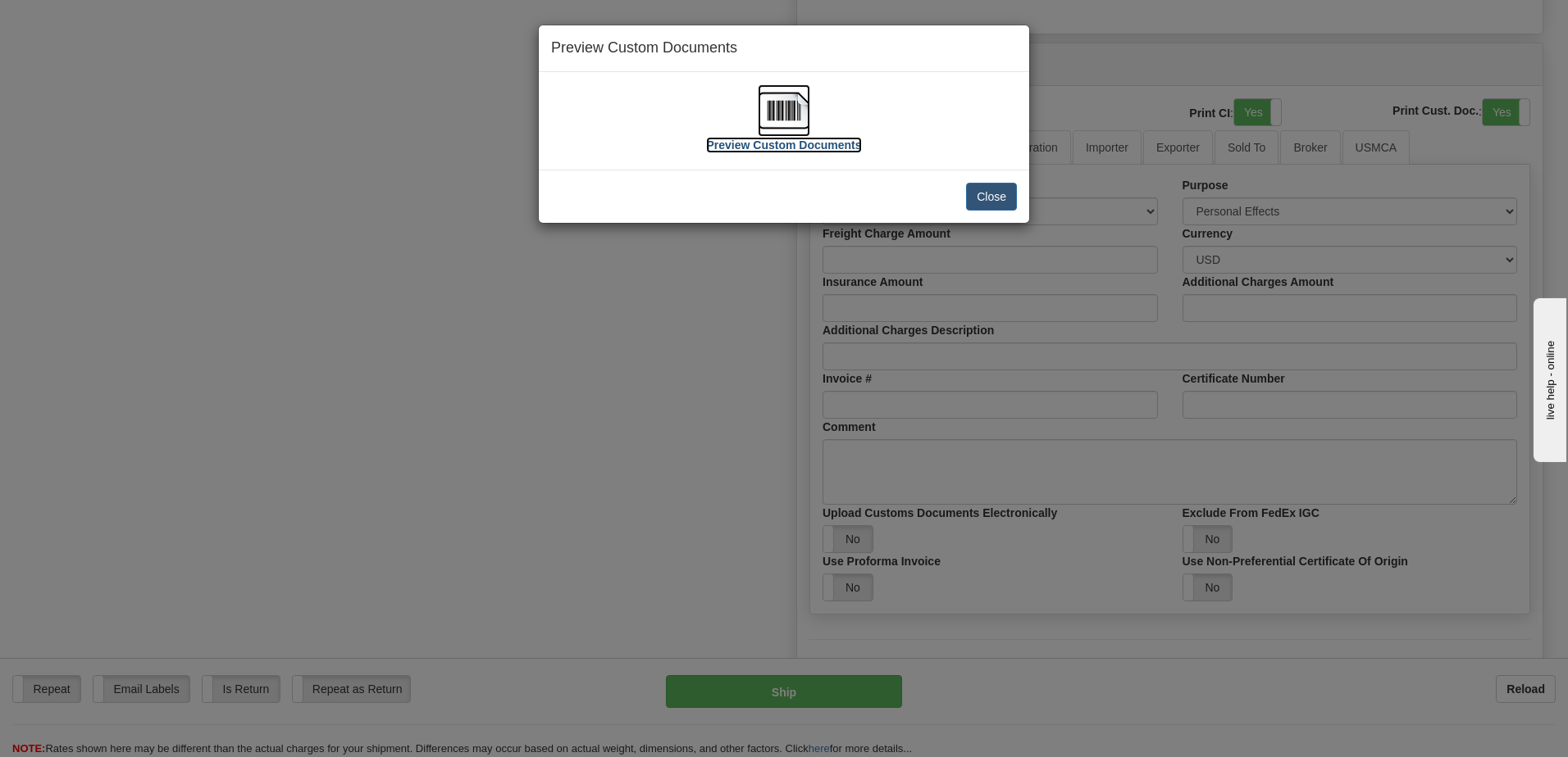
click at [770, 144] on label "Preview Custom Documents" at bounding box center [783, 145] width 155 height 17
click at [990, 192] on button "Close" at bounding box center [990, 197] width 51 height 28
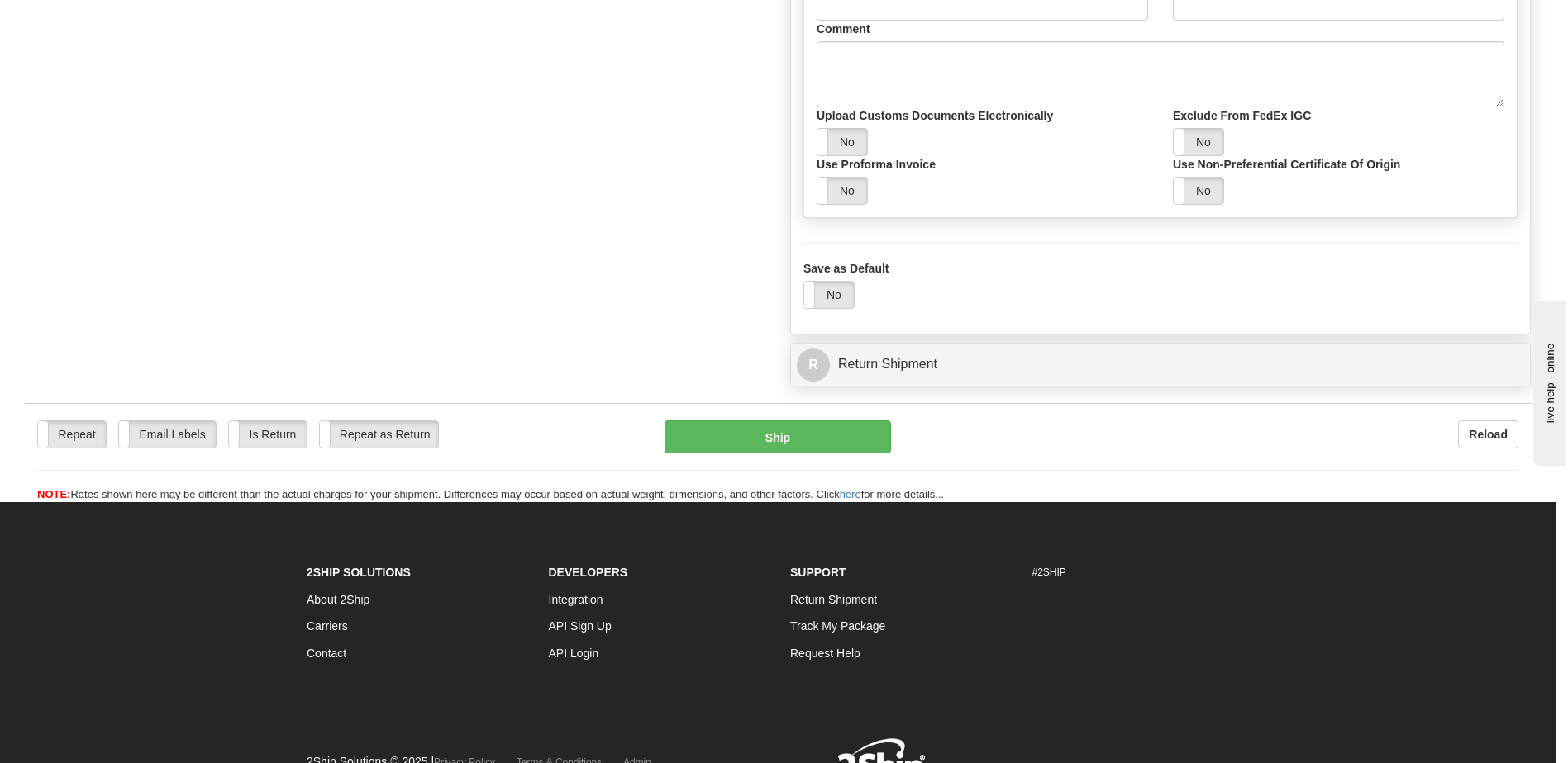
scroll to position [1983, 0]
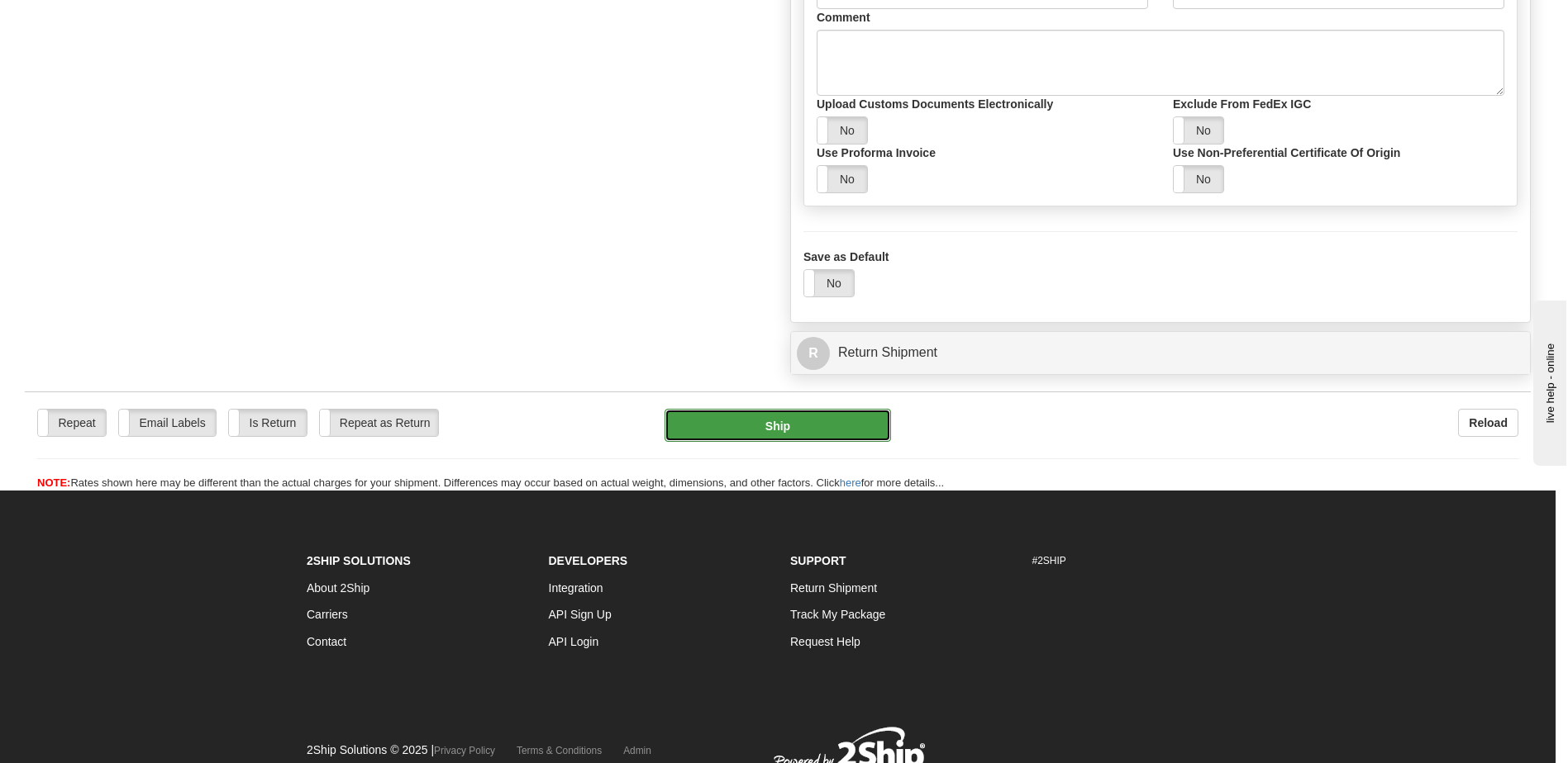
click at [778, 423] on button "Ship" at bounding box center [777, 424] width 227 height 33
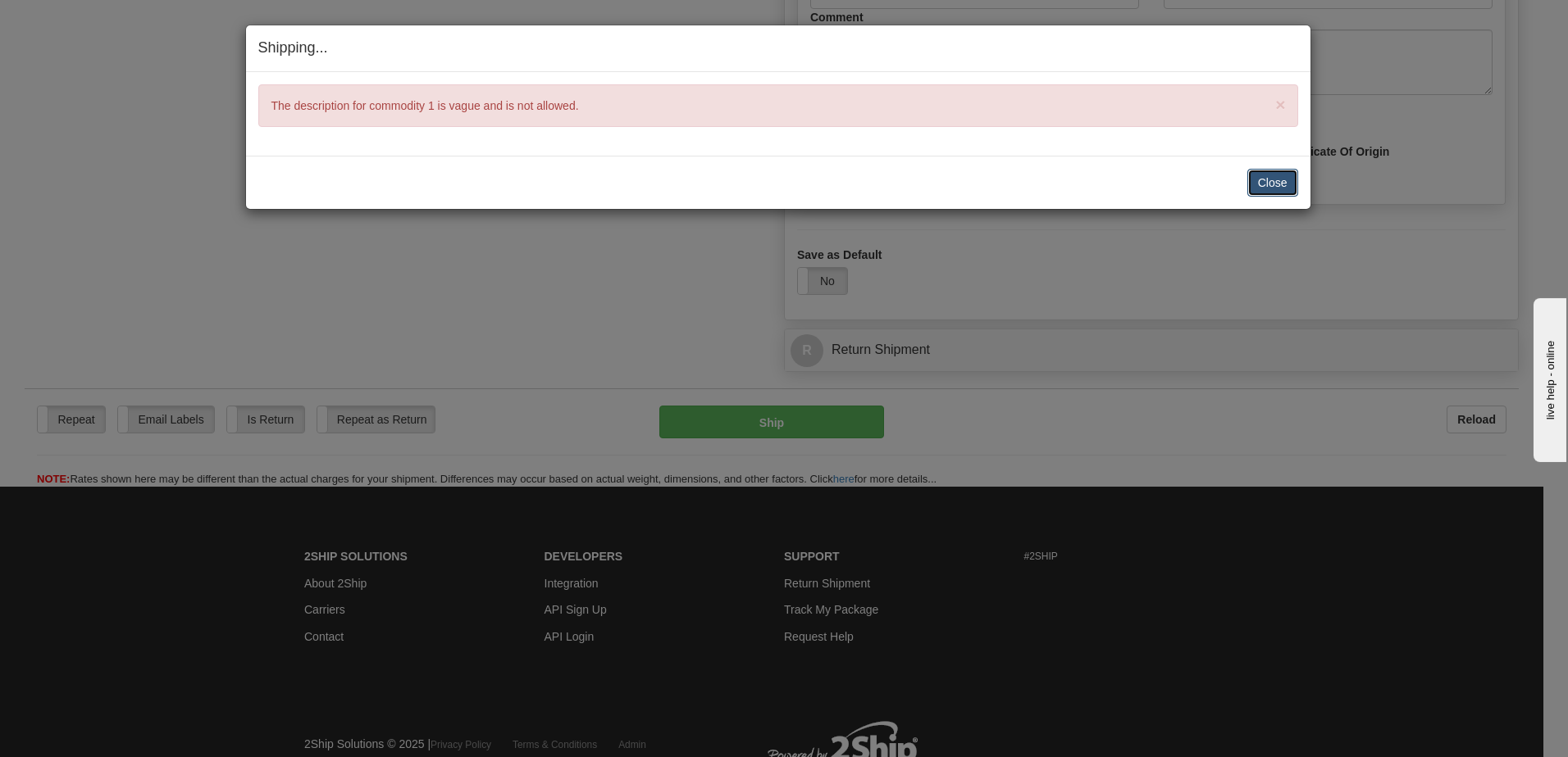
click at [1278, 182] on button "Close" at bounding box center [1272, 182] width 51 height 28
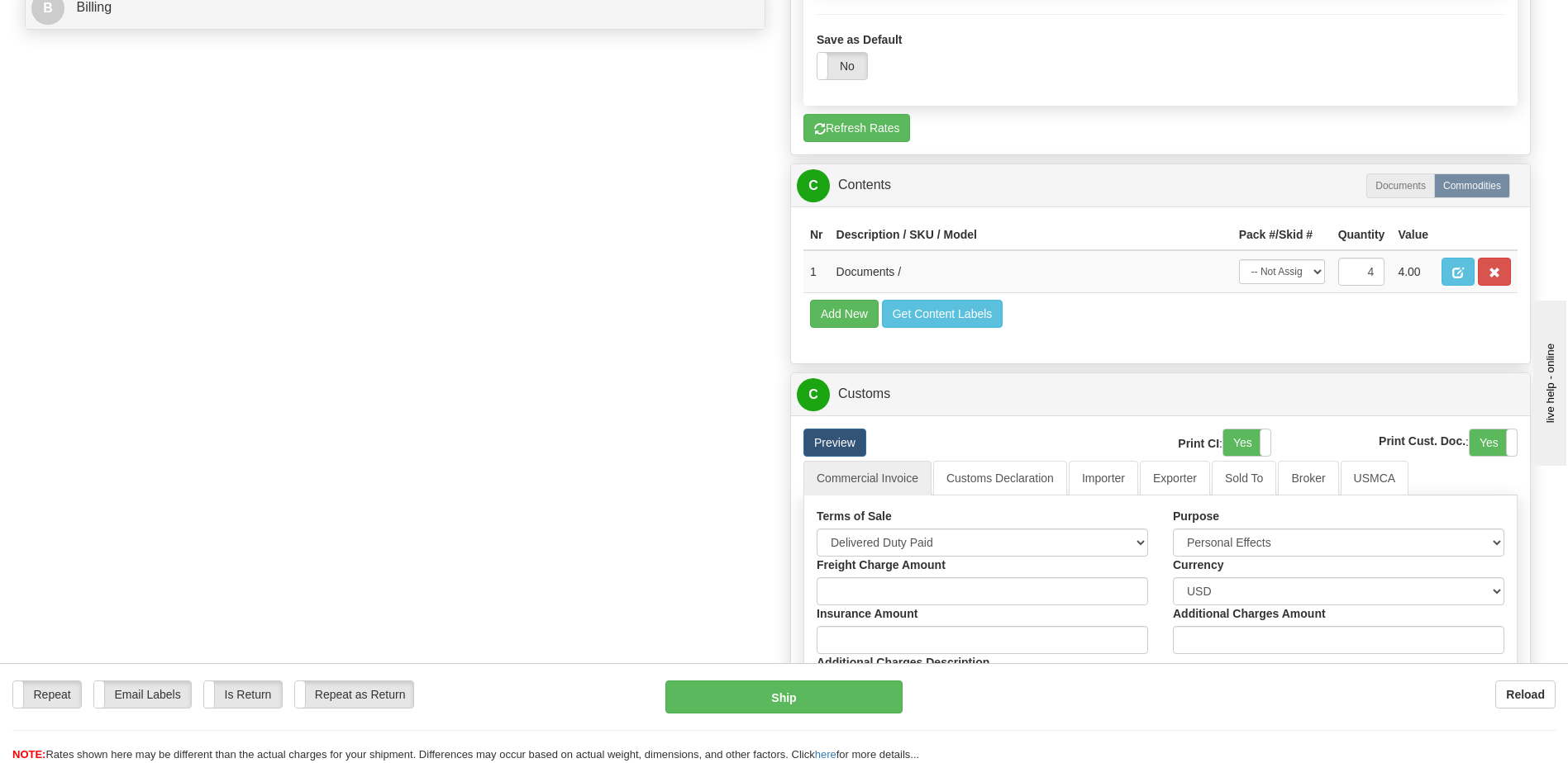
scroll to position [1240, 0]
click at [1459, 271] on span "button" at bounding box center [1458, 274] width 11 height 11
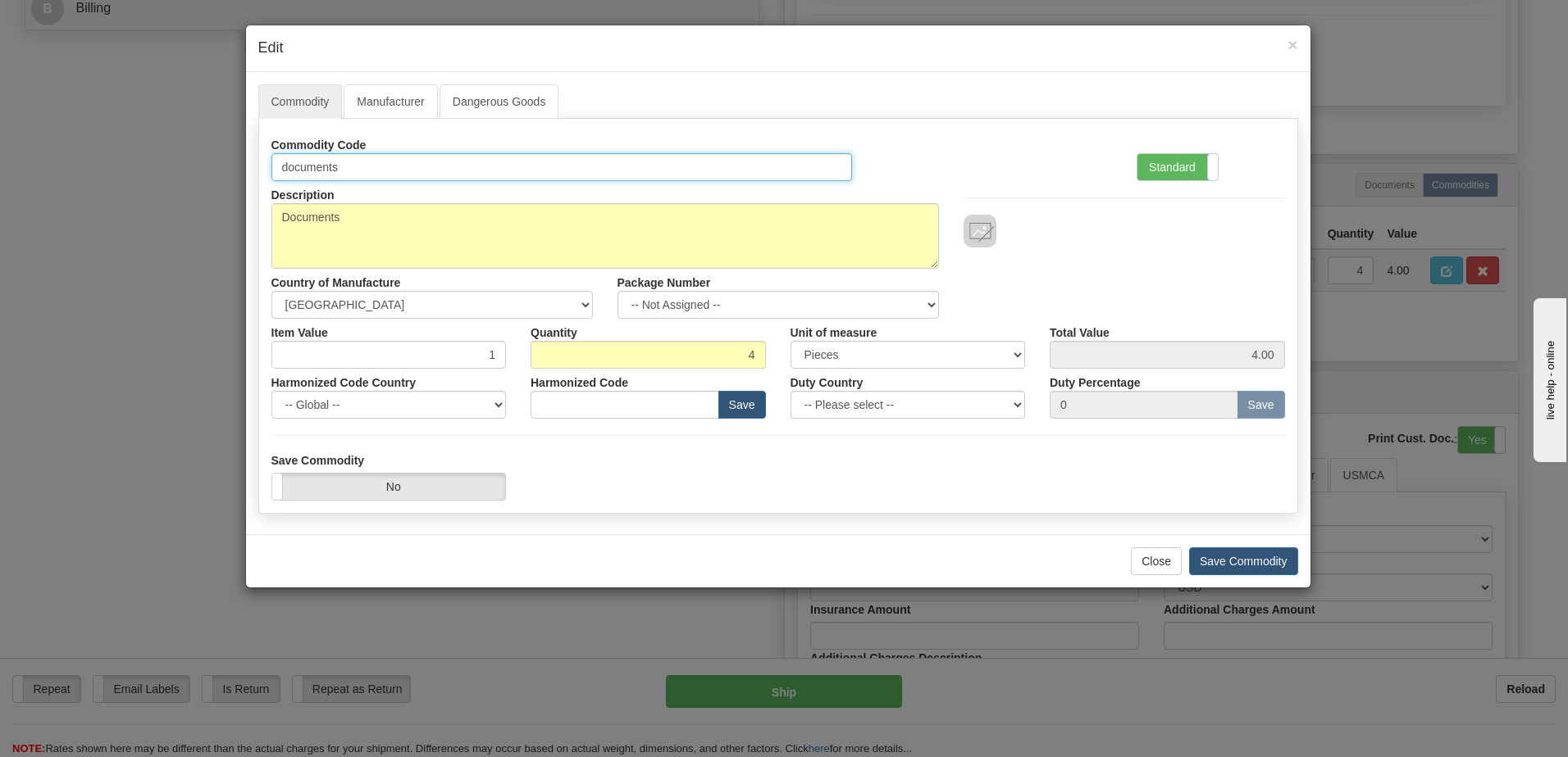
click at [360, 168] on input "documents" at bounding box center [562, 168] width 581 height 28
drag, startPoint x: 366, startPoint y: 168, endPoint x: 236, endPoint y: 165, distance: 130.0
click at [243, 165] on div "× Edit Commodity Manufacturer Dangerous Goods Commodity Code documents Standard…" at bounding box center [784, 378] width 1568 height 757
type input "Business documents"
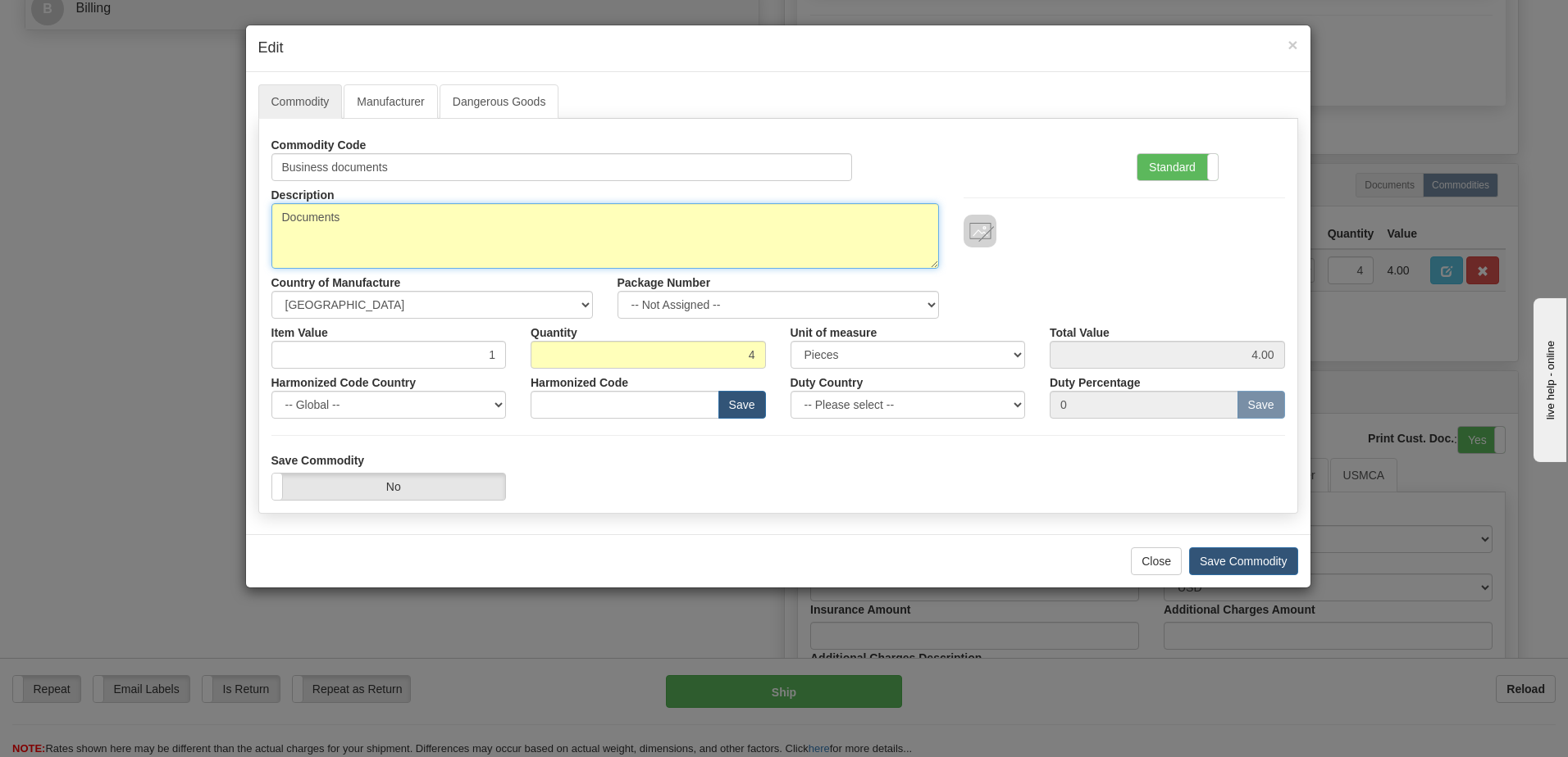
click at [346, 220] on textarea "Documents" at bounding box center [604, 236] width 667 height 66
drag, startPoint x: 346, startPoint y: 216, endPoint x: 249, endPoint y: 213, distance: 97.0
click at [249, 214] on div "Commodity Manufacturer Dangerous Goods Commodity Code Business documents Standa…" at bounding box center [778, 304] width 1064 height 463
type textarea "Business documents"
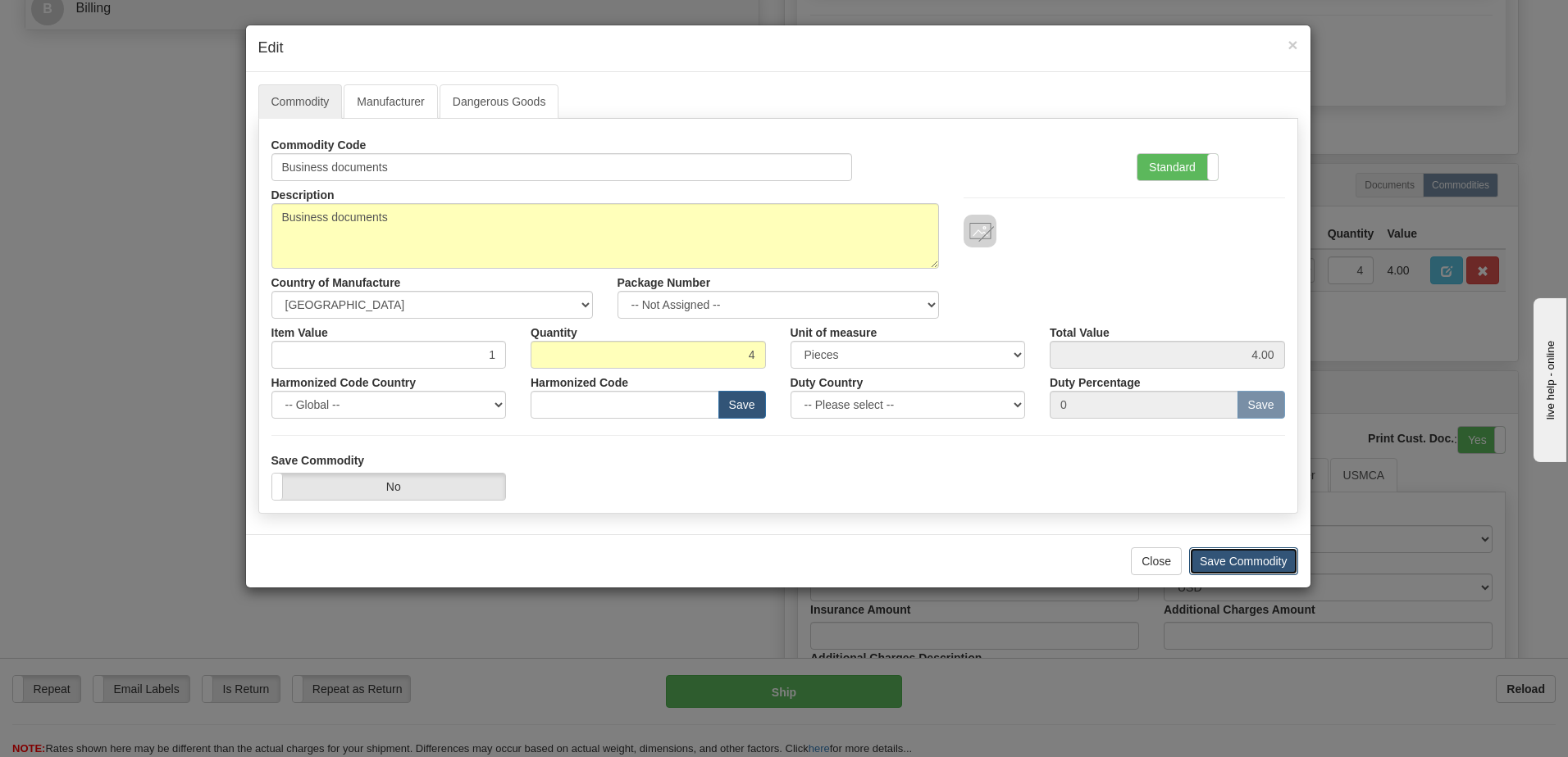
click at [1231, 559] on button "Save Commodity" at bounding box center [1243, 562] width 109 height 28
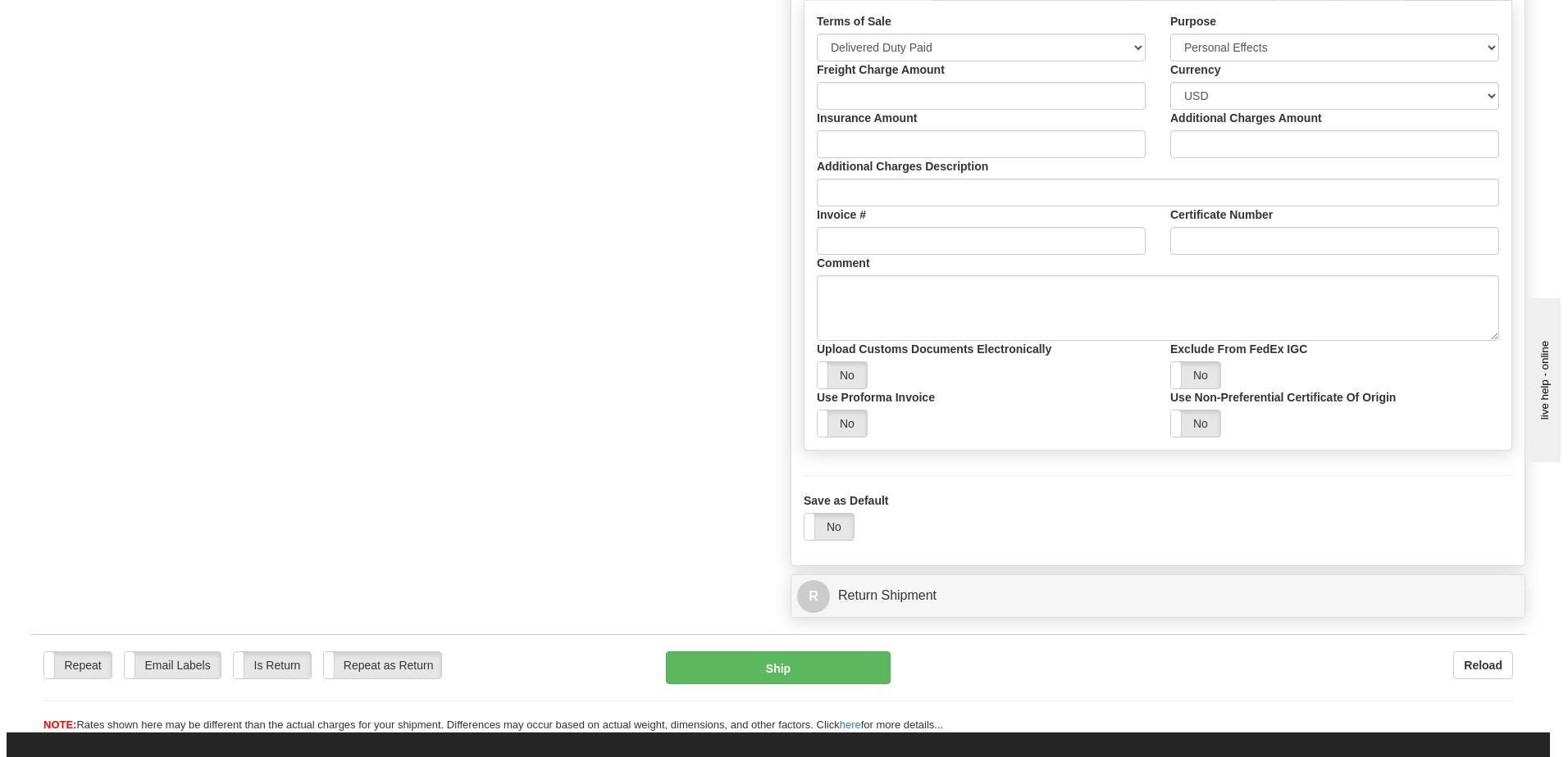
scroll to position [2037, 0]
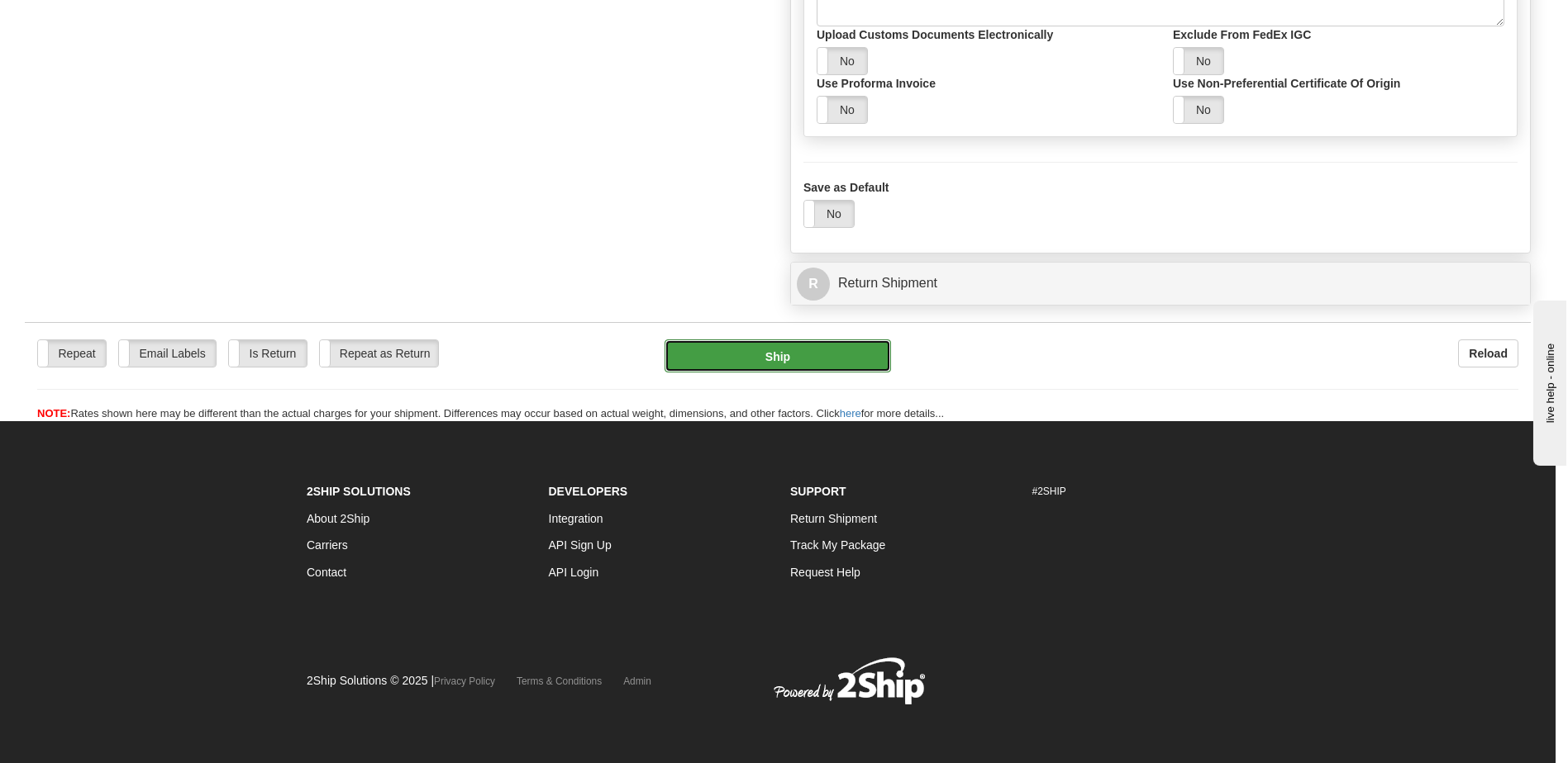
click at [778, 356] on button "Ship" at bounding box center [777, 355] width 227 height 33
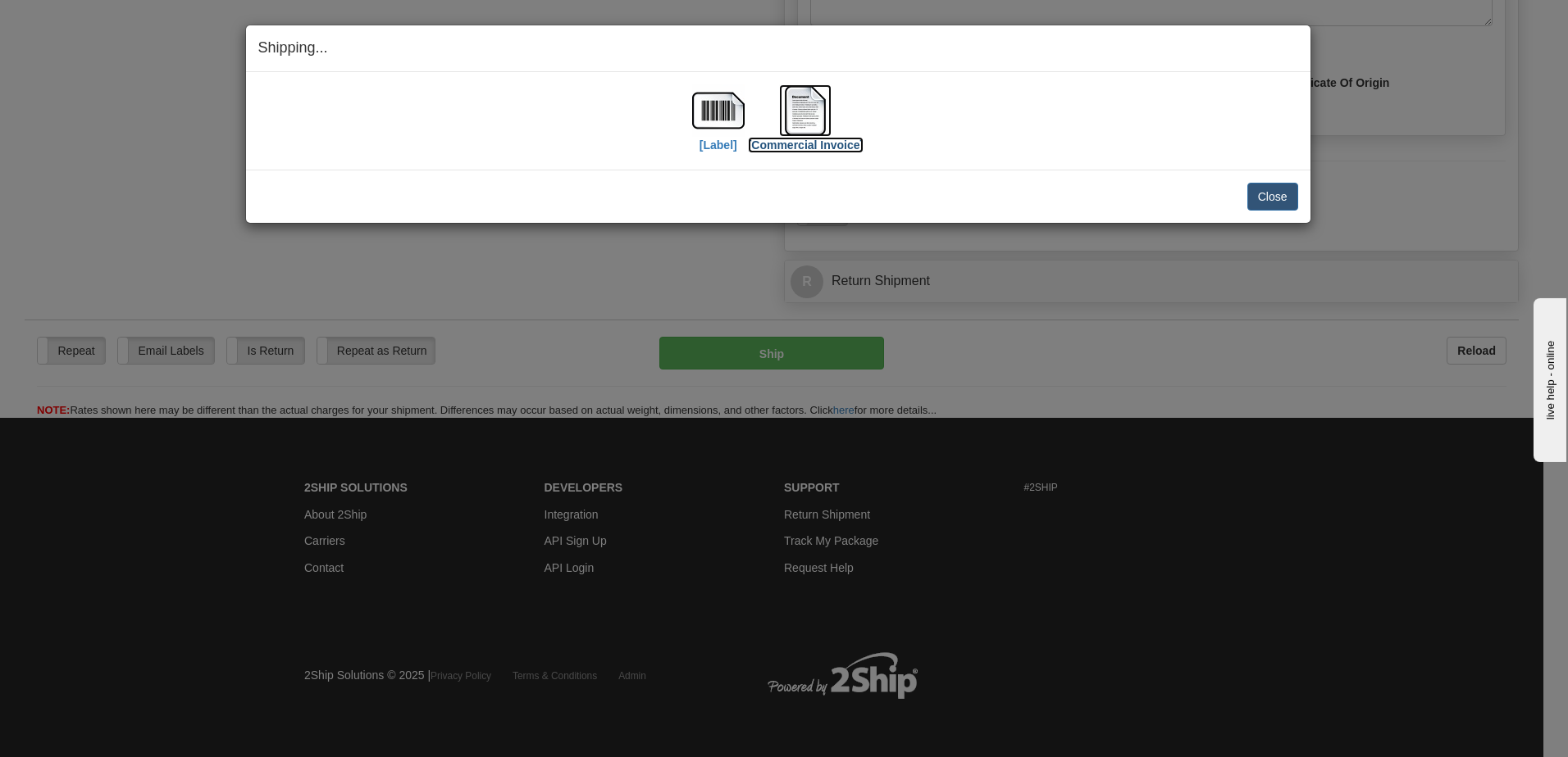
click at [815, 144] on label "[Commercial Invoice]" at bounding box center [806, 145] width 117 height 17
click at [716, 144] on label "[Label]" at bounding box center [718, 145] width 38 height 17
